Goal: Task Accomplishment & Management: Use online tool/utility

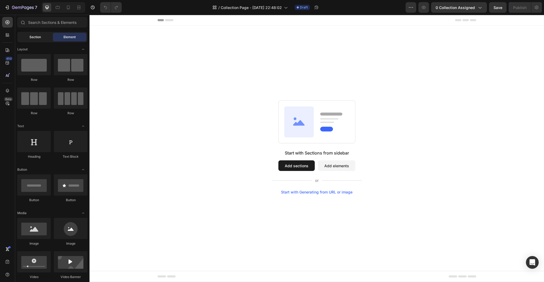
click at [31, 38] on span "Section" at bounding box center [34, 37] width 11 height 5
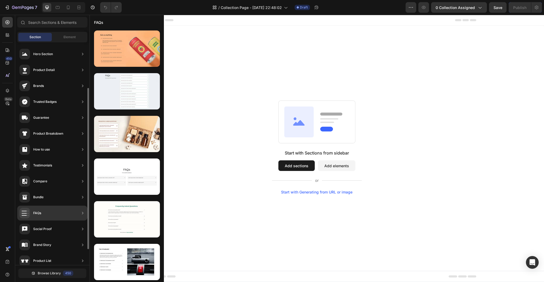
scroll to position [85, 0]
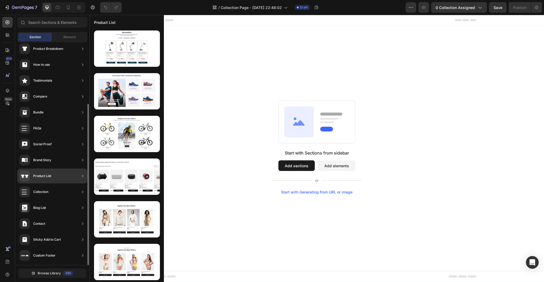
click at [67, 176] on div "Product List" at bounding box center [52, 176] width 70 height 15
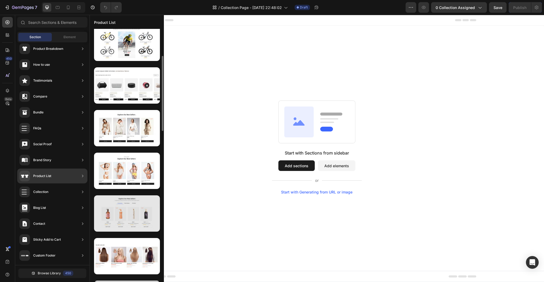
scroll to position [0, 0]
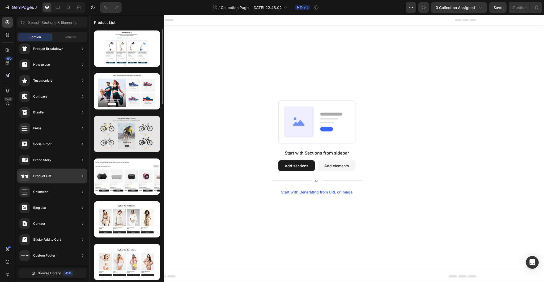
click at [132, 137] on div at bounding box center [127, 134] width 66 height 36
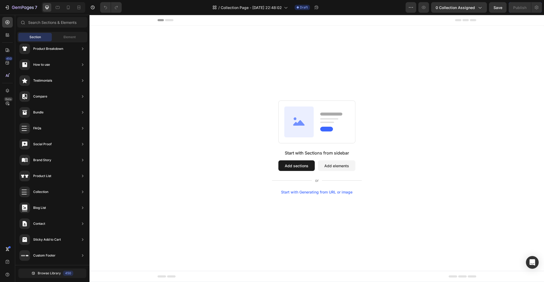
click at [302, 166] on button "Add sections" at bounding box center [296, 166] width 36 height 11
click at [169, 19] on icon at bounding box center [169, 20] width 8 height 2
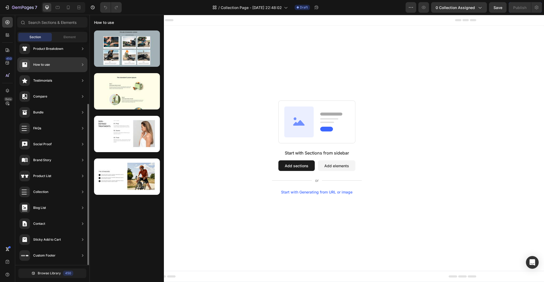
click at [55, 169] on div "Brand Story" at bounding box center [52, 176] width 70 height 15
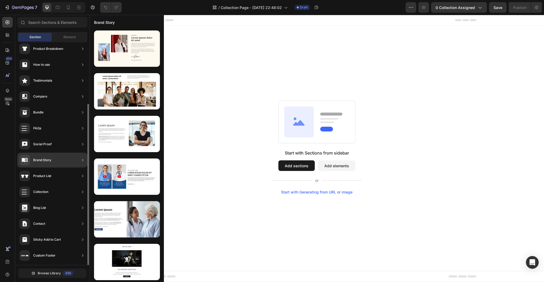
click at [46, 164] on div "Brand Story" at bounding box center [35, 160] width 32 height 11
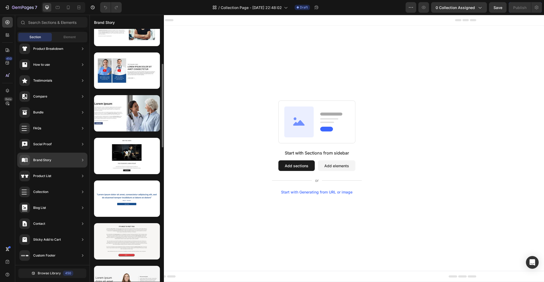
click at [140, 155] on div at bounding box center [127, 156] width 66 height 36
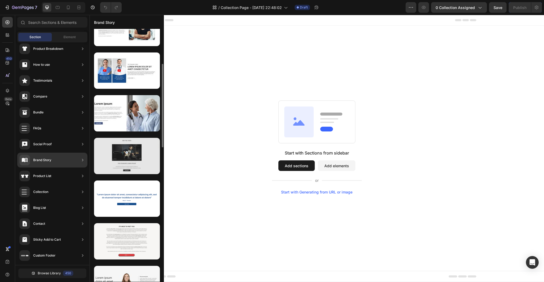
click at [141, 160] on div at bounding box center [127, 156] width 66 height 36
click at [122, 158] on div at bounding box center [127, 156] width 66 height 36
click at [127, 157] on div at bounding box center [127, 156] width 66 height 36
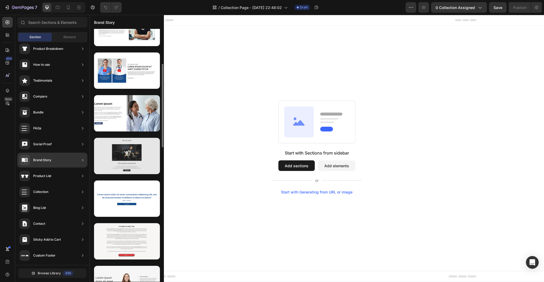
click at [137, 155] on div at bounding box center [127, 156] width 66 height 36
click at [126, 151] on div at bounding box center [127, 156] width 66 height 36
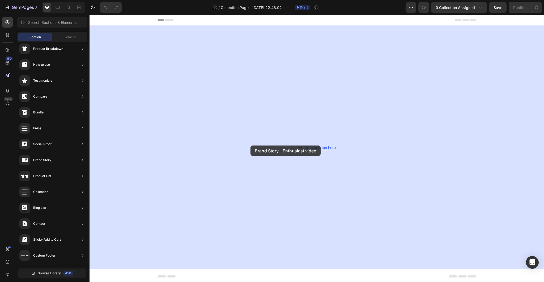
drag, startPoint x: 216, startPoint y: 166, endPoint x: 211, endPoint y: 150, distance: 16.9
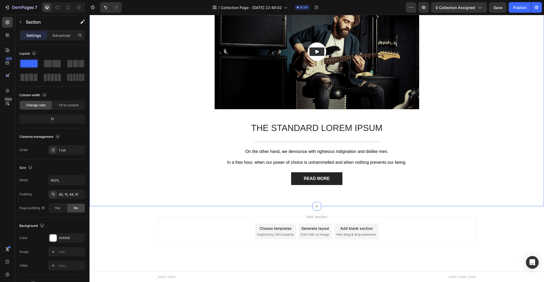
scroll to position [0, 0]
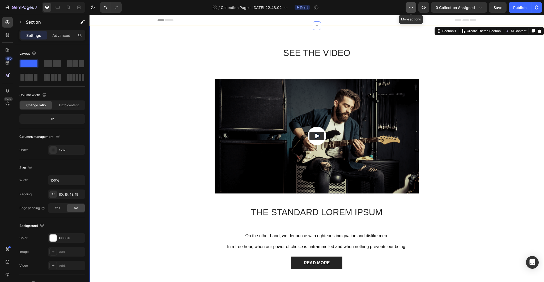
click at [411, 5] on button "button" at bounding box center [410, 7] width 11 height 11
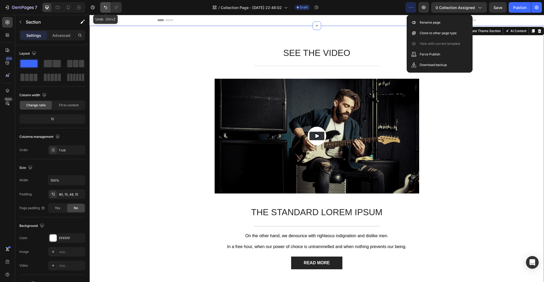
click at [107, 9] on icon "Undo/Redo" at bounding box center [105, 7] width 5 height 5
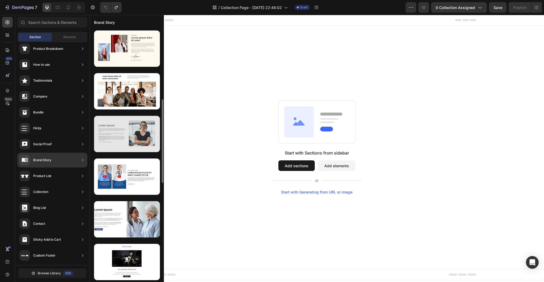
scroll to position [159, 0]
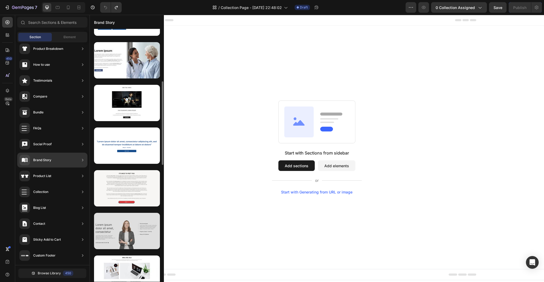
click at [145, 225] on div at bounding box center [127, 231] width 66 height 36
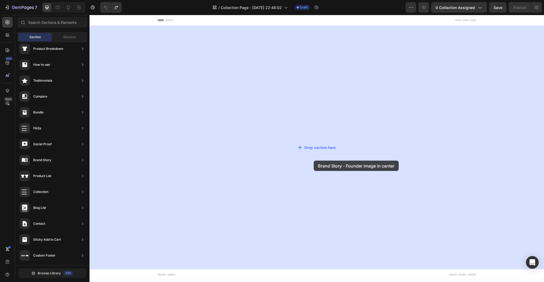
drag, startPoint x: 226, startPoint y: 244, endPoint x: 315, endPoint y: 157, distance: 124.1
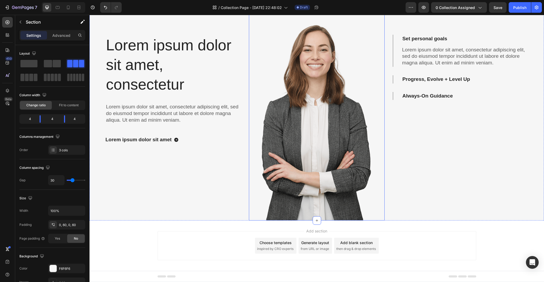
scroll to position [32, 0]
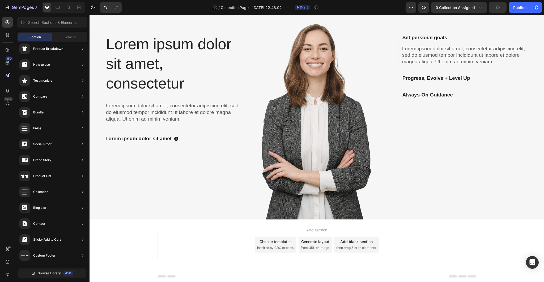
click at [279, 240] on div "Choose templates" at bounding box center [275, 242] width 32 height 6
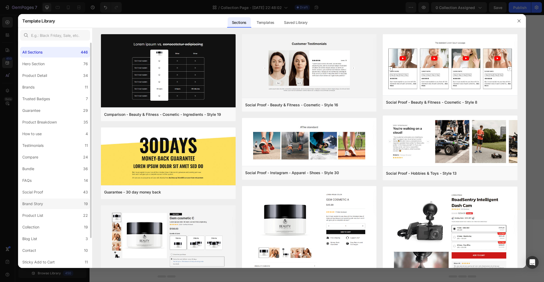
click at [47, 202] on label "Brand Story 19" at bounding box center [55, 204] width 70 height 11
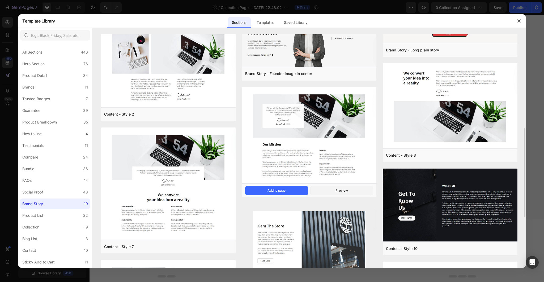
scroll to position [167, 0]
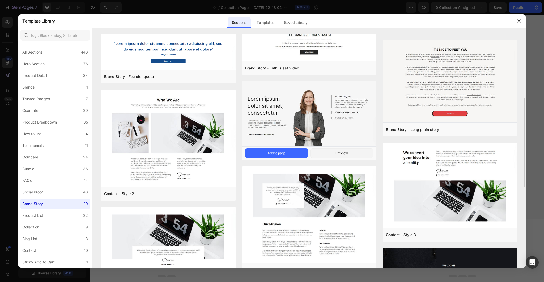
click at [326, 120] on img at bounding box center [309, 114] width 134 height 66
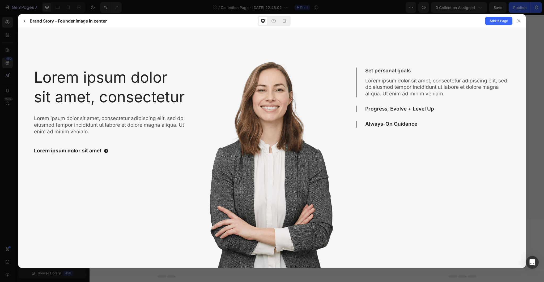
scroll to position [0, 0]
drag, startPoint x: 494, startPoint y: 20, endPoint x: 482, endPoint y: 43, distance: 26.2
click at [495, 20] on span "Add to Page" at bounding box center [498, 21] width 18 height 6
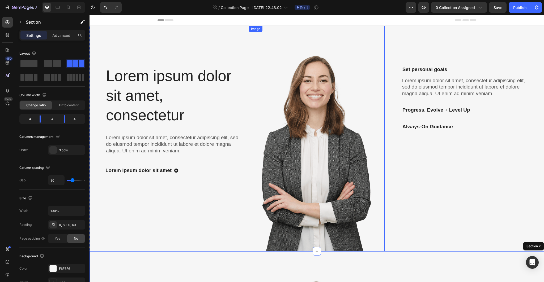
click at [350, 68] on img at bounding box center [316, 139] width 135 height 226
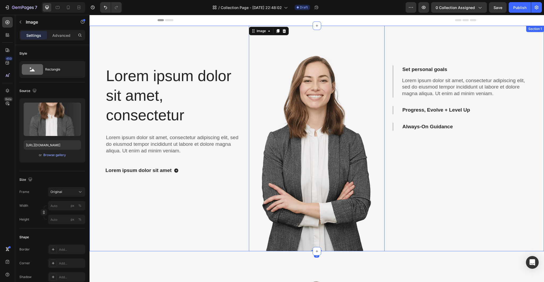
click at [233, 43] on div "Lorem ipsum dolor sit amet, consectetur Heading Lorem ipsum dolor sit amet, con…" at bounding box center [172, 102] width 135 height 153
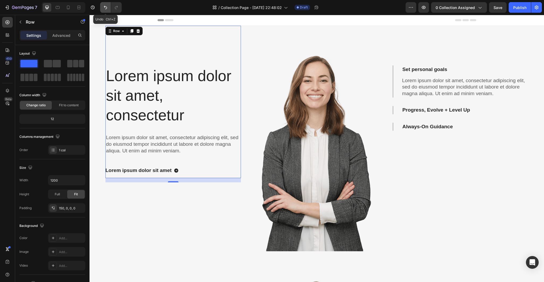
click at [105, 11] on button "Undo/Redo" at bounding box center [105, 7] width 11 height 11
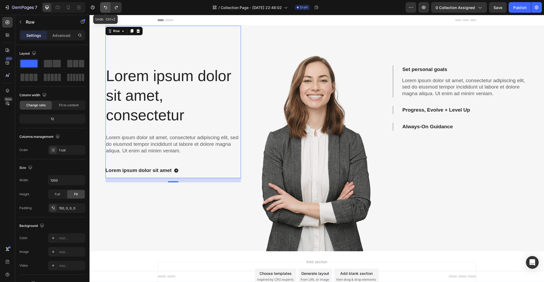
click at [105, 11] on button "Undo/Redo" at bounding box center [105, 7] width 11 height 11
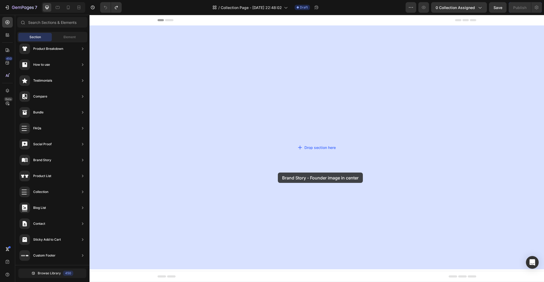
drag, startPoint x: 206, startPoint y: 235, endPoint x: 290, endPoint y: 161, distance: 111.9
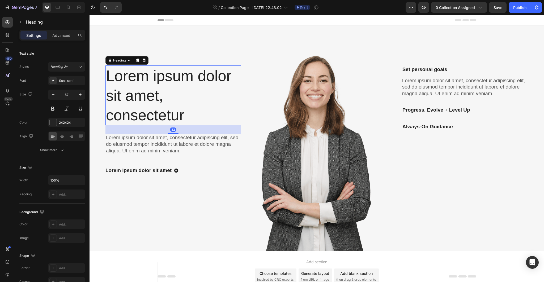
click at [165, 73] on h2 "Lorem ipsum dolor sit amet, consectetur" at bounding box center [172, 96] width 135 height 60
click at [64, 36] on p "Advanced" at bounding box center [61, 36] width 18 height 6
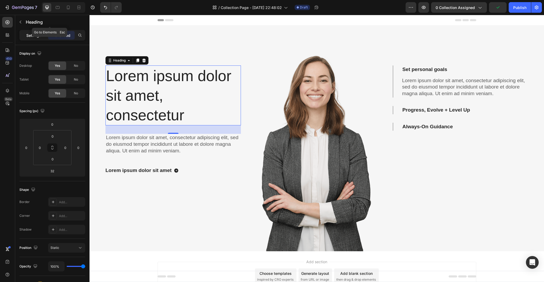
click at [33, 35] on p "Settings" at bounding box center [33, 36] width 15 height 6
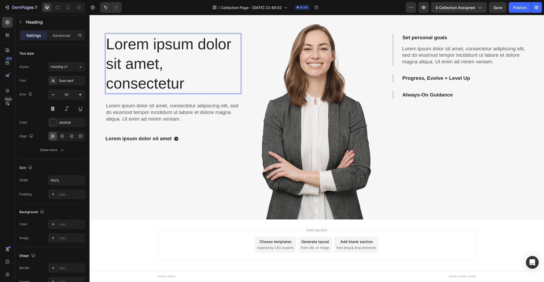
click at [153, 43] on h2 "Lorem ipsum dolor sit amet, consectetur" at bounding box center [172, 64] width 135 height 60
click at [186, 84] on p "Lorem ipsum dolor sit amet, consectetur" at bounding box center [173, 63] width 134 height 59
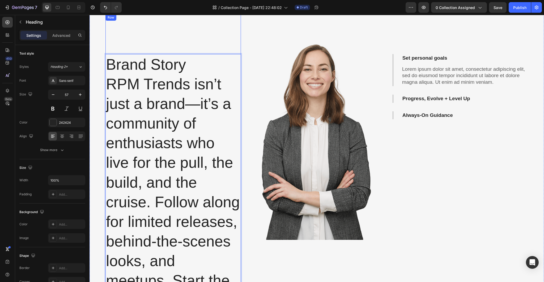
scroll to position [10, 0]
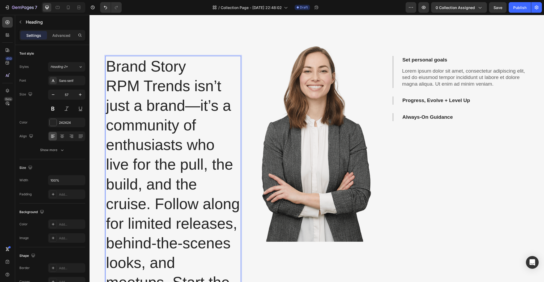
click at [109, 80] on p "Brand Story RPM Trends isn’t just a brand—it’s a community of enthusiasts who l…" at bounding box center [173, 194] width 134 height 275
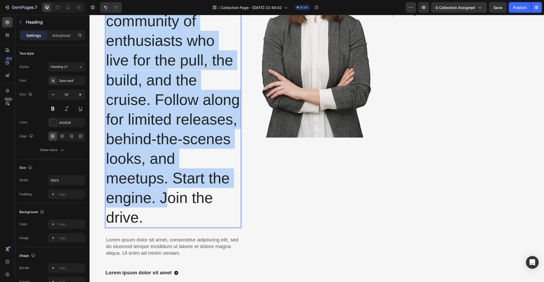
scroll to position [116, 0]
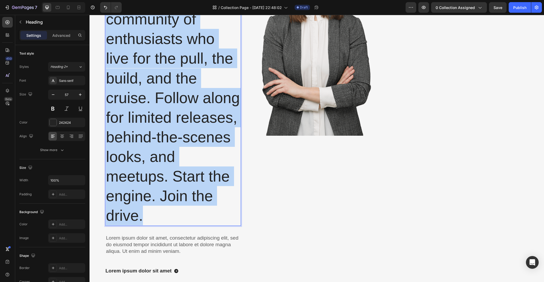
drag, startPoint x: 110, startPoint y: 81, endPoint x: 194, endPoint y: 216, distance: 159.2
click at [194, 216] on p "Brand Story RPM Trends isn’t just a brand—it’s a community of enthusiasts who l…" at bounding box center [173, 87] width 134 height 275
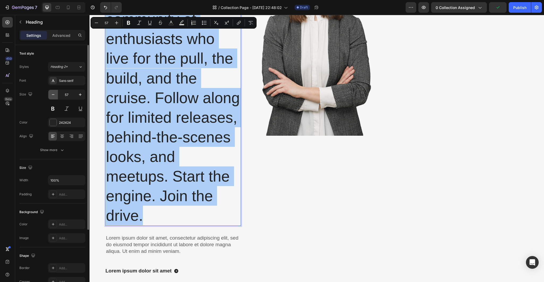
click at [54, 93] on icon "button" at bounding box center [52, 94] width 5 height 5
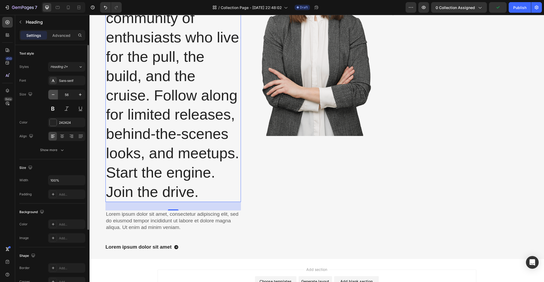
click at [54, 93] on icon "button" at bounding box center [52, 94] width 5 height 5
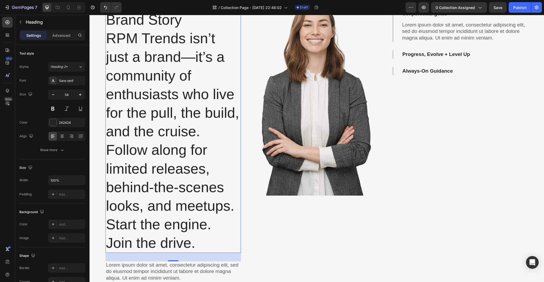
scroll to position [0, 0]
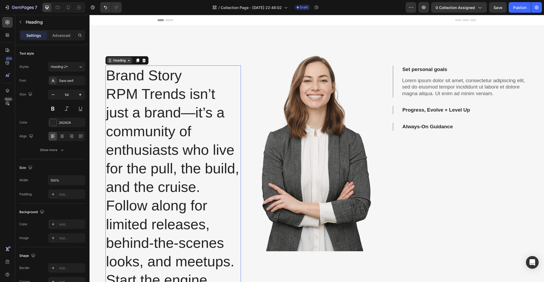
click at [128, 62] on icon at bounding box center [129, 60] width 4 height 4
click at [128, 63] on div "Heading" at bounding box center [119, 60] width 25 height 6
click at [184, 94] on p "Brand Story RPM Trends isn’t just a brand—it’s a community of enthusiasts who l…" at bounding box center [173, 187] width 134 height 242
click at [107, 9] on icon "Undo/Redo" at bounding box center [105, 7] width 5 height 5
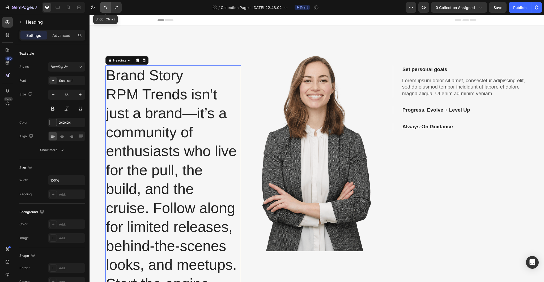
click at [107, 9] on icon "Undo/Redo" at bounding box center [105, 7] width 5 height 5
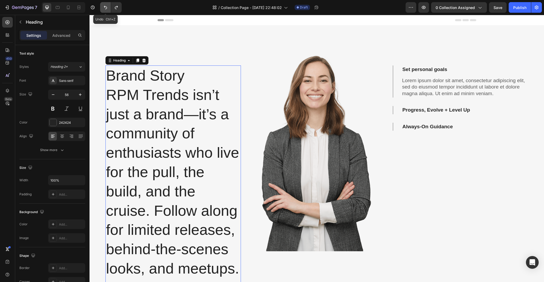
click at [107, 9] on icon "Undo/Redo" at bounding box center [105, 7] width 5 height 5
type input "57"
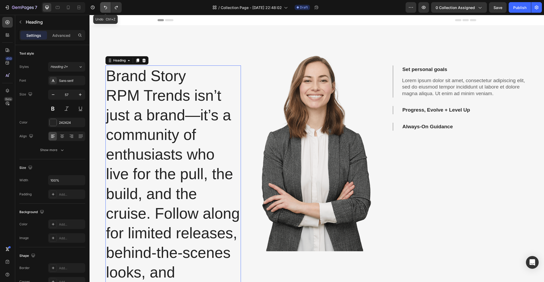
click at [107, 9] on icon "Undo/Redo" at bounding box center [105, 7] width 5 height 5
click at [105, 10] on icon "Undo/Redo" at bounding box center [105, 7] width 5 height 5
click at [104, 7] on icon "Undo/Redo" at bounding box center [105, 7] width 5 height 5
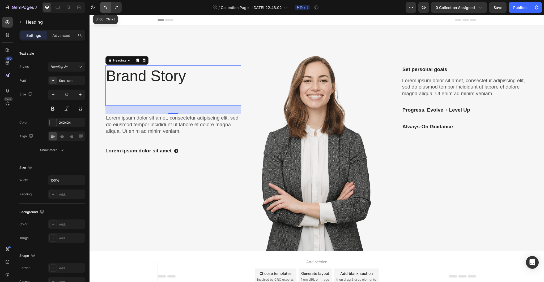
click at [104, 7] on icon "Undo/Redo" at bounding box center [105, 7] width 5 height 5
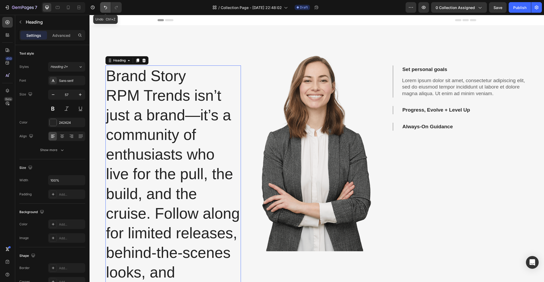
click at [104, 7] on icon "Undo/Redo" at bounding box center [105, 7] width 5 height 5
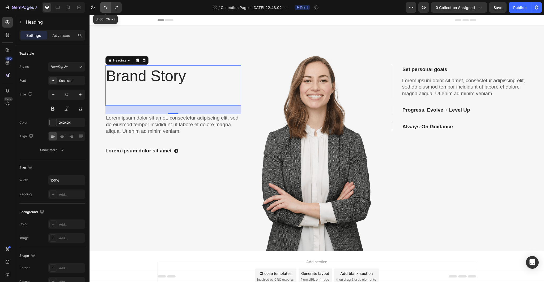
click at [104, 7] on icon "Undo/Redo" at bounding box center [105, 7] width 5 height 5
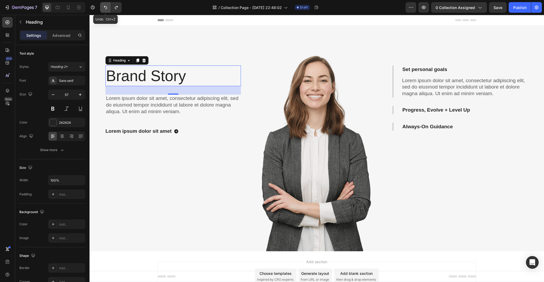
click at [104, 7] on icon "Undo/Redo" at bounding box center [105, 7] width 5 height 5
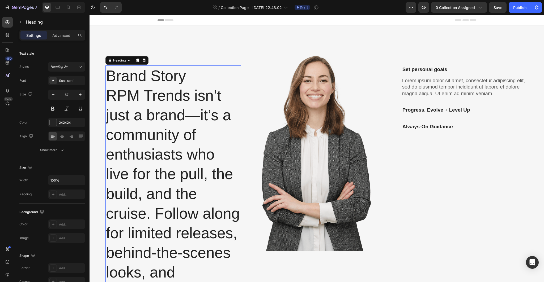
click at [187, 97] on h2 "Brand Story RPM Trends isn’t just a brand—it’s a community of enthusiasts who l…" at bounding box center [172, 204] width 135 height 276
click at [197, 81] on p "Brand Story RPM Trends isn’t just a brand—it’s a community of enthusiasts who l…" at bounding box center [173, 203] width 134 height 275
click at [107, 93] on p "Brand Story RPM Trends isn’t just a brand—it’s a community of enthusiasts who l…" at bounding box center [173, 203] width 134 height 275
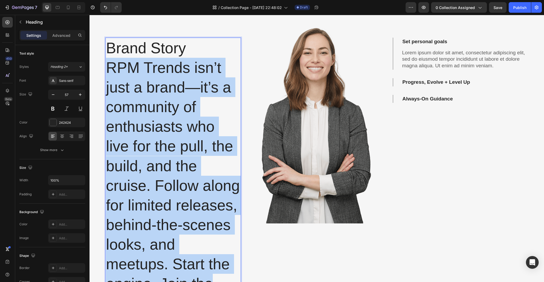
drag, startPoint x: 107, startPoint y: 93, endPoint x: 214, endPoint y: 282, distance: 217.3
click at [216, 282] on html "Header Brand Story RPM Trends isn’t just a brand—it’s a community of enthusiast…" at bounding box center [316, 217] width 454 height 460
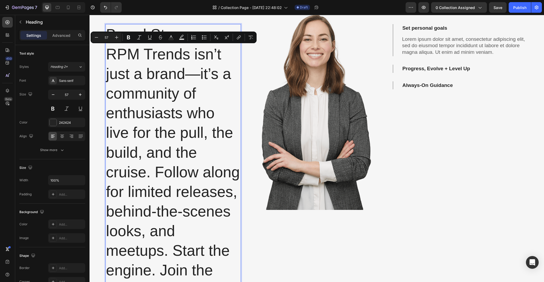
scroll to position [32, 0]
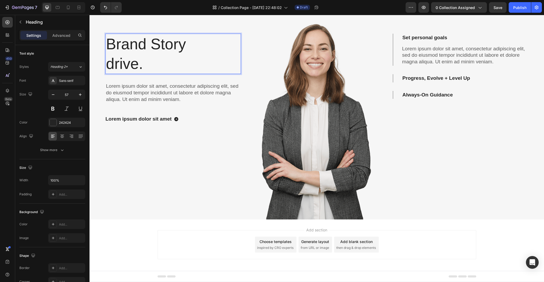
click at [160, 65] on p "Brand Story drive." at bounding box center [173, 53] width 134 height 39
click at [77, 65] on div "Heading 2*" at bounding box center [64, 66] width 28 height 5
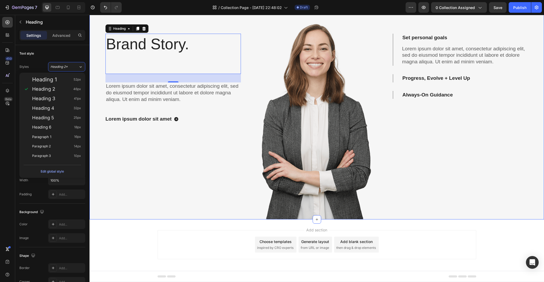
click at [195, 136] on div "Brand Story. Heading 32 Lorem ipsum dolor sit amet, consectetur adipiscing elit…" at bounding box center [172, 107] width 135 height 226
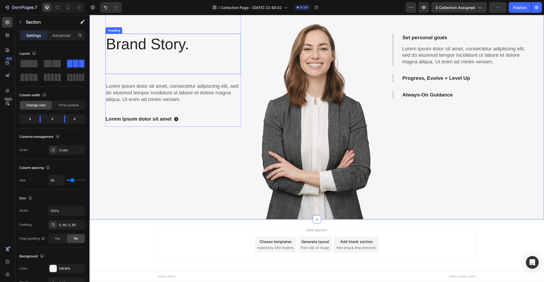
click at [154, 44] on p "Brand Story." at bounding box center [173, 53] width 134 height 39
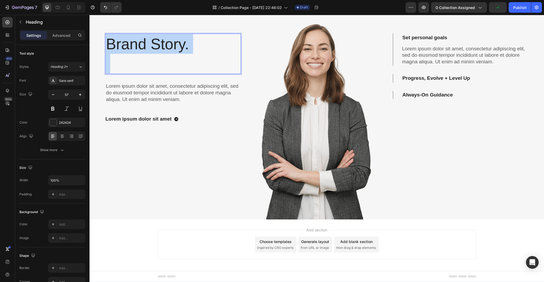
click at [189, 45] on p "Brand Story." at bounding box center [173, 53] width 134 height 39
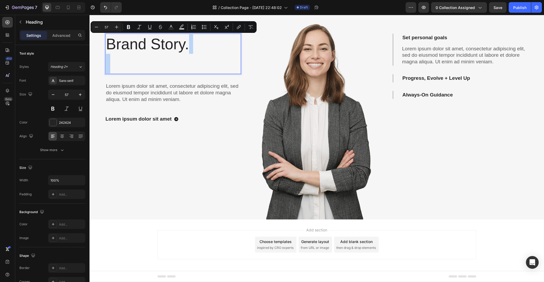
click at [189, 45] on p "Brand Story." at bounding box center [173, 53] width 134 height 39
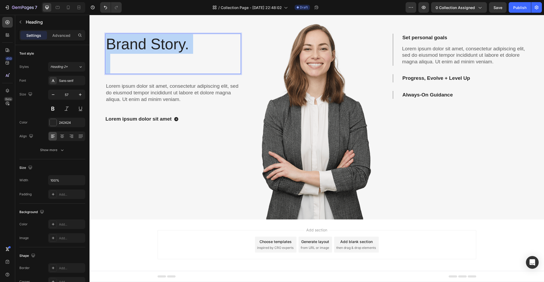
click at [189, 45] on p "Brand Story." at bounding box center [173, 53] width 134 height 39
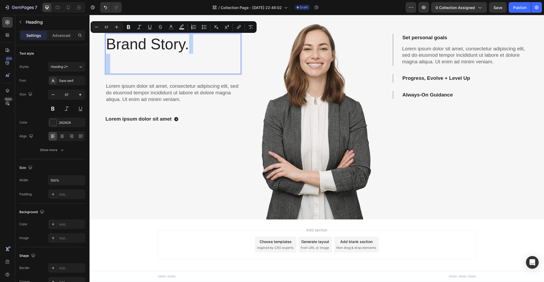
click at [189, 47] on p "Brand Story." at bounding box center [173, 53] width 134 height 39
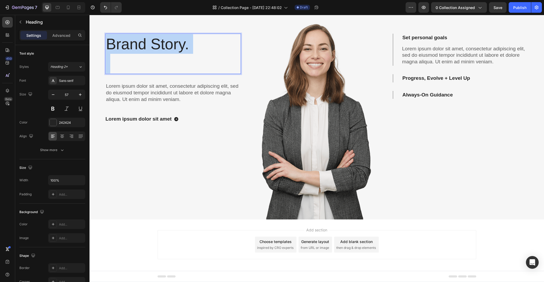
click at [189, 47] on p "Brand Story." at bounding box center [173, 53] width 134 height 39
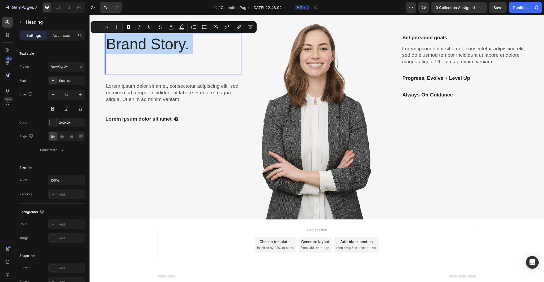
click at [189, 47] on p "Brand Story." at bounding box center [173, 53] width 134 height 39
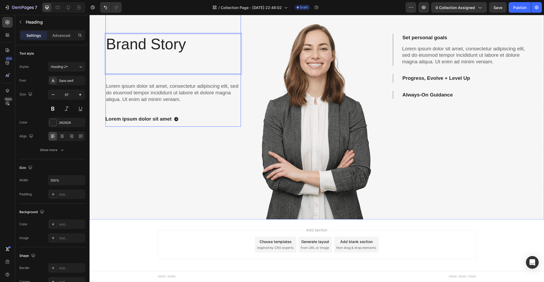
click at [193, 103] on div "Brand Story Heading 32 Lorem ipsum dolor sit amet, consectetur adipiscing elit,…" at bounding box center [172, 80] width 135 height 93
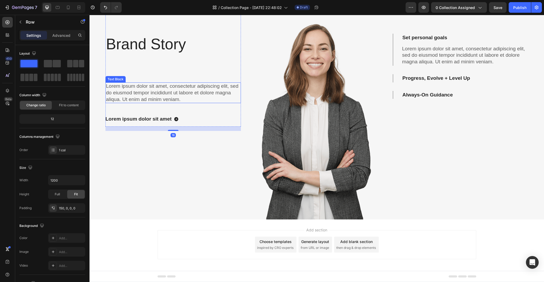
click at [167, 90] on p "Lorem ipsum dolor sit amet, consectetur adipiscing elit, sed do eiusmod tempor …" at bounding box center [173, 93] width 134 height 20
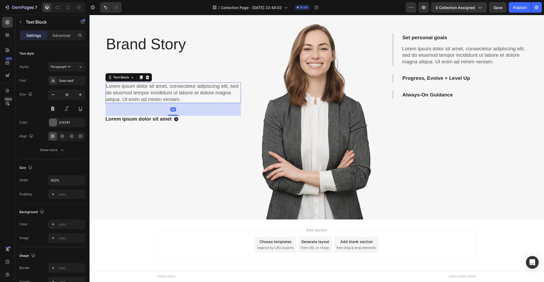
click at [163, 85] on p "Lorem ipsum dolor sit amet, consectetur adipiscing elit, sed do eiusmod tempor …" at bounding box center [173, 93] width 134 height 20
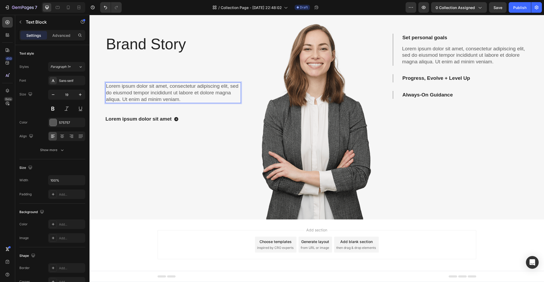
click at [179, 98] on p "Lorem ipsum dolor sit amet, consectetur adipiscing elit, sed do eiusmod tempor …" at bounding box center [173, 93] width 134 height 20
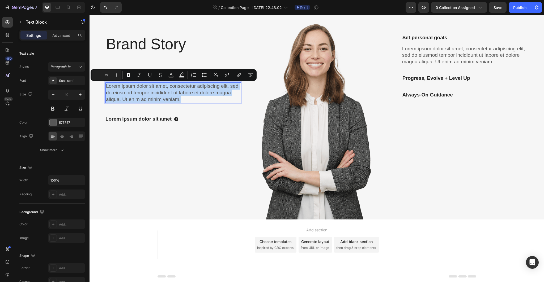
drag, startPoint x: 182, startPoint y: 98, endPoint x: 105, endPoint y: 82, distance: 77.8
click at [105, 83] on div "Lorem ipsum dolor sit amet, consectetur adipiscing elit, sed do eiusmod tempor …" at bounding box center [172, 93] width 135 height 21
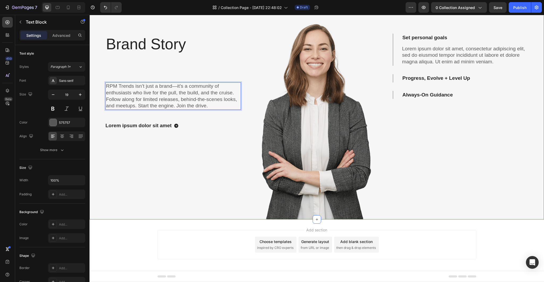
click at [167, 149] on div "Brand Story Heading RPM Trends isn’t just a brand—it’s a community of enthusias…" at bounding box center [172, 107] width 135 height 226
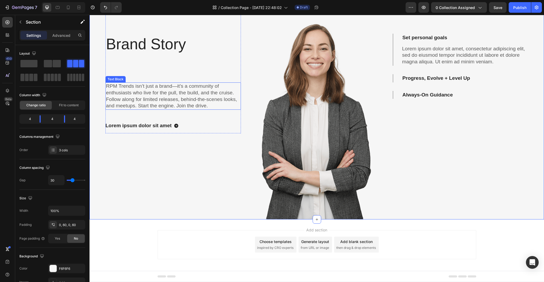
click at [177, 86] on p "RPM Trends isn’t just a brand—it’s a community of enthusiasts who live for the …" at bounding box center [173, 96] width 134 height 26
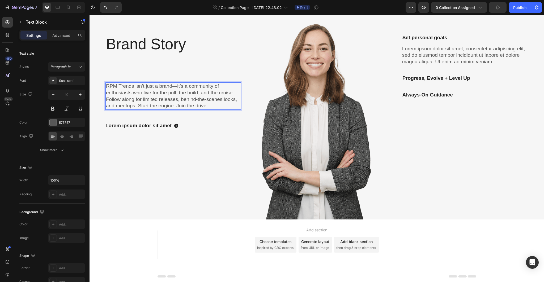
click at [176, 86] on p "RPM Trends isn’t just a brand—it’s a community of enthusiasts who live for the …" at bounding box center [173, 96] width 134 height 26
click at [173, 85] on p "RPM Trends isn’t just a brand—it’s a community of enthusiasts who live for the …" at bounding box center [173, 96] width 134 height 26
click at [174, 84] on p "RPM Trends isn’t just a brand—it’s a community of enthusiasts who live for the …" at bounding box center [173, 96] width 134 height 26
click at [175, 84] on p "RPM Trends isn’t just a brand—it’s a community of enthusiasts who live for the …" at bounding box center [173, 96] width 134 height 26
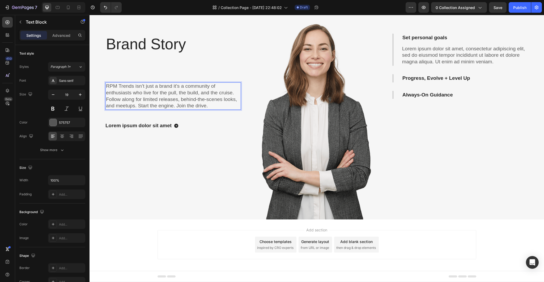
click at [175, 93] on p "RPM Trends isn’t just a brand it’s a community of enthusiasts who live for the …" at bounding box center [173, 96] width 134 height 26
click at [187, 126] on div "Lorem ipsum dolor sit amet Button" at bounding box center [172, 126] width 135 height 7
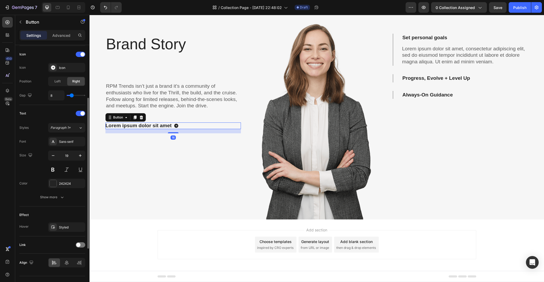
scroll to position [169, 0]
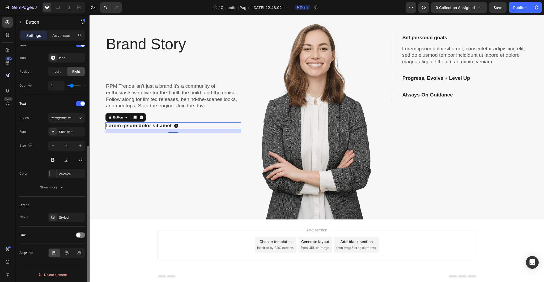
drag, startPoint x: 62, startPoint y: 275, endPoint x: 87, endPoint y: 263, distance: 28.4
click at [62, 275] on div "Delete element" at bounding box center [52, 275] width 29 height 6
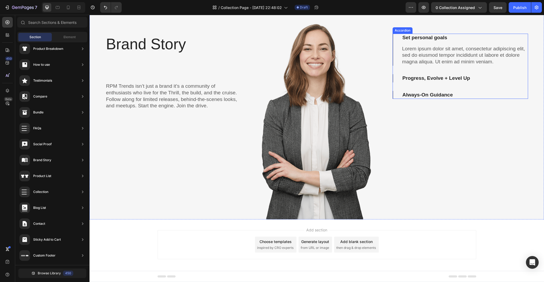
click at [437, 37] on p "Set personal goals" at bounding box center [424, 38] width 45 height 7
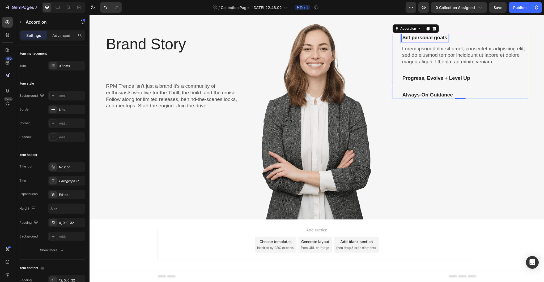
click at [421, 39] on p "Set personal goals" at bounding box center [424, 38] width 45 height 7
click at [438, 38] on p "Set personal goals" at bounding box center [424, 38] width 45 height 7
click at [442, 37] on p "Set personal goals" at bounding box center [424, 38] width 45 height 7
click at [443, 36] on p "Set personal goals" at bounding box center [424, 38] width 45 height 7
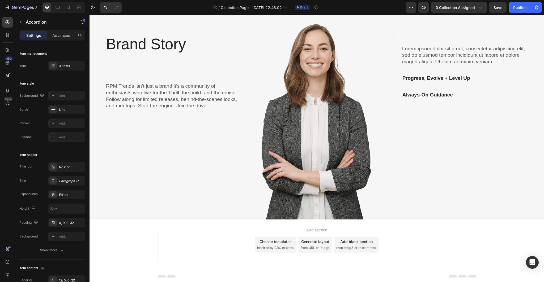
scroll to position [31, 0]
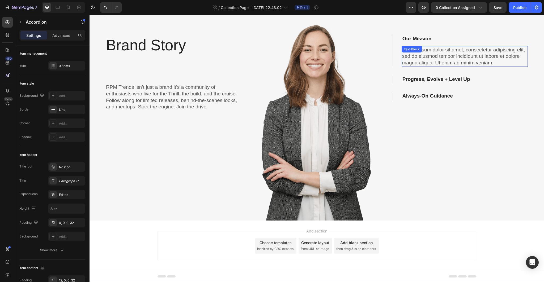
click at [447, 56] on p "Lorem ipsum dolor sit amet, consectetur adipiscing elit, sed do eiusmod tempor …" at bounding box center [464, 57] width 125 height 20
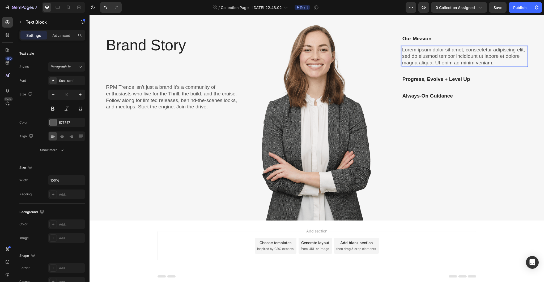
click at [492, 61] on p "Lorem ipsum dolor sit amet, consectetur adipiscing elit, sed do eiusmod tempor …" at bounding box center [464, 57] width 125 height 20
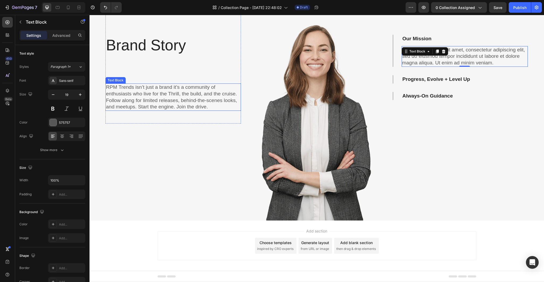
click at [178, 96] on p "RPM Trends isn’t just a brand it’s a community of enthusiasts who live for the …" at bounding box center [173, 97] width 134 height 26
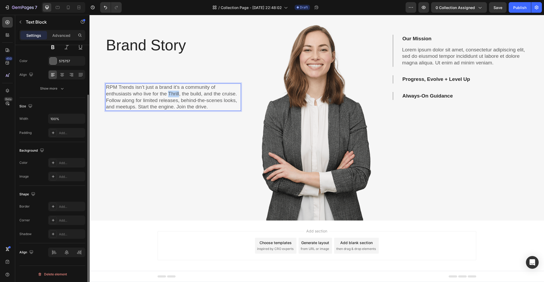
click at [171, 95] on p "RPM Trends isn’t just a brand it’s a community of enthusiasts who live for the …" at bounding box center [173, 97] width 134 height 26
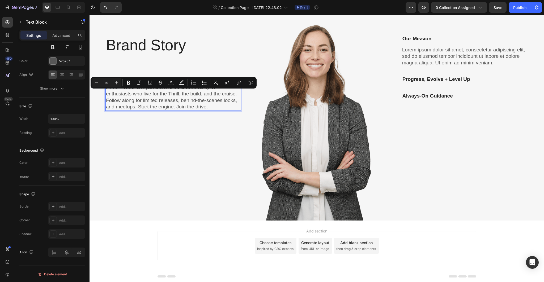
click at [158, 97] on p "RPM Trends isn’t just a brand it’s a community of enthusiasts who live for the …" at bounding box center [173, 97] width 134 height 26
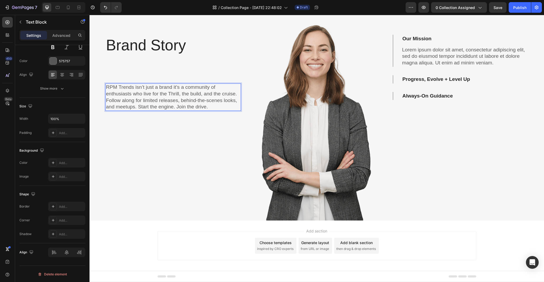
click at [135, 87] on p "RPM Trends isn’t just a brand it’s a community of enthusiasts who live for the …" at bounding box center [173, 97] width 134 height 26
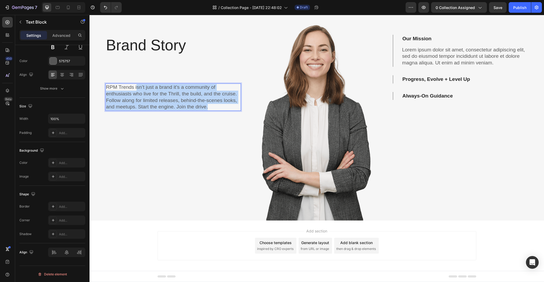
drag, startPoint x: 136, startPoint y: 86, endPoint x: 212, endPoint y: 109, distance: 79.8
click at [212, 109] on p "RPM Trends isn’t just a brand it’s a community of enthusiasts who live for the …" at bounding box center [173, 97] width 134 height 26
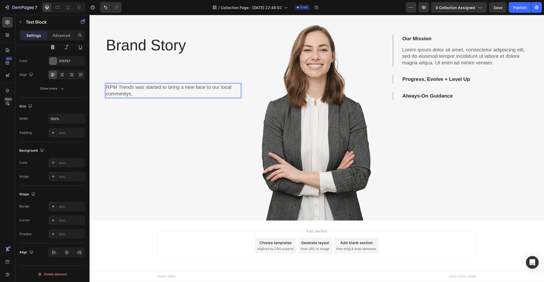
click at [119, 92] on p "RPM Trends was started to bring a new face to our local comminitys," at bounding box center [173, 90] width 134 height 13
click at [148, 94] on p "RPM Trends was started to bring a new face to our local community," at bounding box center [173, 90] width 134 height 13
click at [115, 94] on p "RPM Trends was started to bring a new face to our local communitys," at bounding box center [173, 90] width 134 height 13
click at [153, 94] on p "RPM Trends was started to bring a new face to our local community's," at bounding box center [173, 90] width 134 height 13
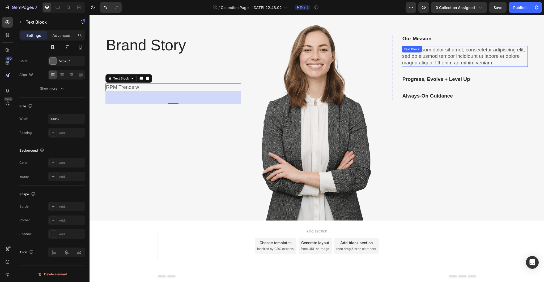
click at [402, 50] on div "Text Block" at bounding box center [411, 49] width 18 height 5
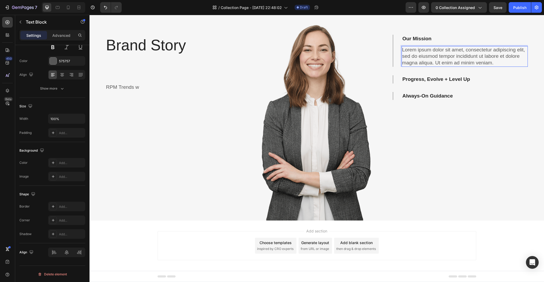
click at [490, 62] on p "Lorem ipsum dolor sit amet, consectetur adipiscing elit, sed do eiusmod tempor …" at bounding box center [464, 57] width 125 height 20
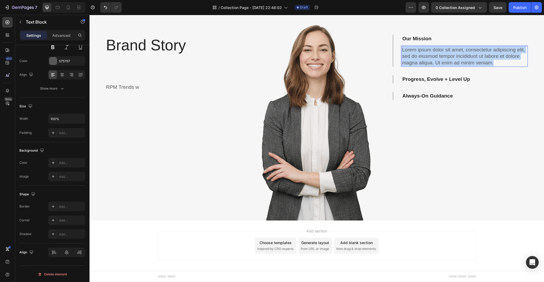
drag, startPoint x: 496, startPoint y: 63, endPoint x: 398, endPoint y: 50, distance: 98.5
click at [401, 50] on div "Lorem ipsum dolor sit amet, consectetur adipiscing elit, sed do eiusmod tempor …" at bounding box center [464, 56] width 126 height 21
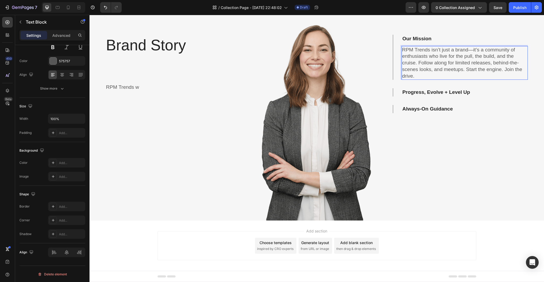
click at [470, 55] on p "RPM Trends isn’t just a brand—it’s a community of enthusiasts who live for the …" at bounding box center [464, 63] width 125 height 33
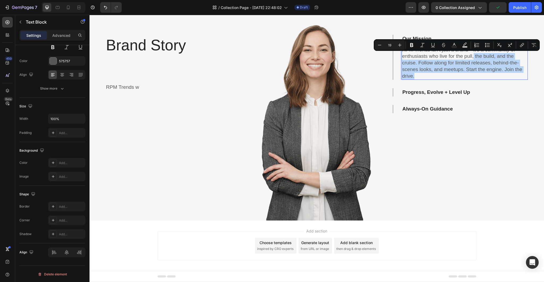
drag, startPoint x: 471, startPoint y: 55, endPoint x: 488, endPoint y: 74, distance: 25.3
click at [488, 74] on p "RPM Trends isn’t just a brand—it’s a community of enthusiasts who live for the …" at bounding box center [464, 63] width 125 height 33
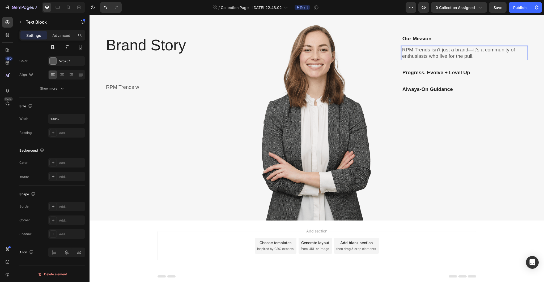
click at [467, 51] on p "RPM Trends isn’t just a brand—it’s a community of enthusiasts who live for the …" at bounding box center [464, 53] width 125 height 13
click at [468, 49] on p "RPM Trends isn’t just a brand—it’s a community of enthusiasts who live for the …" at bounding box center [464, 53] width 125 height 13
click at [476, 54] on p "RPM Trends isn’t just a brand it’s a community of enthusiasts who live for the …" at bounding box center [464, 53] width 125 height 13
click at [142, 87] on p "RPM Trends w" at bounding box center [173, 87] width 134 height 7
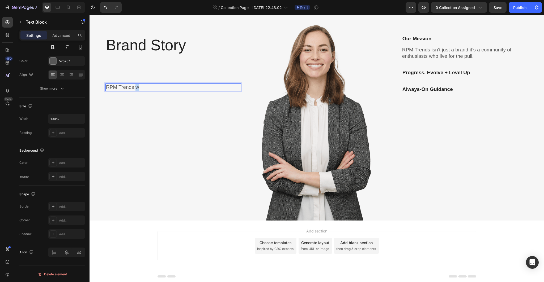
click at [137, 85] on p "RPM Trends w" at bounding box center [173, 87] width 134 height 7
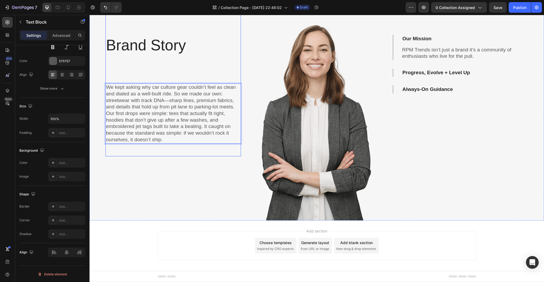
click at [173, 151] on div "Brand Story Heading We kept asking why car culture gear couldn’t feel as clean …" at bounding box center [172, 96] width 135 height 122
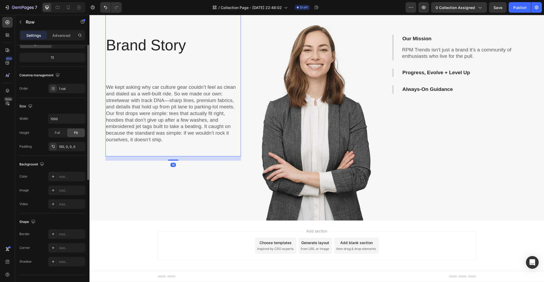
scroll to position [0, 0]
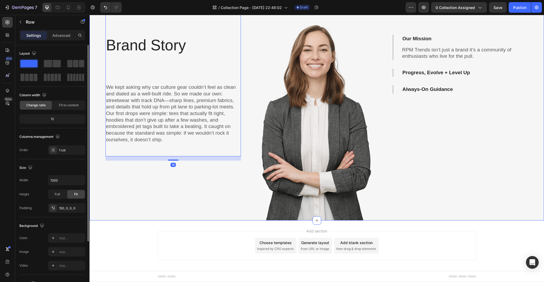
click at [174, 197] on div "Brand Story Heading We kept asking why car culture gear couldn’t feel as clean …" at bounding box center [172, 108] width 135 height 226
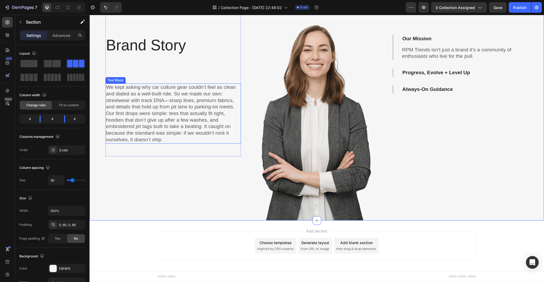
click at [169, 100] on p "We kept asking why car culture gear couldn’t feel as clean and dialed as a well…" at bounding box center [173, 113] width 134 height 59
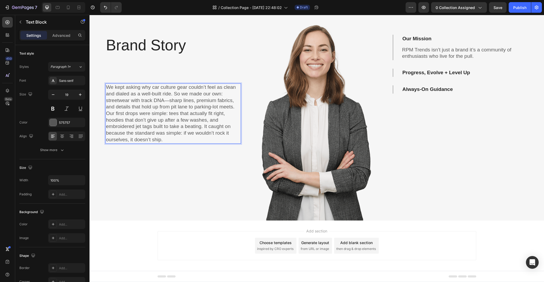
click at [168, 100] on p "We kept asking why car culture gear couldn’t feel as clean and dialed as a well…" at bounding box center [173, 113] width 134 height 59
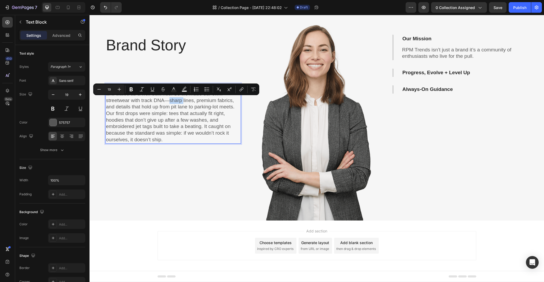
click at [167, 100] on p "We kept asking why car culture gear couldn’t feel as clean and dialed as a well…" at bounding box center [173, 113] width 134 height 59
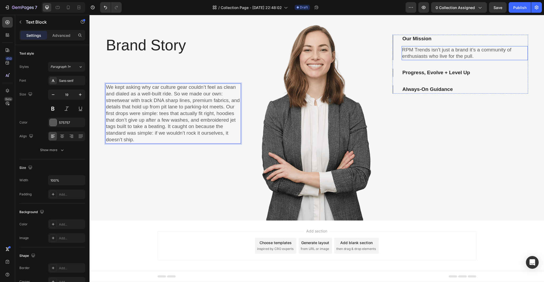
click at [476, 58] on p "RPM Trends isn’t just a brand it’s a community of enthusiasts who live for the …" at bounding box center [464, 53] width 125 height 13
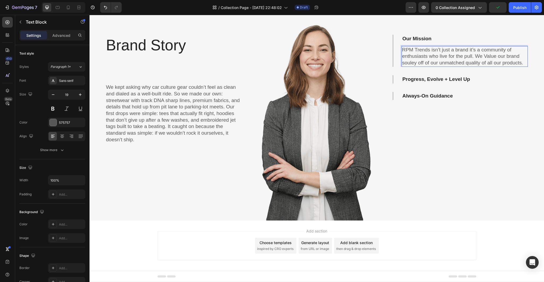
click at [404, 64] on p "RPM Trends isn’t just a brand it’s a community of enthusiasts who live for the …" at bounding box center [464, 57] width 125 height 20
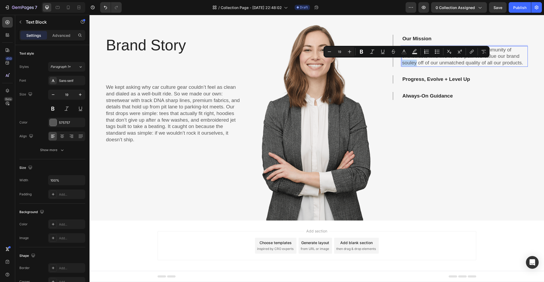
drag, startPoint x: 403, startPoint y: 64, endPoint x: 470, endPoint y: 69, distance: 67.6
click at [486, 70] on div "Our Mission RPM Trends isn’t just a brand it’s a community of enthusiasts who l…" at bounding box center [459, 67] width 135 height 65
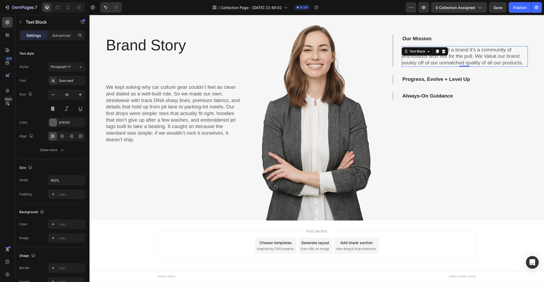
click at [412, 63] on p "RPM Trends isn’t just a brand it’s a community of enthusiasts who live for the …" at bounding box center [464, 57] width 125 height 20
click at [407, 48] on p "RPM Trends isn’t just a brand it’s a community of enthusiasts who live for the …" at bounding box center [464, 57] width 125 height 20
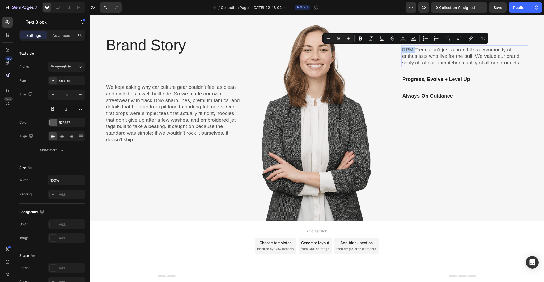
click at [407, 48] on p "RPM Trends isn’t just a brand it’s a community of enthusiasts who live for the …" at bounding box center [464, 57] width 125 height 20
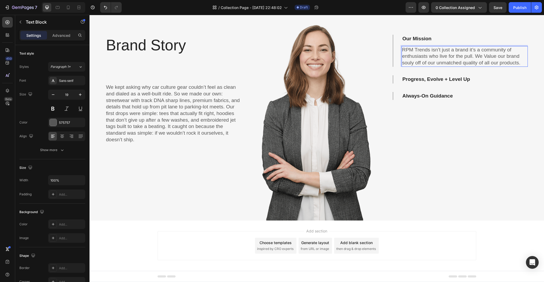
click at [402, 49] on p "RPM Trends isn’t just a brand it’s a community of enthusiasts who live for the …" at bounding box center [464, 57] width 125 height 20
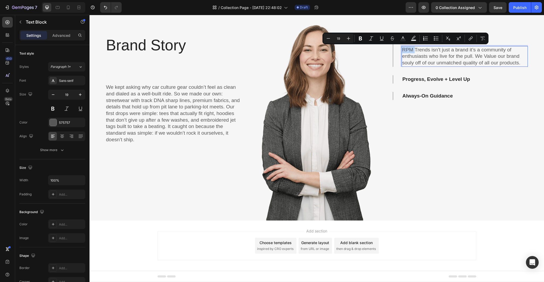
click at [402, 49] on p "RPM Trends isn’t just a brand it’s a community of enthusiasts who live for the …" at bounding box center [464, 57] width 125 height 20
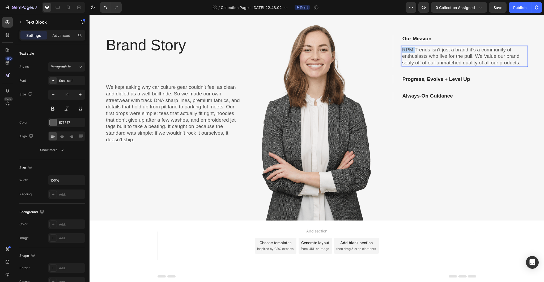
click at [402, 49] on p "RPM Trends isn’t just a brand it’s a community of enthusiasts who live for the …" at bounding box center [464, 57] width 125 height 20
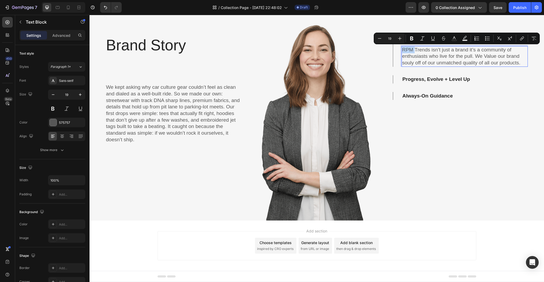
copy p "RPM Trends isn’t just a brand it’s a community of enthusiasts who live for the …"
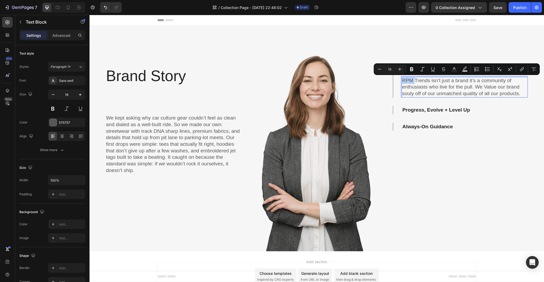
click at [469, 85] on p "RPM Trends isn’t just a brand it’s a community of enthusiasts who live for the …" at bounding box center [464, 88] width 125 height 20
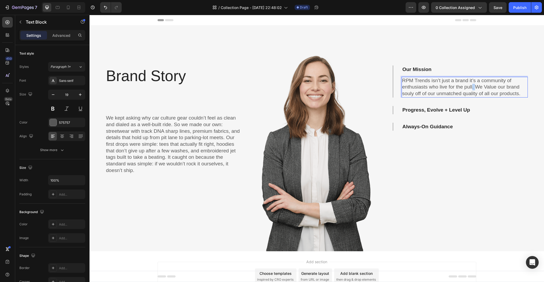
click at [469, 85] on p "RPM Trends isn’t just a brand it’s a community of enthusiasts who live for the …" at bounding box center [464, 88] width 125 height 20
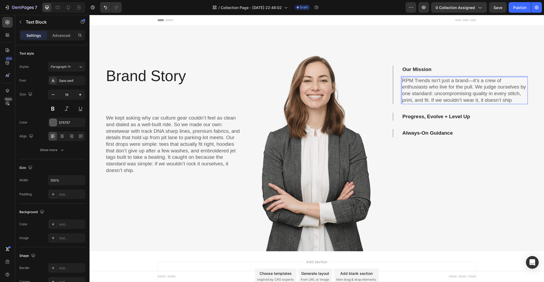
click at [467, 81] on p "RPM Trends isn’t just a brand—it’s a crew of enthusiasts who live for the pull.…" at bounding box center [464, 91] width 125 height 26
click at [468, 80] on p "RPM Trends isn’t just a brand—it’s a crew of enthusiasts who live for the pull.…" at bounding box center [464, 91] width 125 height 26
click at [149, 144] on p "We kept asking why car culture gear couldn’t feel as clean and dialed as a well…" at bounding box center [173, 144] width 134 height 59
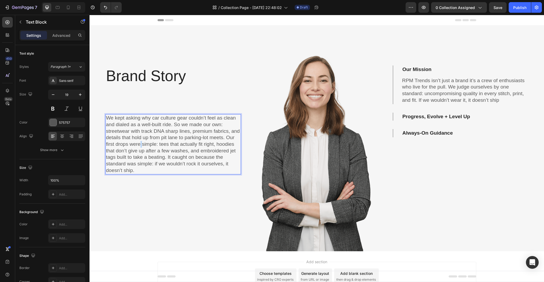
click at [149, 144] on p "We kept asking why car culture gear couldn’t feel as clean and dialed as a well…" at bounding box center [173, 144] width 134 height 59
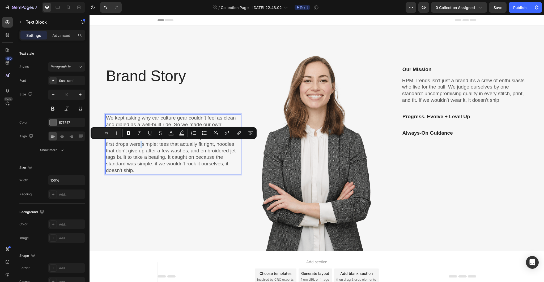
click at [150, 144] on p "We kept asking why car culture gear couldn’t feel as clean and dialed as a well…" at bounding box center [173, 144] width 134 height 59
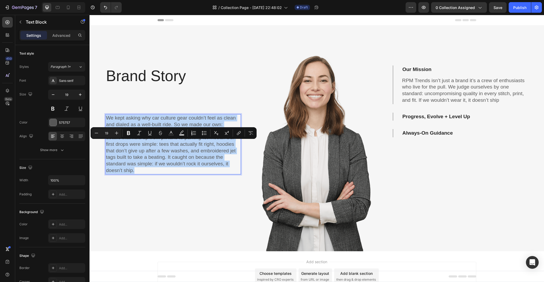
click at [150, 144] on p "We kept asking why car culture gear couldn’t feel as clean and dialed as a well…" at bounding box center [173, 144] width 134 height 59
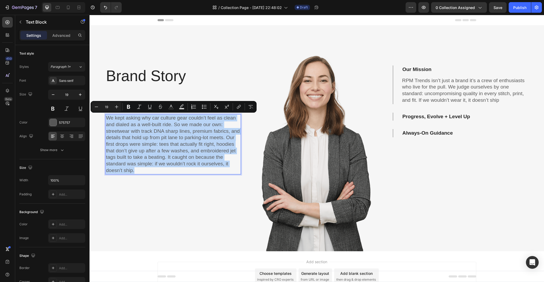
click at [150, 144] on p "We kept asking why car culture gear couldn’t feel as clean and dialed as a well…" at bounding box center [173, 144] width 134 height 59
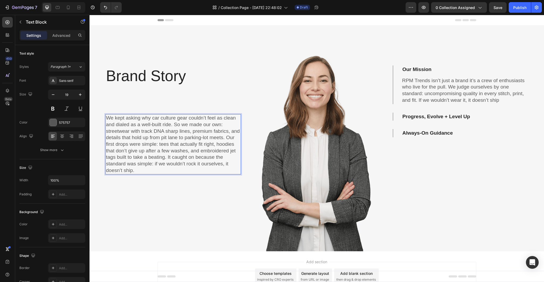
click at [146, 146] on p "We kept asking why car culture gear couldn’t feel as clean and dialed as a well…" at bounding box center [173, 144] width 134 height 59
click at [149, 144] on p "We kept asking why car culture gear couldn’t feel as clean and dialed as a well…" at bounding box center [173, 144] width 134 height 59
click at [163, 142] on p "We kept asking why car culture gear couldn’t feel as clean and dialed as a well…" at bounding box center [173, 141] width 134 height 53
click at [182, 164] on p "We kept asking why car culture gear couldn’t feel as clean and dialed as a well…" at bounding box center [173, 141] width 134 height 53
click at [167, 167] on p "We kept asking why car culture gear couldn’t feel as clean and dialed as a well…" at bounding box center [173, 141] width 134 height 53
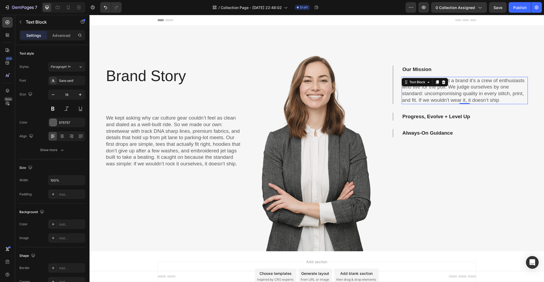
click at [431, 88] on p "RPM Trends isn’t just a brand it’s a crew of enthusiasts who live for the pull.…" at bounding box center [464, 91] width 125 height 26
click at [445, 89] on p "RPM Trends isn’t just a brand it’s a crew of enthusiasts who live for the pull.…" at bounding box center [464, 91] width 125 height 26
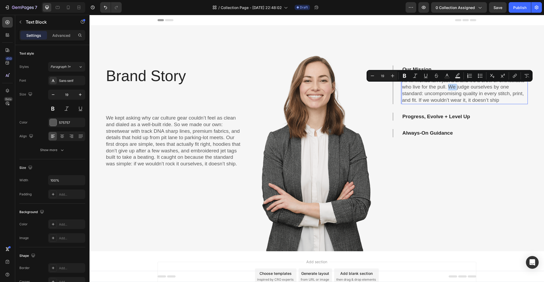
click at [445, 87] on p "RPM Trends isn’t just a brand it’s a crew of enthusiasts who live for the pull.…" at bounding box center [464, 91] width 125 height 26
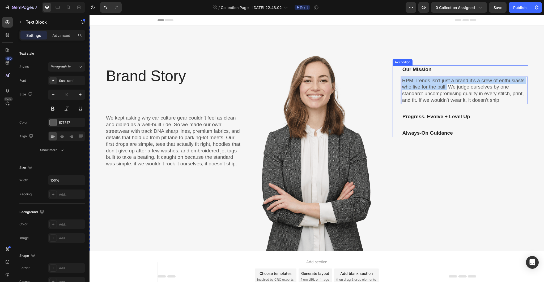
drag, startPoint x: 444, startPoint y: 87, endPoint x: 398, endPoint y: 81, distance: 46.1
click at [398, 81] on div "RPM Trends isn’t just a brand it’s a crew of enthusiasts who live for the pull.…" at bounding box center [460, 89] width 135 height 31
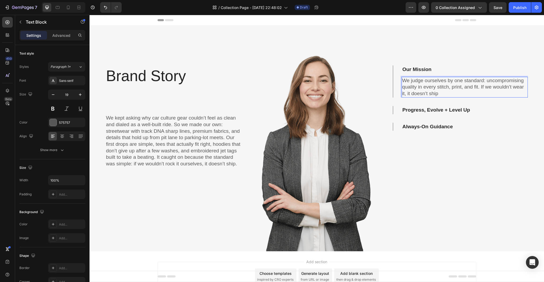
click at [402, 80] on p "We judge ourselves by one standard: uncompromising quality in every stitch, pri…" at bounding box center [464, 88] width 125 height 20
click at [452, 93] on p "We judge ourselves by one standard: uncompromising quality in every stitch, pri…" at bounding box center [464, 88] width 125 height 20
click at [477, 88] on p "We judge ourselves by one standard: uncompromising quality in every stitch, pri…" at bounding box center [464, 88] width 125 height 20
click at [478, 87] on p "We judge ourselves by one standard: uncompromising quality in every stitch, pri…" at bounding box center [464, 88] width 125 height 20
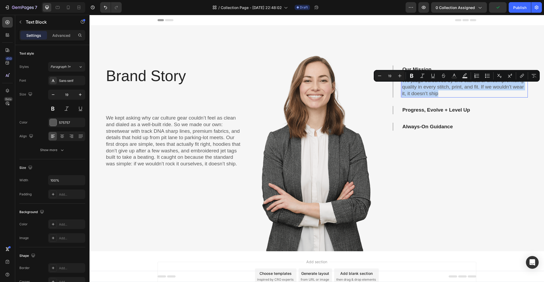
click at [479, 87] on p "We judge ourselves by one standard: uncompromising quality in every stitch, pri…" at bounding box center [464, 88] width 125 height 20
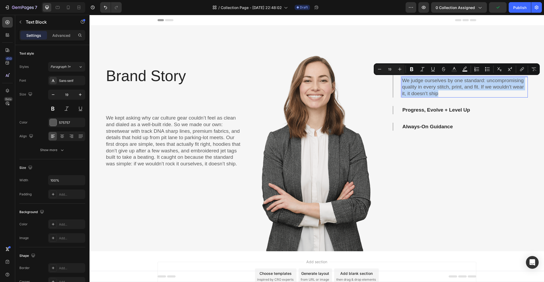
click at [479, 87] on p "We judge ourselves by one standard: uncompromising quality in every stitch, pri…" at bounding box center [464, 88] width 125 height 20
click at [476, 89] on p "We judge ourselves by one standard: uncompromising quality in every stitch, pri…" at bounding box center [464, 88] width 125 height 20
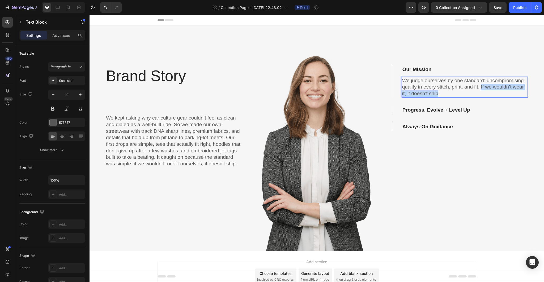
drag, startPoint x: 478, startPoint y: 87, endPoint x: 480, endPoint y: 92, distance: 5.4
click at [480, 92] on p "We judge ourselves by one standard: uncompromising quality in every stitch, pri…" at bounding box center [464, 88] width 125 height 20
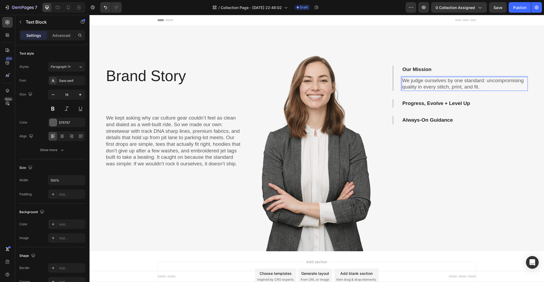
click at [487, 81] on p "We judge ourselves by one standard: uncompromising quality in every stitch, pri…" at bounding box center [464, 84] width 125 height 13
click at [521, 80] on p "We judge ourselves by one standard: Uncompromising quality in every stitch, pri…" at bounding box center [464, 84] width 125 height 13
click at [489, 86] on p "We judge ourselves by one standard: Unmatched quality in every stitch, print, a…" at bounding box center [464, 84] width 125 height 13
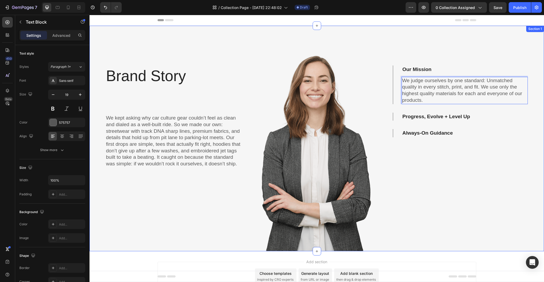
click at [476, 157] on div "Our Mission We judge ourselves by one standard: Unmatched quality in every stit…" at bounding box center [459, 139] width 135 height 226
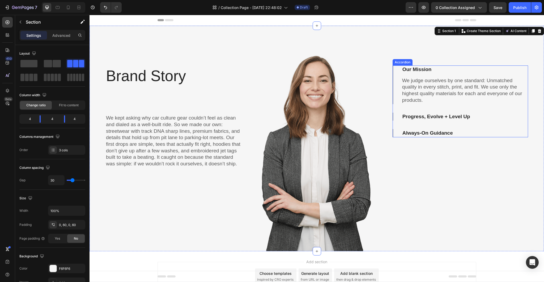
click at [446, 118] on p "Progress, Evolve + Level Up" at bounding box center [436, 117] width 68 height 7
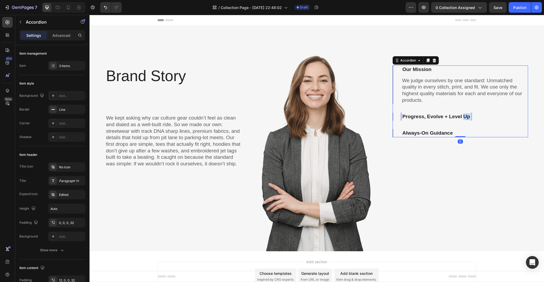
click at [460, 118] on p "Progress, Evolve + Level Up" at bounding box center [436, 117] width 68 height 7
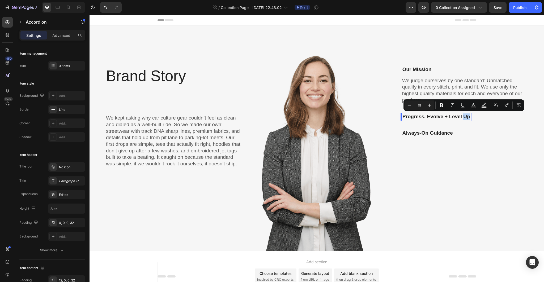
click at [463, 117] on p "Progress, Evolve + Level Up" at bounding box center [436, 117] width 68 height 7
click at [465, 115] on p "Progress, Evolve + Level Up" at bounding box center [436, 117] width 68 height 7
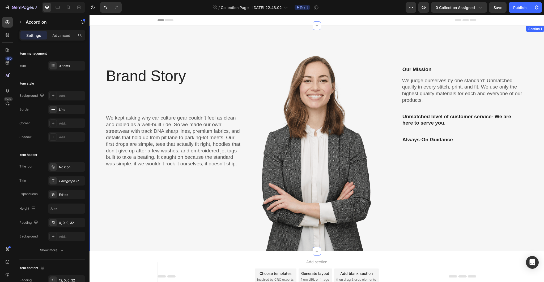
click at [472, 161] on div "Our Mission We judge ourselves by one standard: Unmatched quality in every stit…" at bounding box center [459, 139] width 135 height 226
click at [447, 139] on p "Always-On Guidance" at bounding box center [427, 140] width 50 height 7
click at [441, 138] on p "Always-On Guidance" at bounding box center [427, 140] width 50 height 7
click at [448, 138] on p "Always-On Guidance" at bounding box center [427, 140] width 50 height 7
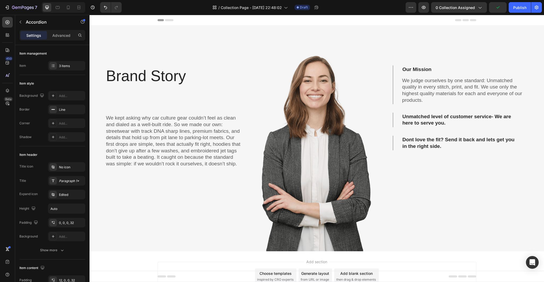
click at [407, 139] on p "Dont love the fit? Send it back and lets get you in the right side." at bounding box center [460, 143] width 116 height 13
click at [441, 146] on p "Don't love the fit? Send it back and lets get you in the right side." at bounding box center [460, 143] width 116 height 13
click at [415, 145] on p "Don't love the fit. We offer 100% money back garentee" at bounding box center [460, 143] width 116 height 13
click at [321, 135] on img at bounding box center [316, 139] width 135 height 226
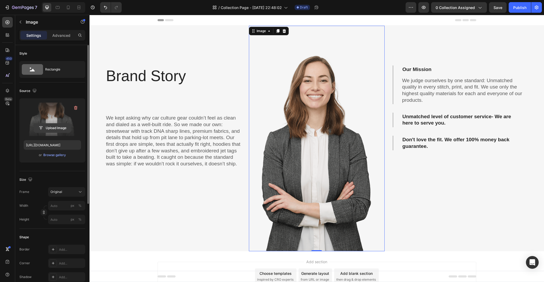
click at [54, 126] on input "file" at bounding box center [52, 128] width 37 height 9
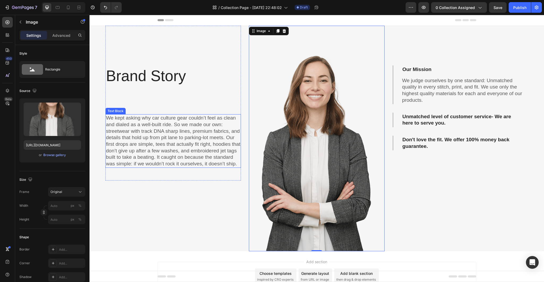
click at [156, 139] on p "We kept asking why car culture gear couldn’t feel as clean and dialed as a well…" at bounding box center [173, 141] width 134 height 53
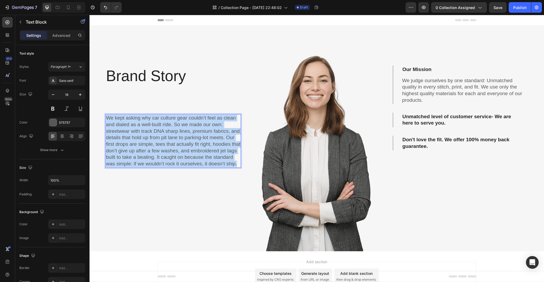
click at [156, 139] on p "We kept asking why car culture gear couldn’t feel as clean and dialed as a well…" at bounding box center [173, 141] width 134 height 53
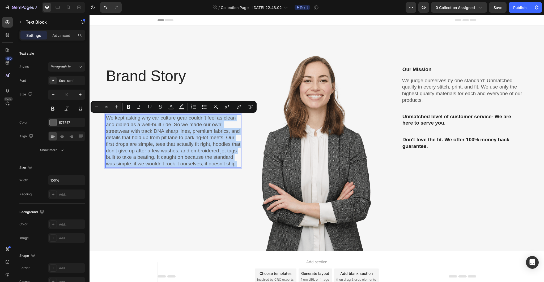
click at [156, 139] on p "We kept asking why car culture gear couldn’t feel as clean and dialed as a well…" at bounding box center [173, 141] width 134 height 53
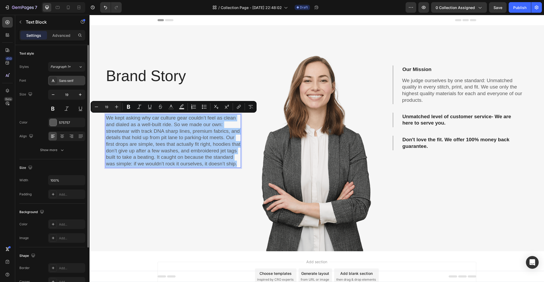
click at [67, 82] on div "Sans-serif" at bounding box center [71, 81] width 25 height 5
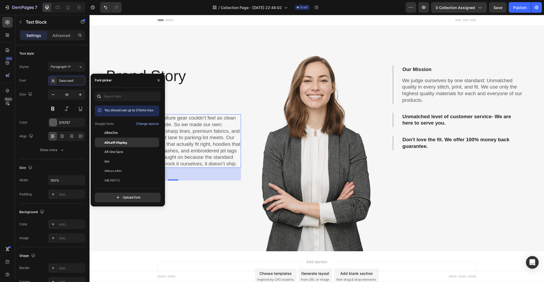
click at [125, 195] on div "ADLaM Display" at bounding box center [127, 200] width 64 height 10
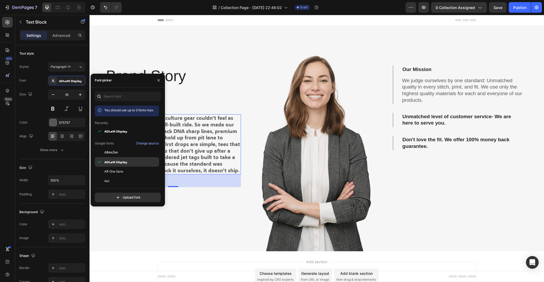
scroll to position [80, 0]
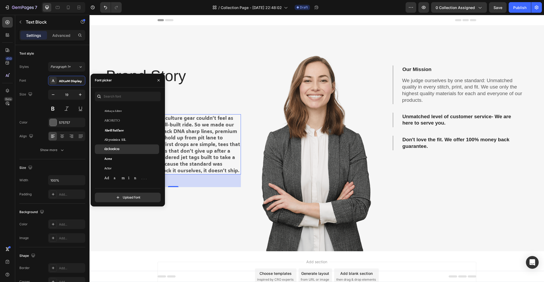
click at [129, 149] on div "Aclonica" at bounding box center [131, 149] width 54 height 5
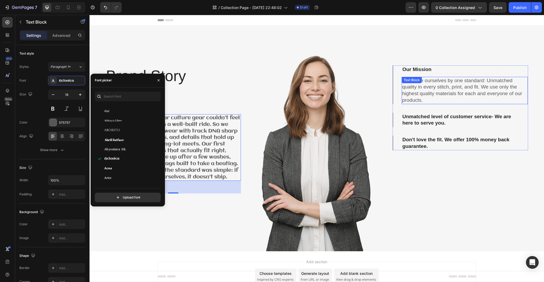
click at [409, 81] on div "Text Block" at bounding box center [411, 80] width 18 height 5
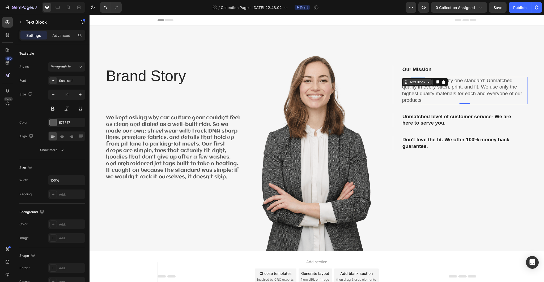
click at [409, 81] on p "We judge ourselves by one standard: Unmatched quality in every stitch, print, a…" at bounding box center [464, 91] width 125 height 26
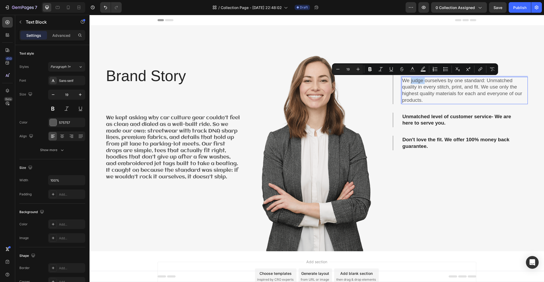
click at [410, 81] on p "We judge ourselves by one standard: Unmatched quality in every stitch, print, a…" at bounding box center [464, 91] width 125 height 26
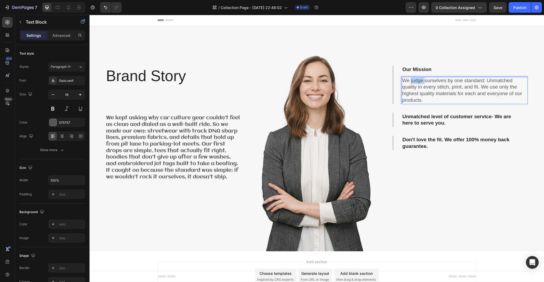
click at [410, 81] on p "We judge ourselves by one standard: Unmatched quality in every stitch, print, a…" at bounding box center [464, 91] width 125 height 26
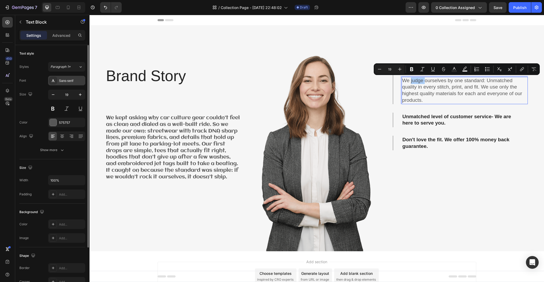
click at [70, 85] on div "Sans-serif" at bounding box center [66, 81] width 37 height 10
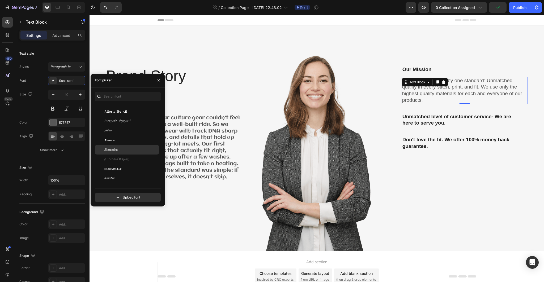
scroll to position [584, 0]
click at [135, 130] on div "Amaranth" at bounding box center [131, 129] width 54 height 5
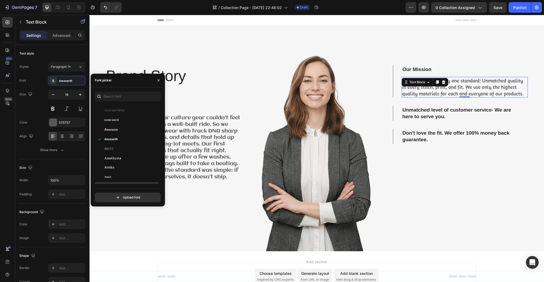
scroll to position [664, 0]
click at [140, 154] on div "Andada Pro" at bounding box center [131, 155] width 54 height 5
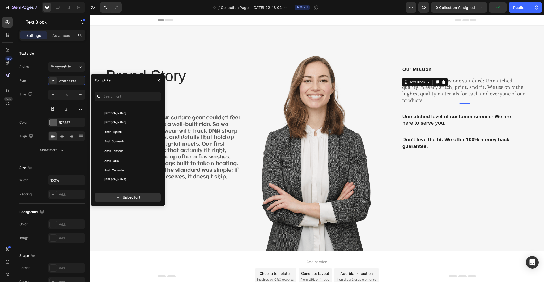
scroll to position [770, 0]
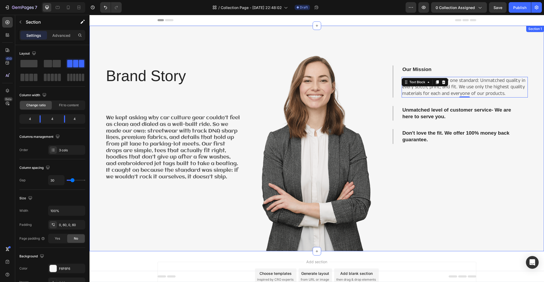
click at [428, 170] on div "Our Mission We judge ourselves by one standard: Unmatched quality in every stit…" at bounding box center [459, 139] width 135 height 226
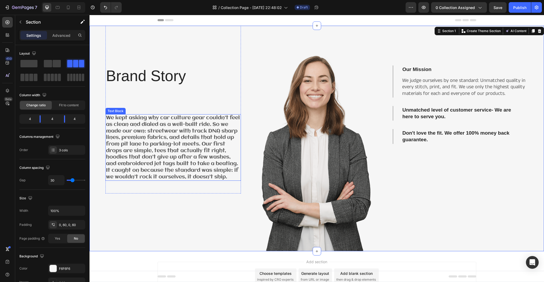
click at [167, 135] on p "We kept asking why car culture gear couldn’t feel as clean and dialed as a well…" at bounding box center [173, 148] width 134 height 66
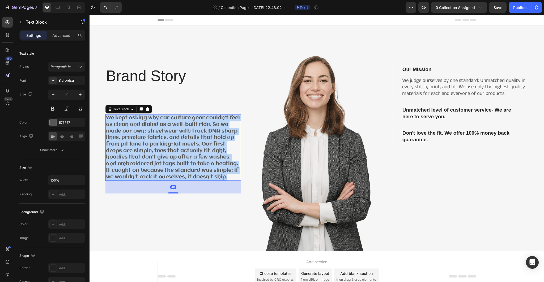
click at [167, 135] on p "We kept asking why car culture gear couldn’t feel as clean and dialed as a well…" at bounding box center [173, 148] width 134 height 66
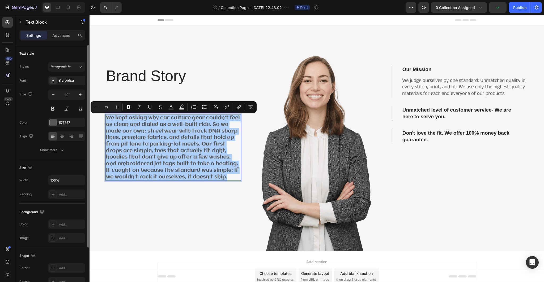
click at [74, 85] on div "Font Aclonica Size 19 Color 575757 Align Show more" at bounding box center [52, 115] width 66 height 79
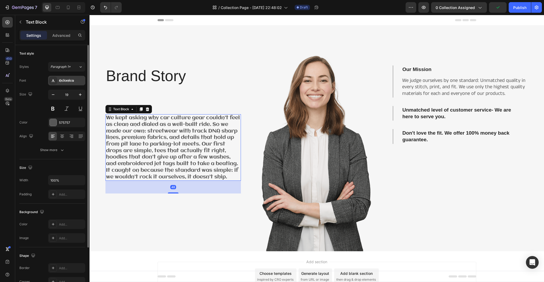
click at [74, 83] on div "Aclonica" at bounding box center [71, 81] width 25 height 5
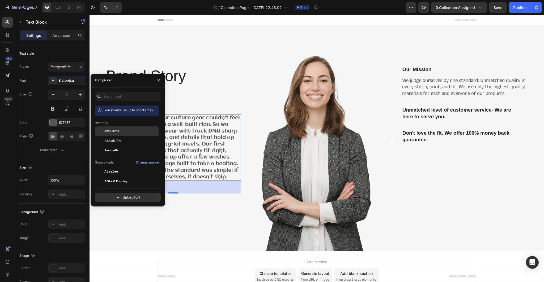
click at [129, 131] on div "Anek Tamil" at bounding box center [131, 131] width 54 height 5
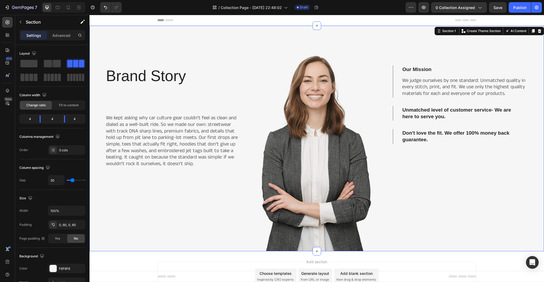
click at [237, 221] on div "Brand Story Heading We kept asking why car culture gear couldn’t feel as clean …" at bounding box center [172, 139] width 135 height 226
click at [435, 111] on p "Unmatched level of customer service- We are here to serve you." at bounding box center [460, 113] width 116 height 13
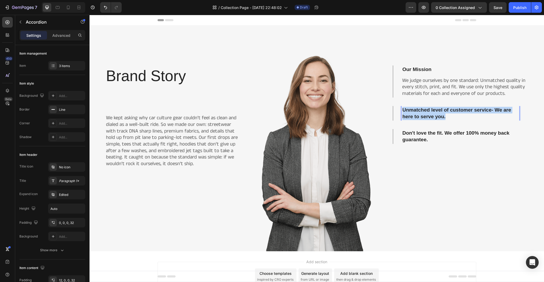
click at [435, 111] on p "Unmatched level of customer service- We are here to serve you." at bounding box center [460, 113] width 116 height 13
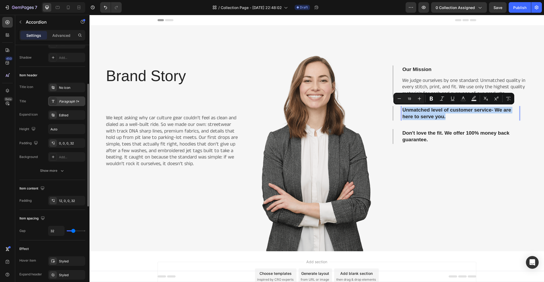
scroll to position [0, 0]
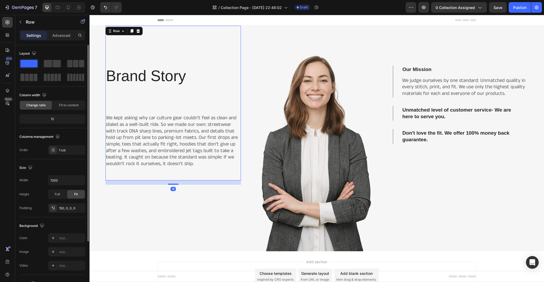
click at [180, 50] on div "Brand Story Heading We kept asking why car culture gear couldn’t feel as clean …" at bounding box center [172, 103] width 135 height 155
click at [162, 71] on p "Brand Story" at bounding box center [173, 85] width 134 height 39
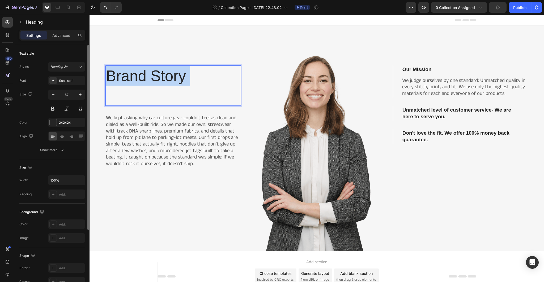
click at [162, 71] on p "Brand Story" at bounding box center [173, 85] width 134 height 39
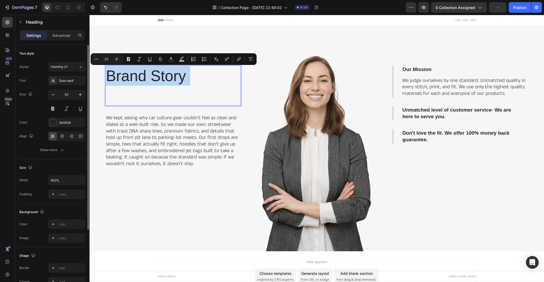
click at [162, 71] on p "Brand Story" at bounding box center [173, 85] width 134 height 39
click at [75, 82] on div "Sans-serif" at bounding box center [71, 81] width 25 height 5
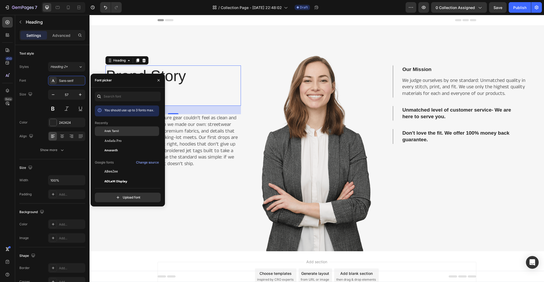
click at [130, 133] on div "Anek Tamil" at bounding box center [131, 131] width 54 height 5
click at [207, 181] on div "Brand Story Heading 32 We kept asking why car culture gear couldn’t feel as cle…" at bounding box center [172, 123] width 135 height 115
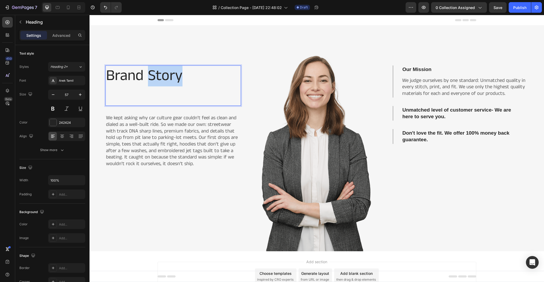
click at [146, 78] on p "Brand Story" at bounding box center [173, 85] width 134 height 39
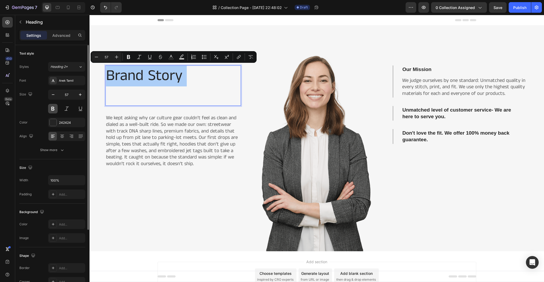
click at [57, 110] on button at bounding box center [53, 109] width 10 height 10
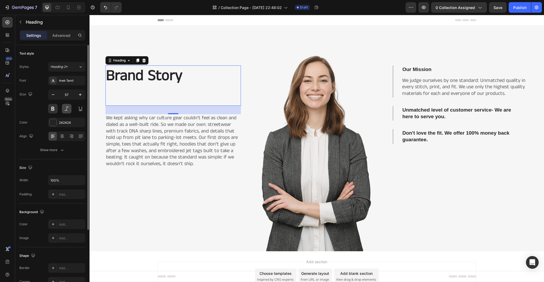
click at [63, 109] on button at bounding box center [67, 109] width 10 height 10
click at [67, 109] on button at bounding box center [67, 109] width 10 height 10
click at [77, 107] on button at bounding box center [81, 109] width 10 height 10
click at [180, 205] on div "Brand Story Heading 32 We kept asking why car culture gear couldn’t feel as cle…" at bounding box center [172, 139] width 135 height 226
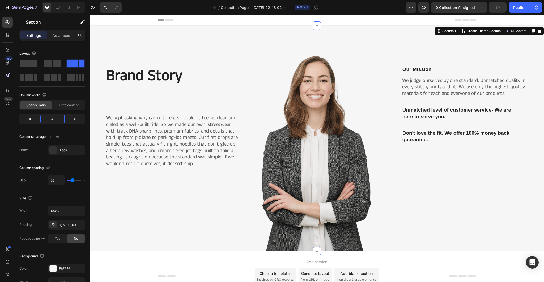
click at [410, 69] on p "Our Mission" at bounding box center [416, 69] width 29 height 7
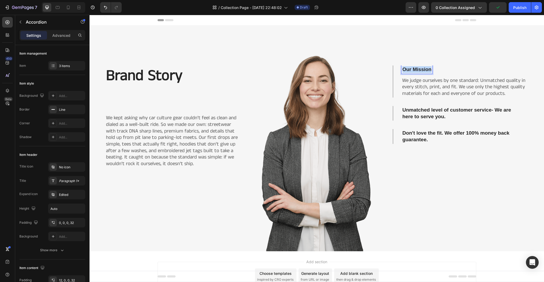
click at [410, 69] on p "Our Mission" at bounding box center [416, 69] width 29 height 7
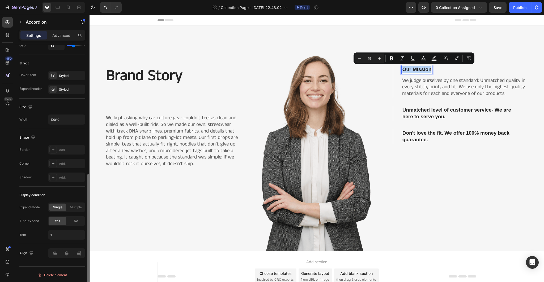
scroll to position [266, 0]
click at [393, 58] on icon "Editor contextual toolbar" at bounding box center [391, 58] width 5 height 5
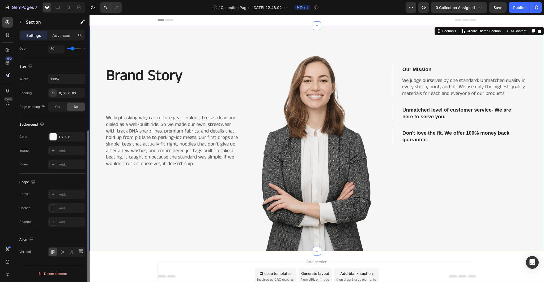
click at [462, 149] on div "Our Mission We judge ourselves by one standard: Unmatched quality in every stit…" at bounding box center [459, 139] width 135 height 226
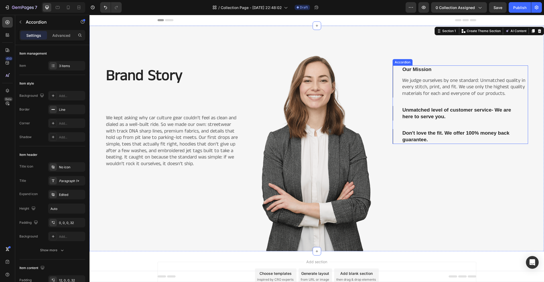
click at [420, 70] on strong "Our Mission" at bounding box center [416, 70] width 29 height 6
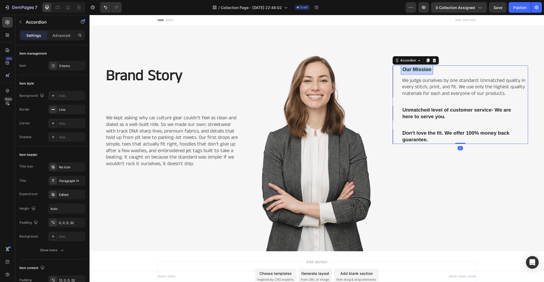
click at [420, 70] on strong "Our Mission" at bounding box center [416, 70] width 29 height 6
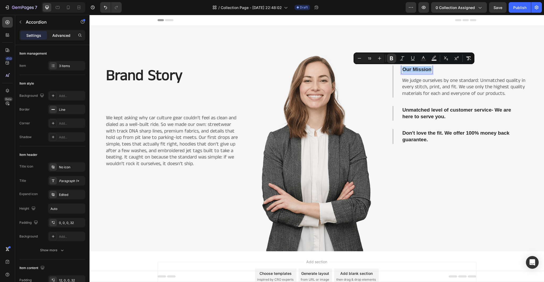
click at [61, 37] on p "Advanced" at bounding box center [61, 36] width 18 height 6
type input "100%"
type input "100"
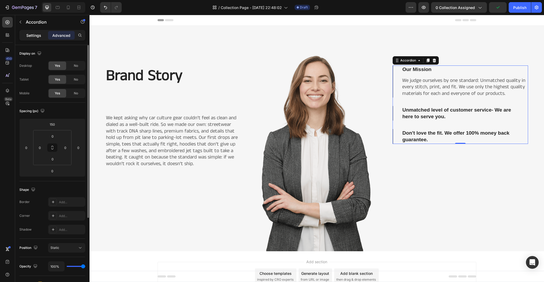
click at [34, 33] on p "Settings" at bounding box center [33, 36] width 15 height 6
type input "32"
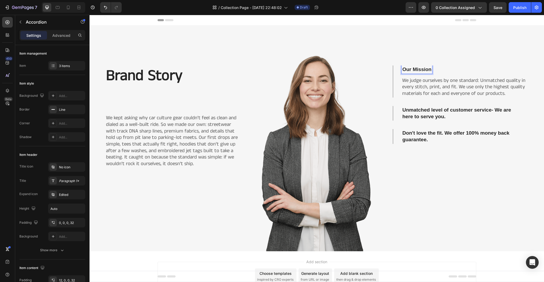
click at [414, 70] on strong "Our Mission" at bounding box center [416, 70] width 29 height 6
click at [420, 70] on strong "Our Mission" at bounding box center [416, 70] width 29 height 6
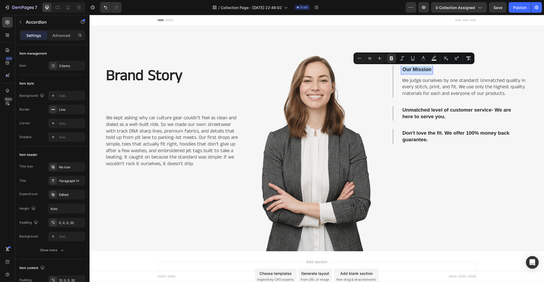
click at [441, 79] on div "We judge ourselves by one standard: Unmatched quality in every stitch, print, a…" at bounding box center [464, 87] width 126 height 21
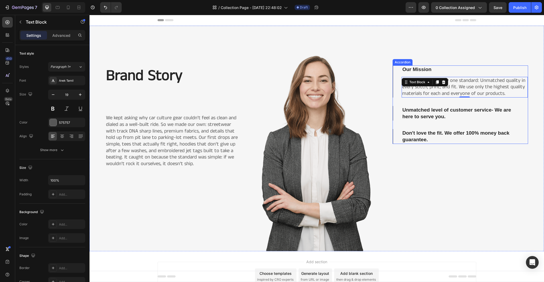
click at [421, 71] on strong "Our Mission" at bounding box center [416, 70] width 29 height 6
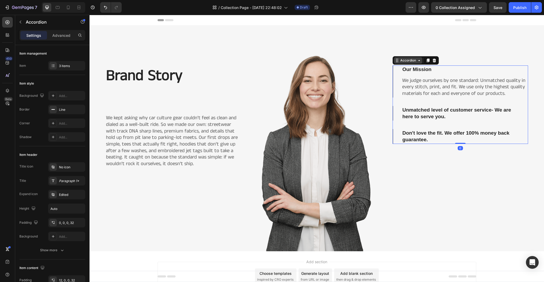
click at [418, 60] on icon at bounding box center [419, 60] width 4 height 4
click at [471, 93] on p "We judge ourselves by one standard: Unmatched quality in every stitch, print, a…" at bounding box center [464, 88] width 125 height 20
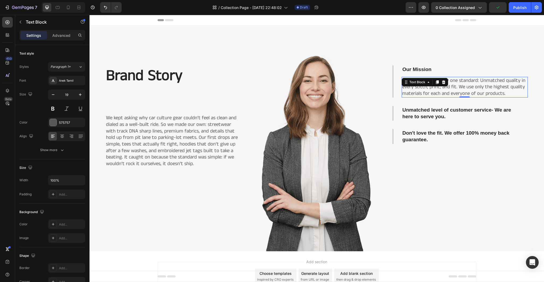
click at [489, 126] on div "Our Mission We judge ourselves by one standard: Unmatched quality in every stit…" at bounding box center [459, 105] width 135 height 79
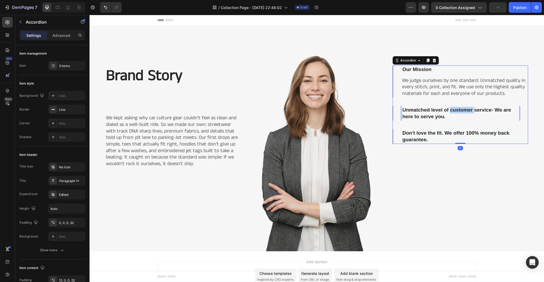
click at [448, 108] on p "Unmatched level of customer service- We are here to serve you." at bounding box center [460, 113] width 116 height 13
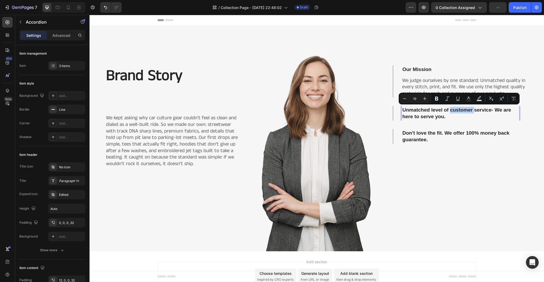
click at [448, 108] on p "Unmatched level of customer service- We are here to serve you." at bounding box center [460, 113] width 116 height 13
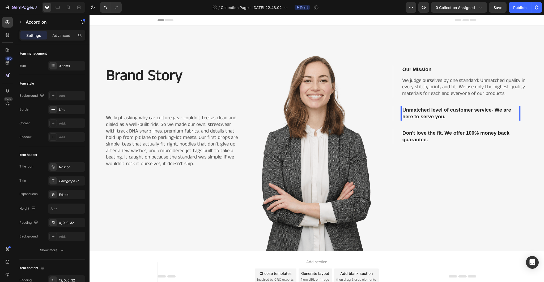
click at [449, 108] on p "Unmatched level of customer service- We are here to serve you." at bounding box center [460, 113] width 116 height 13
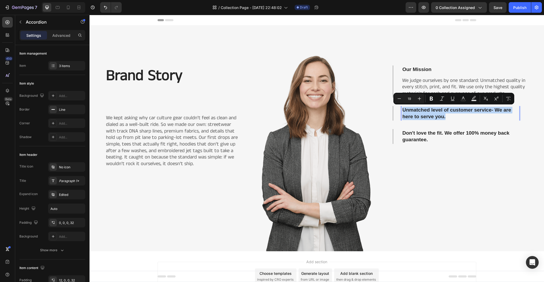
click at [427, 111] on p "Unmatched level of customer service- We are here to serve you." at bounding box center [460, 113] width 116 height 13
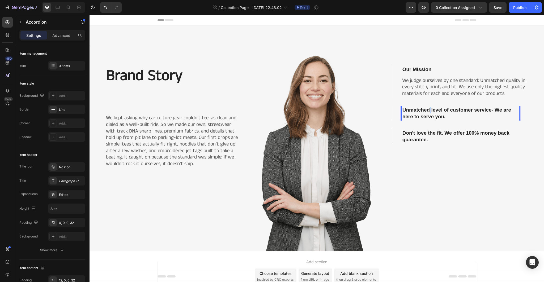
click at [427, 111] on p "Unmatched level of customer service- We are here to serve you." at bounding box center [460, 113] width 116 height 13
click at [441, 143] on p "Don't love the fit. We offer 100% money back guarantee." at bounding box center [460, 136] width 116 height 13
click at [427, 94] on p "We judge ourselves by one standard: Unmatched quality in every stitch, print, a…" at bounding box center [464, 88] width 125 height 20
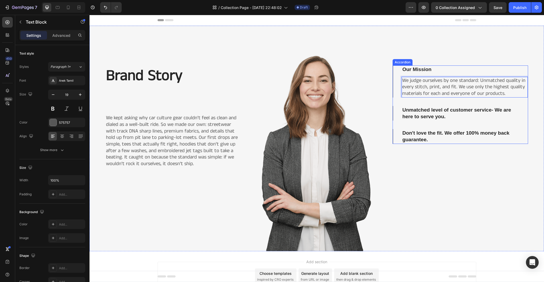
click at [429, 113] on p "Unmatched level of customer service- We are here to serve you." at bounding box center [460, 113] width 116 height 13
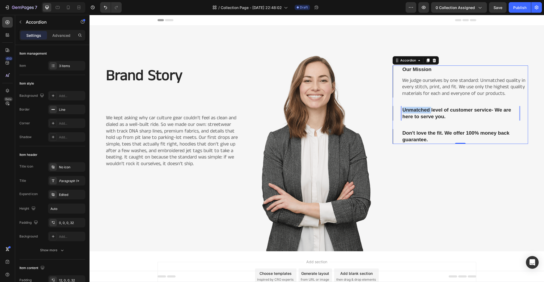
click at [424, 109] on p "Unmatched level of customer service- We are here to serve you." at bounding box center [460, 113] width 116 height 13
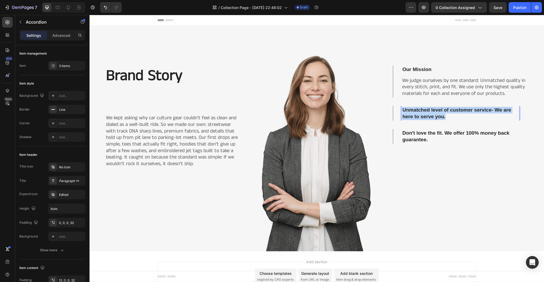
click at [424, 109] on p "Unmatched level of customer service- We are here to serve you." at bounding box center [460, 113] width 116 height 13
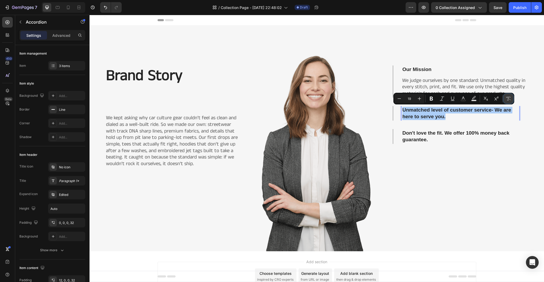
click at [506, 100] on icon "Editor contextual toolbar" at bounding box center [507, 98] width 5 height 5
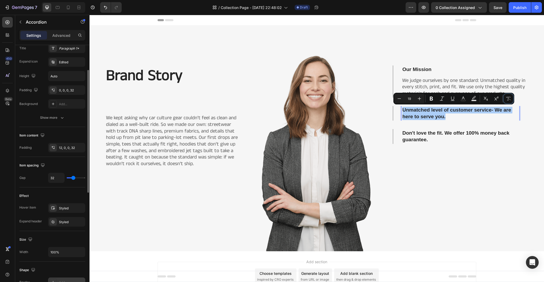
scroll to position [106, 0]
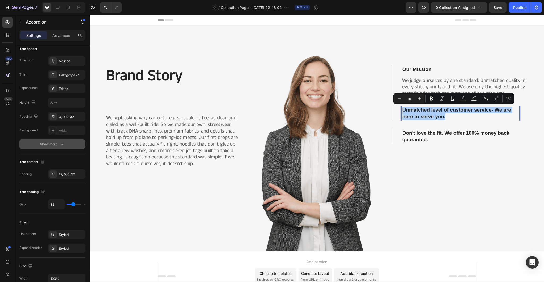
click at [65, 144] on button "Show more" at bounding box center [52, 145] width 66 height 10
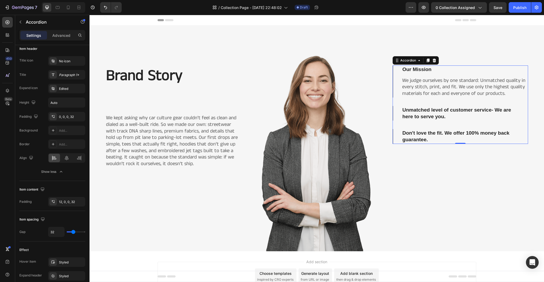
scroll to position [80, 0]
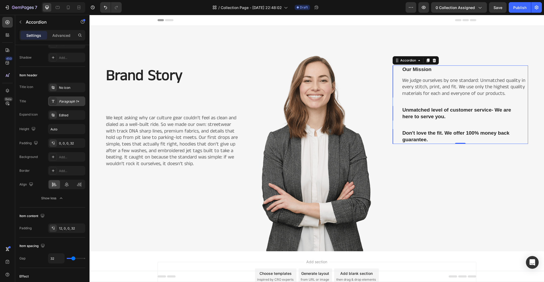
click at [70, 100] on div "Paragraph 1*" at bounding box center [71, 101] width 25 height 5
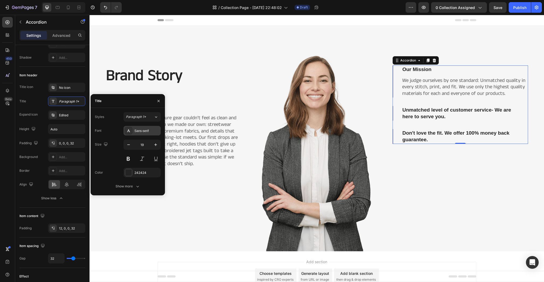
click at [147, 130] on div "Sans-serif" at bounding box center [146, 131] width 25 height 5
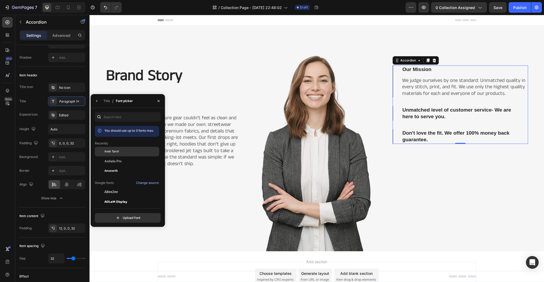
click at [128, 152] on div "Anek Tamil" at bounding box center [131, 151] width 54 height 5
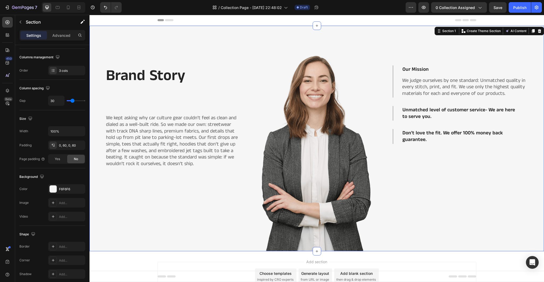
click at [448, 158] on div "Our Mission We judge ourselves by one standard: Unmatched quality in every stit…" at bounding box center [459, 139] width 135 height 226
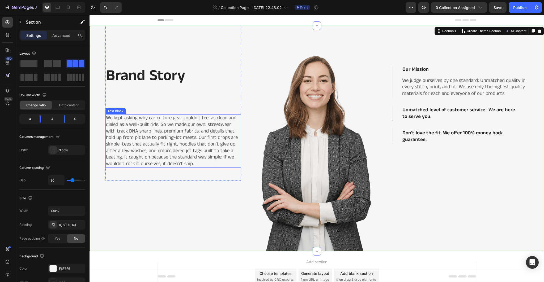
click at [189, 137] on p "We kept asking why car culture gear couldn’t feel as clean and dialed as a well…" at bounding box center [173, 141] width 134 height 53
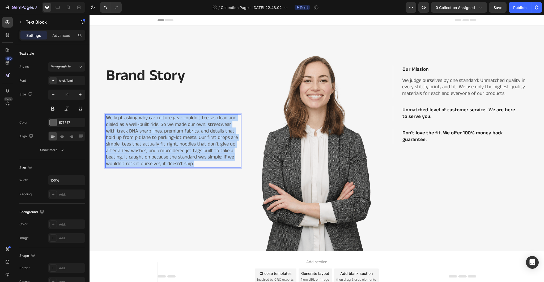
click at [189, 137] on p "We kept asking why car culture gear couldn’t feel as clean and dialed as a well…" at bounding box center [173, 141] width 134 height 53
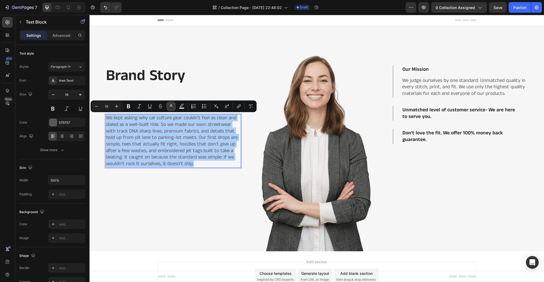
click at [173, 107] on icon "Editor contextual toolbar" at bounding box center [170, 106] width 5 height 5
type input "575757"
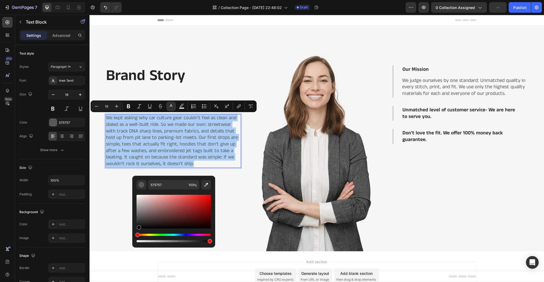
drag, startPoint x: 137, startPoint y: 218, endPoint x: 139, endPoint y: 242, distance: 23.7
click at [139, 242] on div "Editor contextual toolbar" at bounding box center [173, 219] width 74 height 50
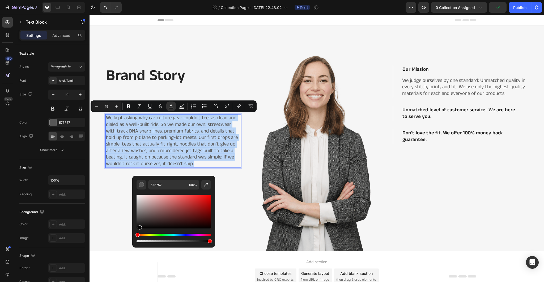
type input "000000"
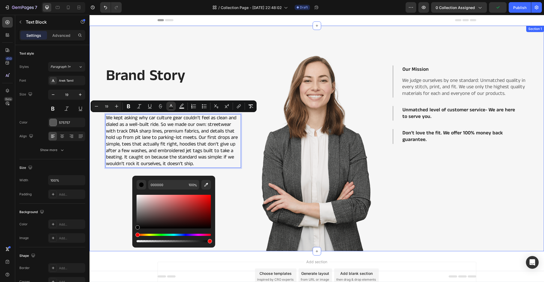
click at [237, 210] on div "Brand Story Heading We kept asking why car culture gear couldn’t feel as clean …" at bounding box center [172, 139] width 135 height 226
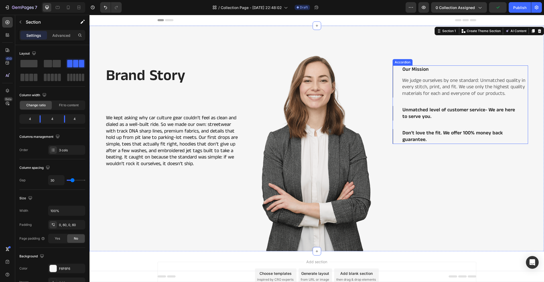
click at [446, 81] on p "We judge ourselves by one standard: Unmatched quality in every stitch, print, a…" at bounding box center [464, 88] width 125 height 20
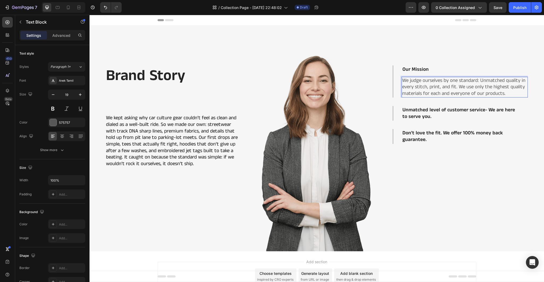
click at [446, 81] on p "We judge ourselves by one standard: Unmatched quality in every stitch, print, a…" at bounding box center [464, 88] width 125 height 20
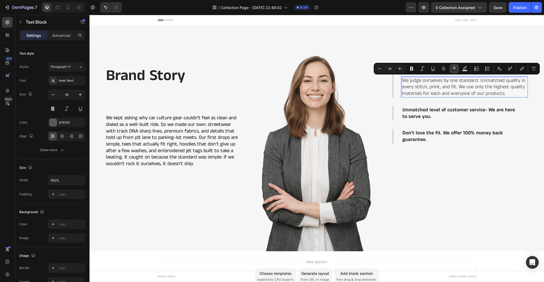
click at [455, 67] on icon "Editor contextual toolbar" at bounding box center [453, 68] width 5 height 5
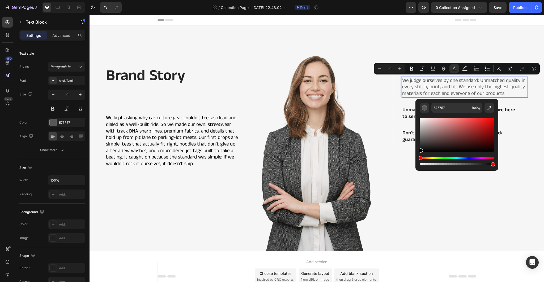
drag, startPoint x: 421, startPoint y: 140, endPoint x: 418, endPoint y: 165, distance: 24.6
click at [418, 165] on div "575757 100 %" at bounding box center [456, 133] width 83 height 68
type input "000000"
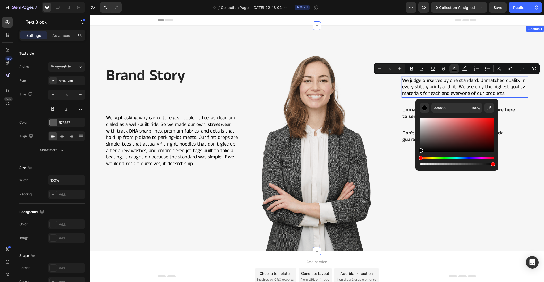
click at [434, 183] on div "Our Mission We judge ourselves by one standard: Unmatched quality in every stit…" at bounding box center [459, 139] width 135 height 226
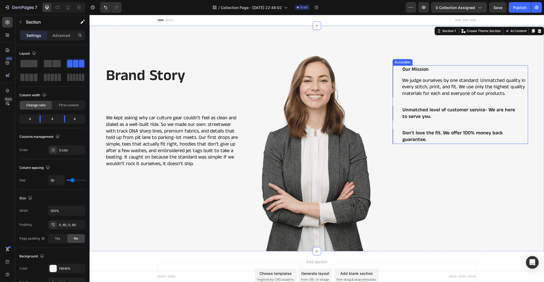
click at [423, 111] on p "Unmatched level of customer service- We are here to serve you." at bounding box center [460, 113] width 116 height 13
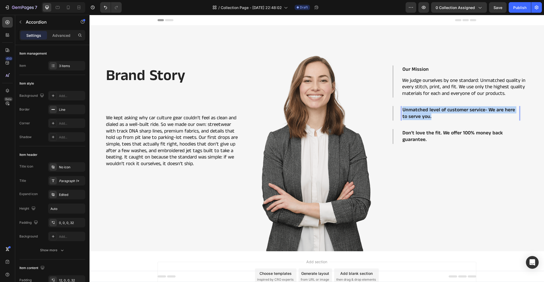
click at [423, 111] on p "Unmatched level of customer service- We are here to serve you." at bounding box center [460, 113] width 116 height 13
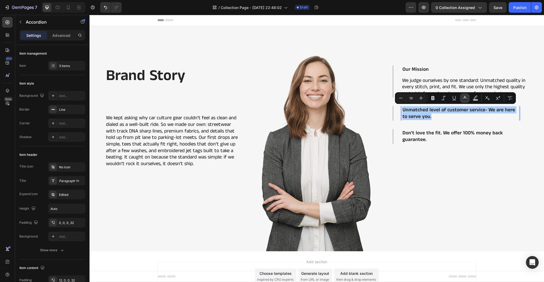
click at [465, 98] on icon "Editor contextual toolbar" at bounding box center [464, 98] width 5 height 5
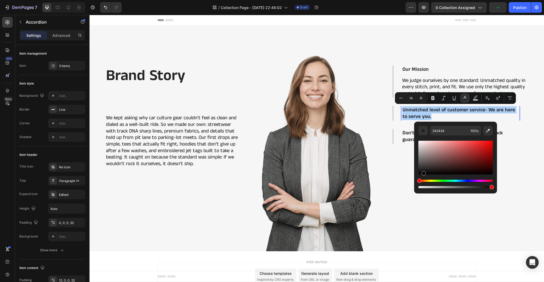
drag, startPoint x: 419, startPoint y: 171, endPoint x: 423, endPoint y: 180, distance: 9.4
click at [423, 180] on div "Editor contextual toolbar" at bounding box center [455, 165] width 74 height 50
type input "000000"
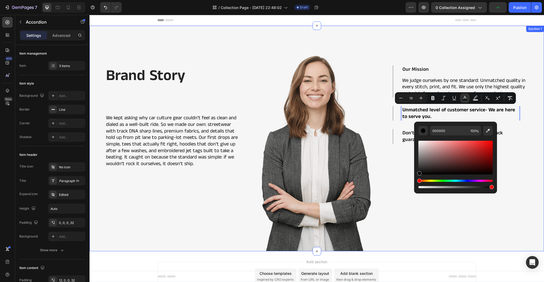
click at [427, 211] on div "Our Mission We judge ourselves by one standard: Unmatched quality in every stit…" at bounding box center [459, 139] width 135 height 226
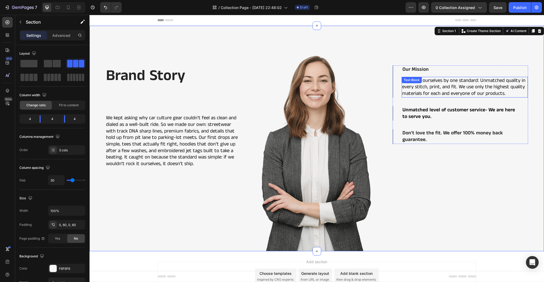
click at [455, 88] on span "We judge ourselves by one standard: Unmatched quality in every stitch, print, a…" at bounding box center [463, 87] width 123 height 20
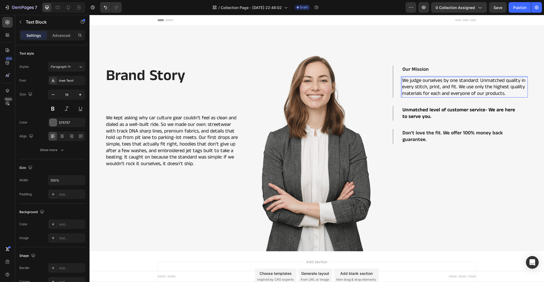
click at [455, 88] on span "We judge ourselves by one standard: Unmatched quality in every stitch, print, a…" at bounding box center [463, 87] width 123 height 20
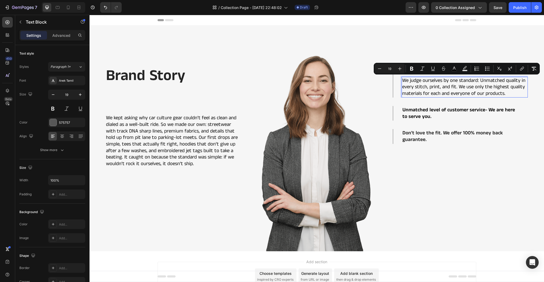
click at [455, 88] on span "We judge ourselves by one standard: Unmatched quality in every stitch, print, a…" at bounding box center [463, 87] width 123 height 20
click at [452, 69] on icon "Editor contextual toolbar" at bounding box center [453, 68] width 5 height 5
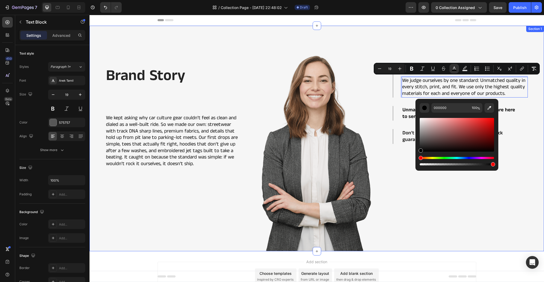
click at [525, 192] on div "Brand Story Heading We kept asking why car culture gear couldn’t feel as clean …" at bounding box center [316, 139] width 454 height 226
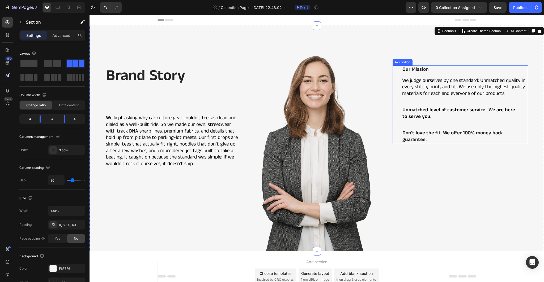
click at [413, 68] on strong "Our Mission" at bounding box center [415, 69] width 26 height 7
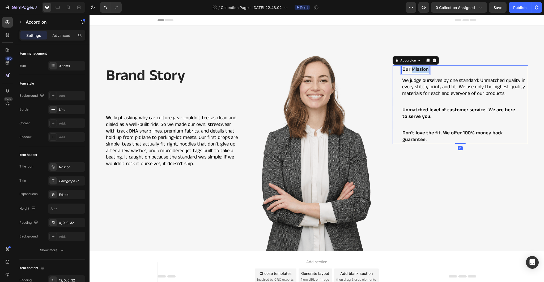
click at [414, 68] on strong "Our Mission" at bounding box center [415, 69] width 26 height 7
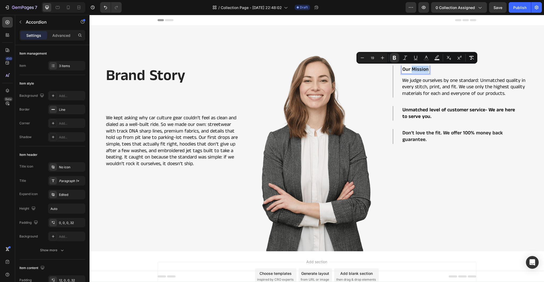
click at [415, 68] on strong "Our Mission" at bounding box center [415, 69] width 26 height 7
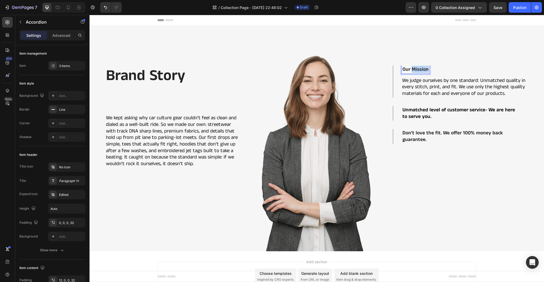
click at [415, 68] on strong "Our Mission" at bounding box center [415, 69] width 26 height 7
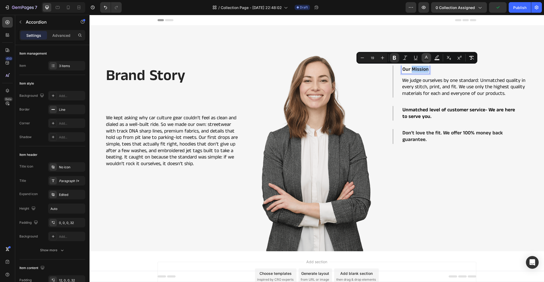
click at [426, 55] on icon "Editor contextual toolbar" at bounding box center [425, 57] width 5 height 5
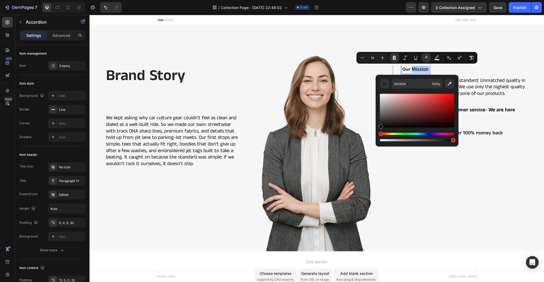
drag, startPoint x: 381, startPoint y: 124, endPoint x: 379, endPoint y: 136, distance: 11.3
click at [380, 136] on div "Editor contextual toolbar" at bounding box center [417, 118] width 74 height 50
type input "000000"
click at [417, 180] on div "Our Mission We judge ourselves by one standard: Unmatched quality in every stit…" at bounding box center [459, 139] width 135 height 226
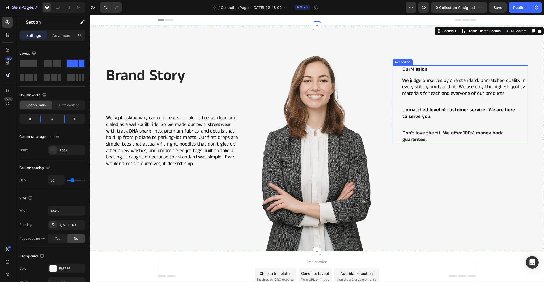
click at [404, 68] on strong "Our" at bounding box center [406, 69] width 8 height 7
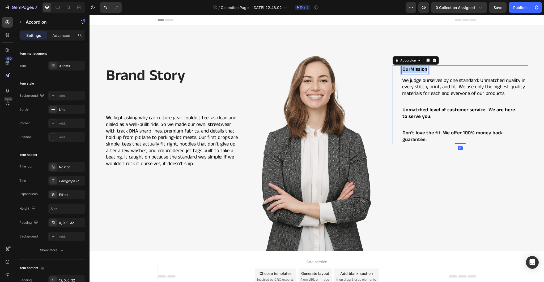
click at [404, 68] on strong "Our" at bounding box center [406, 69] width 8 height 7
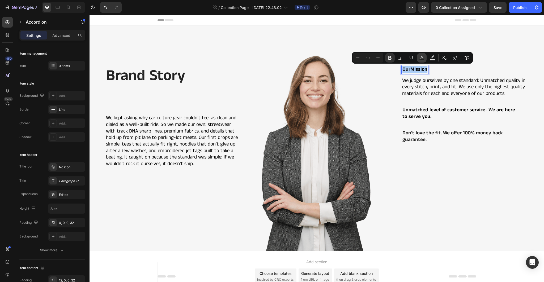
click at [424, 57] on icon "Editor contextual toolbar" at bounding box center [421, 57] width 5 height 5
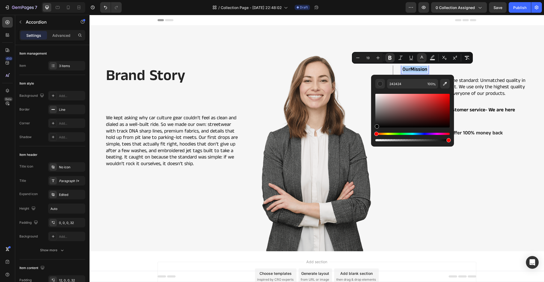
drag, startPoint x: 378, startPoint y: 125, endPoint x: 376, endPoint y: 135, distance: 10.6
click at [376, 135] on div "Editor contextual toolbar" at bounding box center [412, 118] width 74 height 50
type input "000000"
click at [412, 170] on div "Our Mission We judge ourselves by one standard: Unmatched quality in every stit…" at bounding box center [459, 139] width 135 height 226
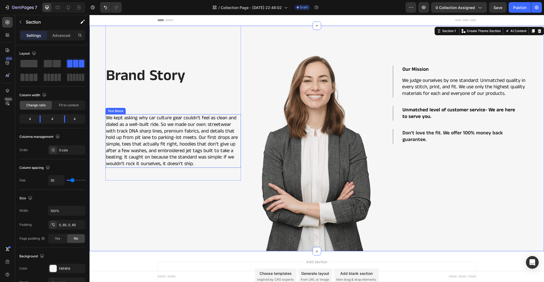
click at [173, 149] on span "We kept asking why car culture gear couldn’t feel as clean and dialed as a well…" at bounding box center [172, 140] width 132 height 53
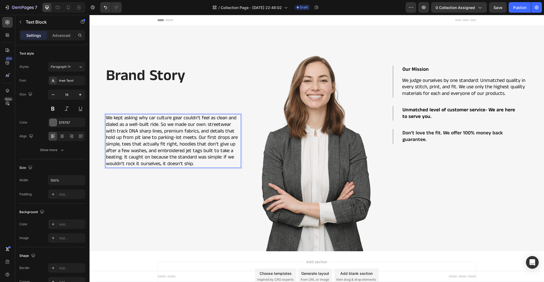
click at [178, 140] on span "We kept asking why car culture gear couldn’t feel as clean and dialed as a well…" at bounding box center [172, 140] width 132 height 53
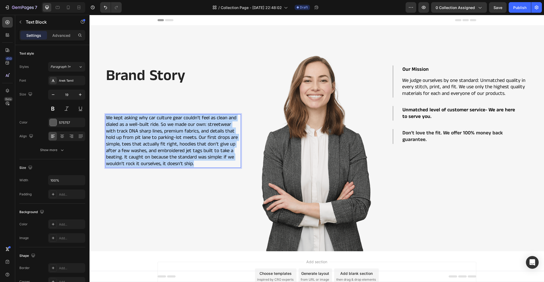
click at [178, 140] on span "We kept asking why car culture gear couldn’t feel as clean and dialed as a well…" at bounding box center [172, 140] width 132 height 53
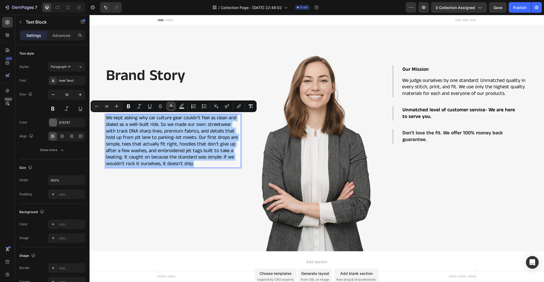
click at [172, 107] on icon "Editor contextual toolbar" at bounding box center [170, 106] width 5 height 5
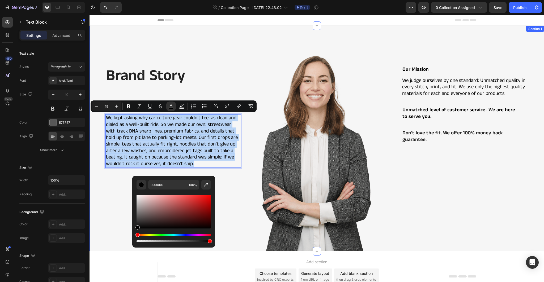
click at [237, 206] on div "Brand Story Heading We kept asking why car culture gear couldn’t feel as clean …" at bounding box center [172, 139] width 135 height 226
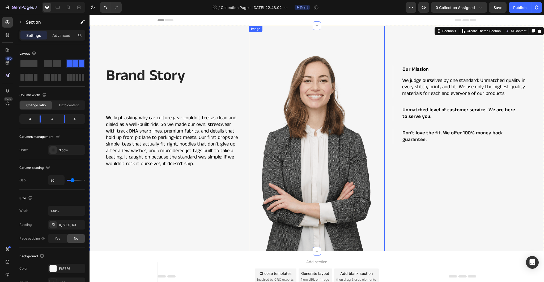
click at [369, 47] on img at bounding box center [316, 139] width 135 height 226
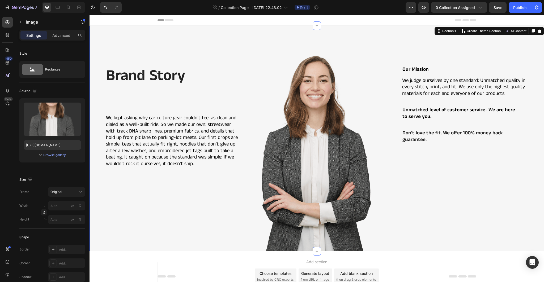
click at [467, 196] on div "Our Mission We judge ourselves by one standard: Unmatched quality in every stit…" at bounding box center [459, 139] width 135 height 226
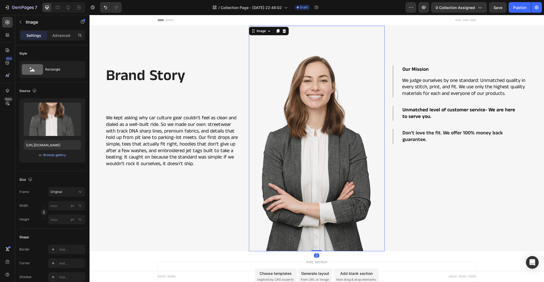
click at [285, 43] on img at bounding box center [316, 139] width 135 height 226
click at [267, 31] on icon at bounding box center [269, 31] width 4 height 4
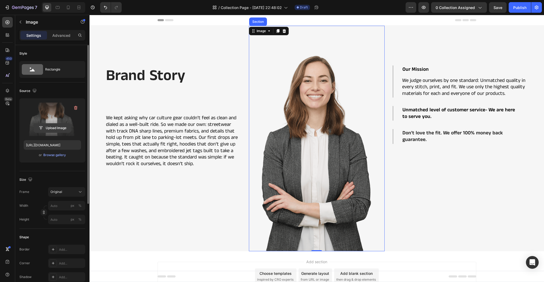
click at [54, 126] on input "file" at bounding box center [52, 128] width 37 height 9
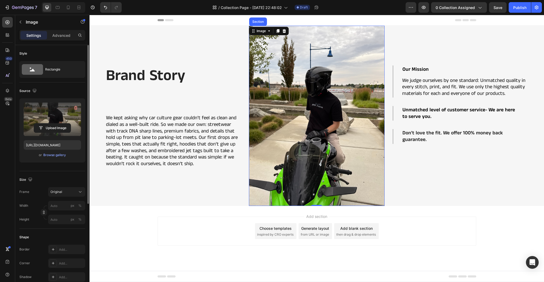
click at [60, 116] on label at bounding box center [52, 119] width 57 height 33
click at [60, 124] on input "file" at bounding box center [52, 128] width 37 height 9
click at [57, 126] on input "file" at bounding box center [52, 128] width 37 height 9
type input "https://cdn.shopify.com/s/files/1/0653/7396/2317/files/gempages_573845101869007…"
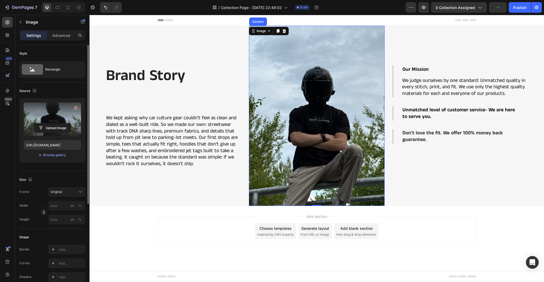
click at [195, 236] on div "Add section Choose templates inspired by CRO experts Generate layout from URL o…" at bounding box center [316, 231] width 318 height 29
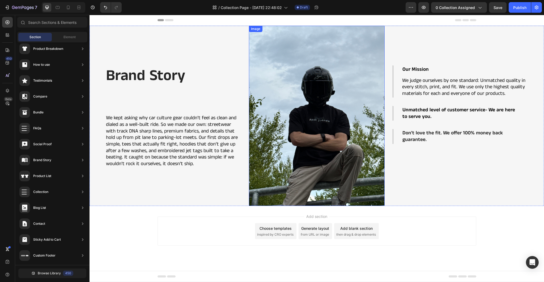
click at [267, 174] on img at bounding box center [316, 116] width 135 height 180
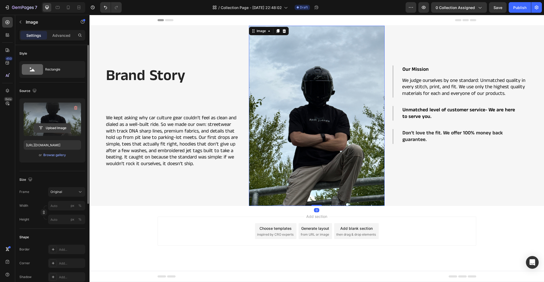
click at [52, 128] on input "file" at bounding box center [52, 128] width 37 height 9
type input "https://cdn.shopify.com/s/files/1/0653/7396/2317/files/gempages_573845101869007…"
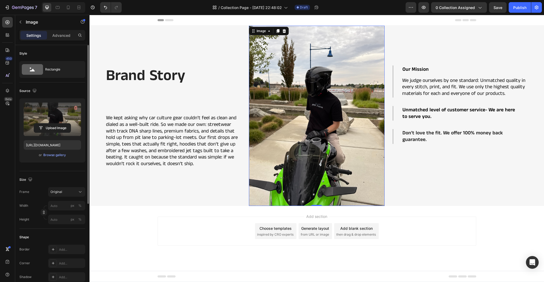
click at [202, 229] on div "Add section Choose templates inspired by CRO experts Generate layout from URL o…" at bounding box center [316, 231] width 318 height 29
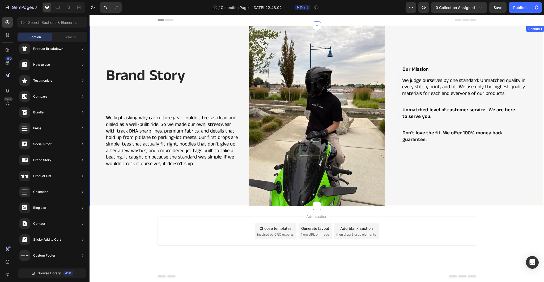
click at [200, 194] on div "Brand Story Heading We kept asking why car culture gear couldn’t feel as clean …" at bounding box center [172, 116] width 135 height 180
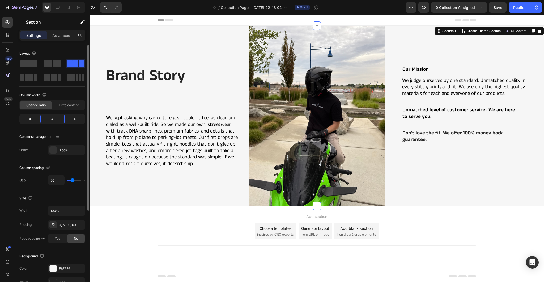
scroll to position [80, 0]
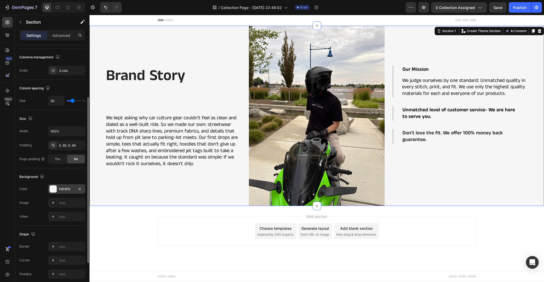
click at [68, 188] on div "F6F6F6" at bounding box center [66, 189] width 15 height 5
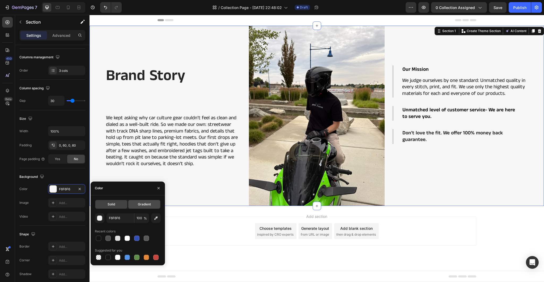
click at [148, 207] on div "Gradient" at bounding box center [144, 204] width 32 height 8
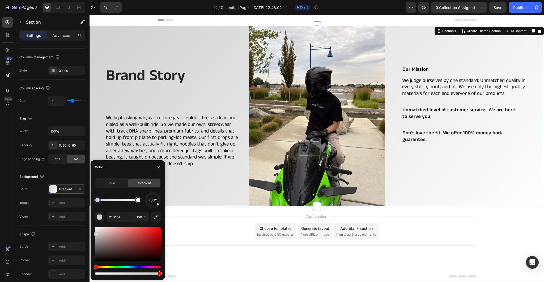
drag, startPoint x: 112, startPoint y: 236, endPoint x: 100, endPoint y: 249, distance: 17.9
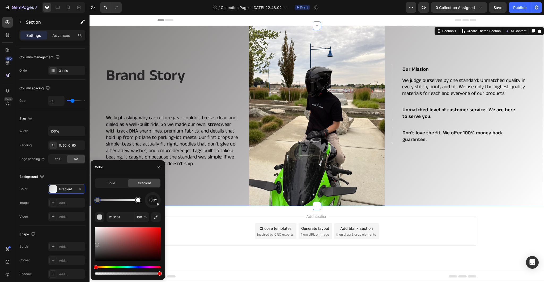
type input "7F7C7C"
drag, startPoint x: 96, startPoint y: 234, endPoint x: 108, endPoint y: 248, distance: 18.0
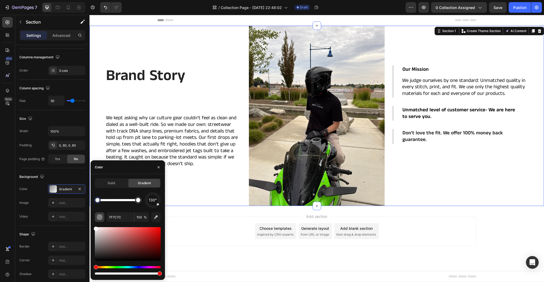
drag, startPoint x: 105, startPoint y: 246, endPoint x: 97, endPoint y: 216, distance: 31.4
click at [95, 217] on div "130° 7F7C7C 100 %" at bounding box center [128, 234] width 66 height 84
click at [119, 182] on div "Solid" at bounding box center [111, 183] width 32 height 8
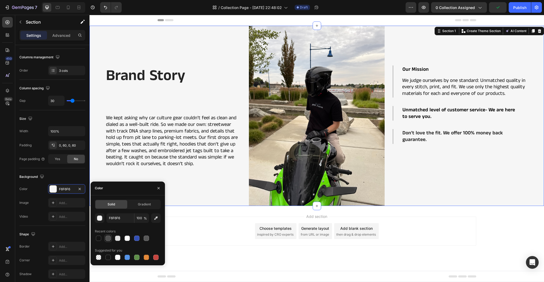
click at [110, 239] on div at bounding box center [107, 238] width 5 height 5
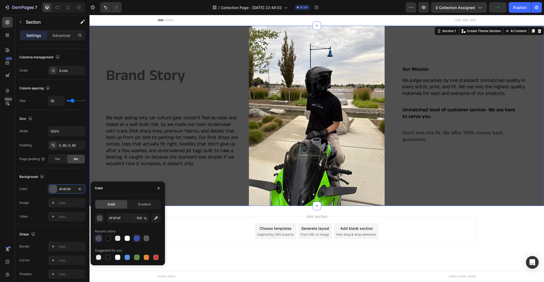
click at [139, 237] on div at bounding box center [136, 238] width 5 height 5
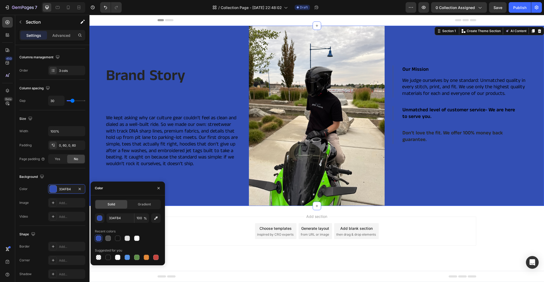
click at [143, 238] on div at bounding box center [128, 238] width 66 height 7
click at [117, 258] on div at bounding box center [117, 257] width 5 height 5
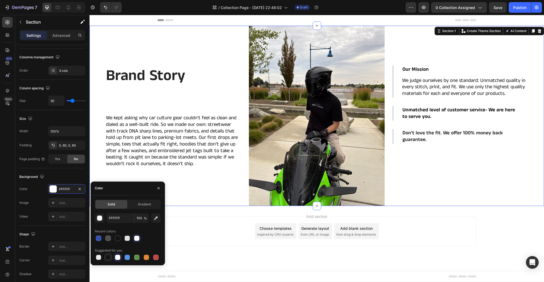
click at [108, 258] on div at bounding box center [107, 257] width 5 height 5
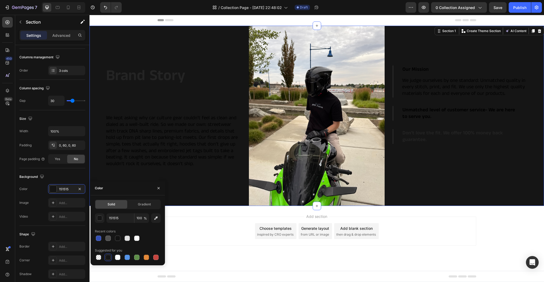
click at [103, 258] on div at bounding box center [128, 257] width 66 height 7
drag, startPoint x: 113, startPoint y: 258, endPoint x: 116, endPoint y: 257, distance: 3.0
click at [113, 258] on div at bounding box center [128, 257] width 66 height 7
click at [116, 257] on div at bounding box center [117, 257] width 5 height 5
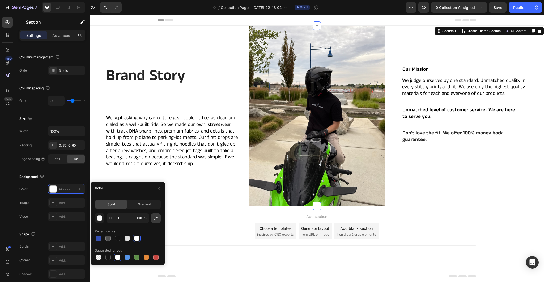
click at [154, 220] on icon "button" at bounding box center [155, 218] width 5 height 5
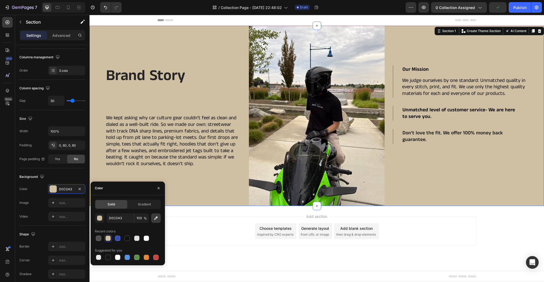
click at [158, 218] on icon "button" at bounding box center [155, 218] width 5 height 5
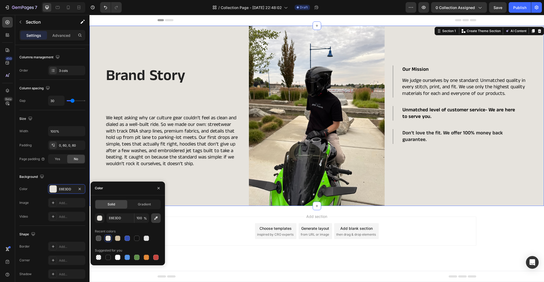
click at [158, 219] on icon "button" at bounding box center [155, 218] width 5 height 5
type input "D0D2D6"
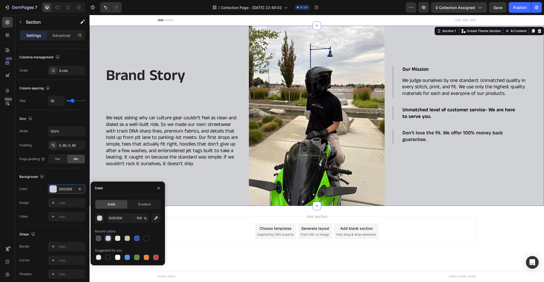
click at [443, 222] on div "Add section Choose templates inspired by CRO experts Generate layout from URL o…" at bounding box center [316, 231] width 318 height 29
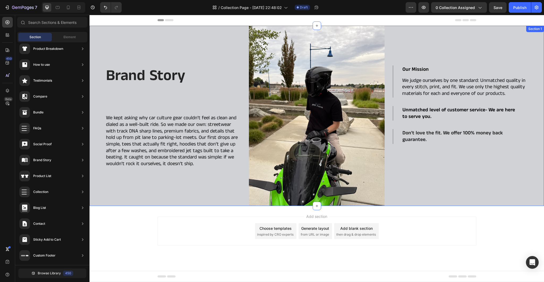
click at [401, 33] on div "Our Mission We judge ourselves by one standard: Unmatched quality in every stit…" at bounding box center [459, 116] width 135 height 180
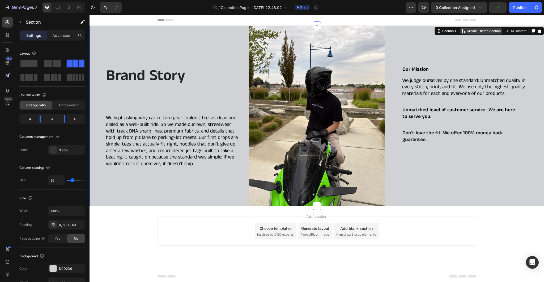
click at [485, 30] on p "Create Theme Section" at bounding box center [483, 31] width 34 height 5
click at [520, 28] on button "AI Content" at bounding box center [515, 31] width 23 height 6
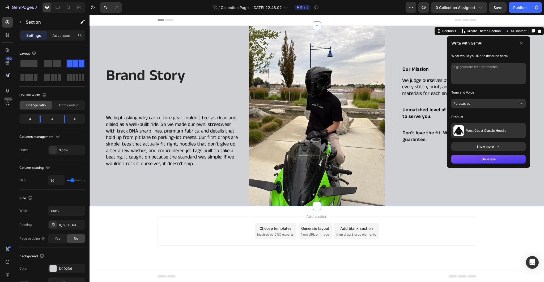
click at [524, 44] on button at bounding box center [521, 43] width 8 height 8
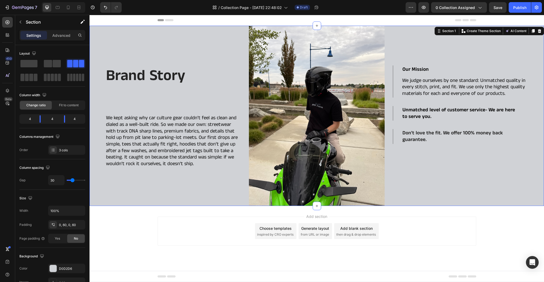
click at [400, 42] on div "Our Mission We judge ourselves by one standard: Unmatched quality in every stit…" at bounding box center [459, 116] width 135 height 180
click at [293, 125] on img at bounding box center [316, 116] width 135 height 180
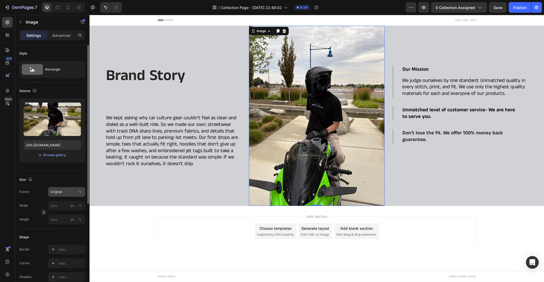
click at [75, 190] on div "Original" at bounding box center [63, 192] width 26 height 5
click at [79, 174] on div "Size Frame Original Square Vertical Horizontal Original Custom Width px % Heigh…" at bounding box center [52, 200] width 66 height 58
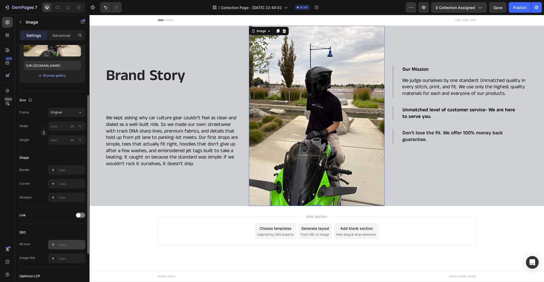
scroll to position [148, 0]
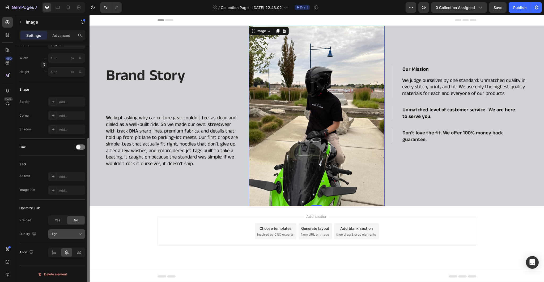
click at [81, 232] on icon at bounding box center [80, 234] width 5 height 5
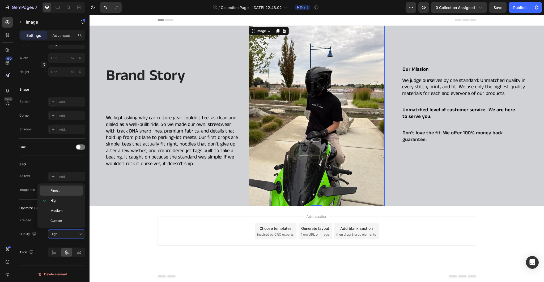
click at [68, 189] on p "Finest" at bounding box center [65, 190] width 30 height 5
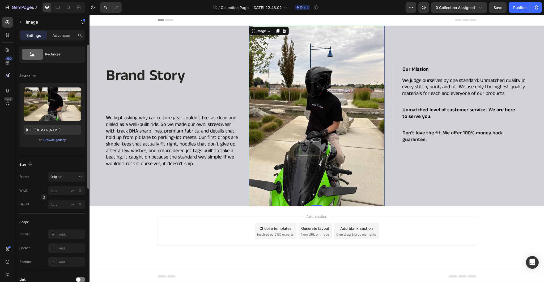
scroll to position [0, 0]
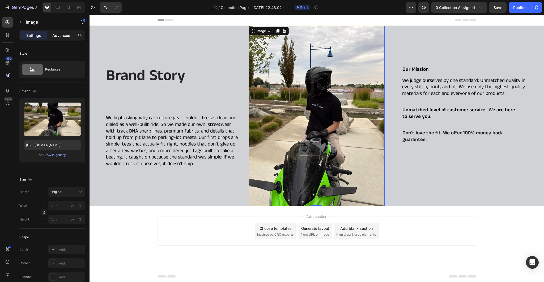
click at [63, 36] on p "Advanced" at bounding box center [61, 36] width 18 height 6
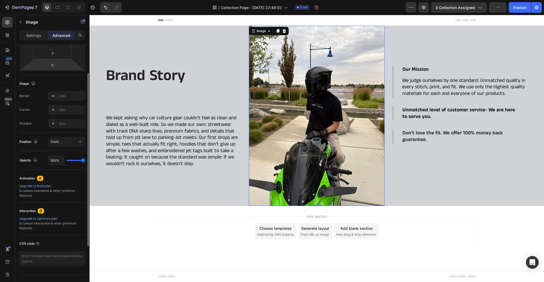
scroll to position [115, 0]
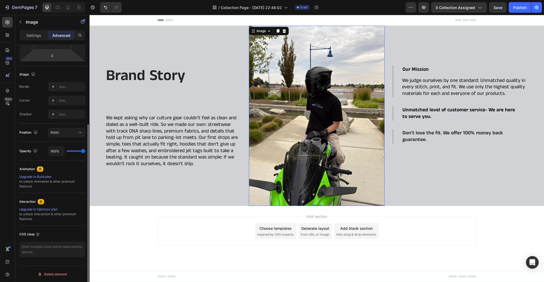
type input "64%"
type input "64"
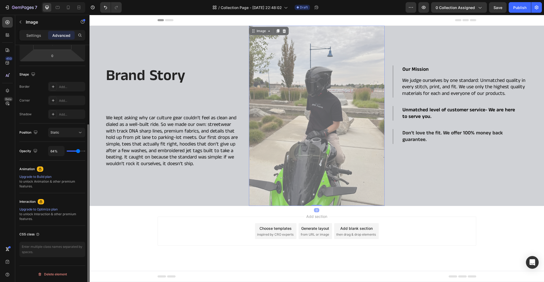
type input "43%"
type input "43"
type input "21%"
type input "21"
type input "20%"
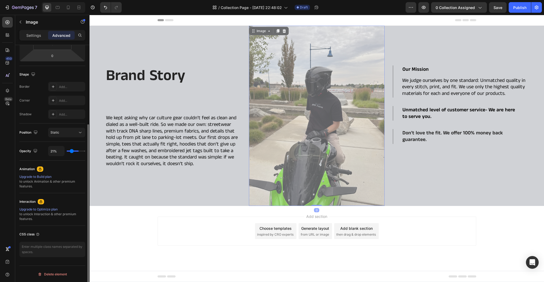
type input "20"
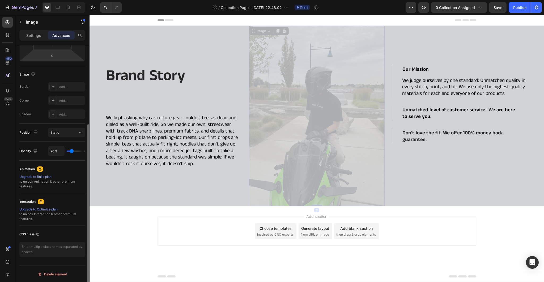
type input "18%"
type input "18"
type input "20%"
type input "20"
type input "24%"
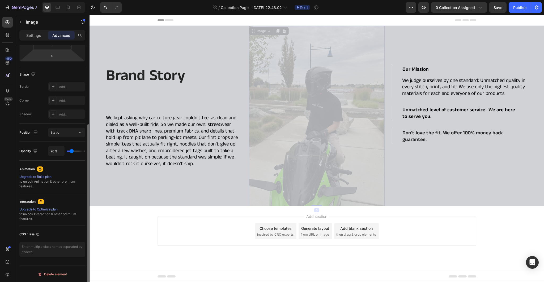
type input "24"
type input "31%"
type input "31"
type input "37%"
type input "37"
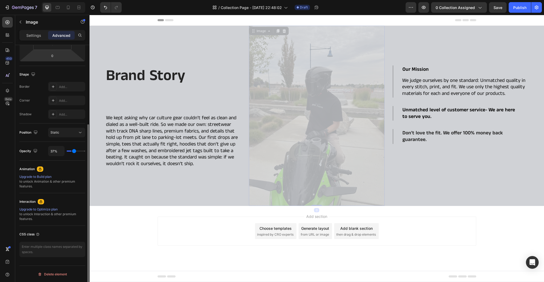
type input "43%"
type input "43"
type input "46%"
type input "46"
type input "48%"
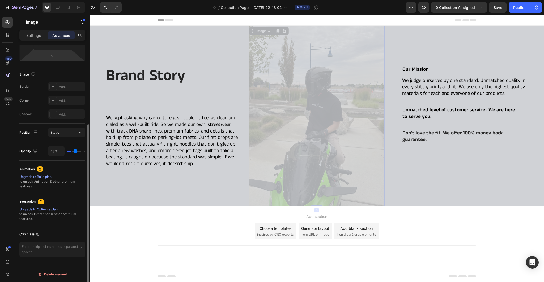
type input "48"
type input "49%"
type input "49"
type input "51%"
type input "51"
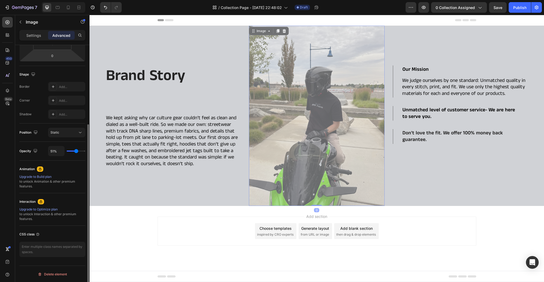
type input "52%"
type input "52"
type input "55%"
type input "55"
type input "61%"
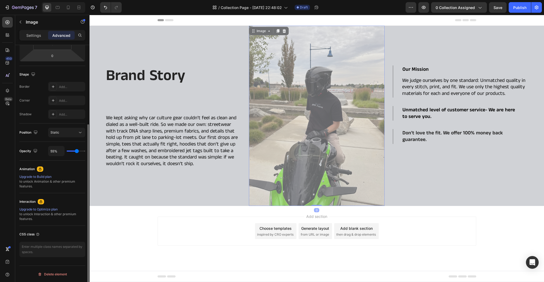
type input "61"
type input "69%"
type input "69"
type input "73%"
type input "73"
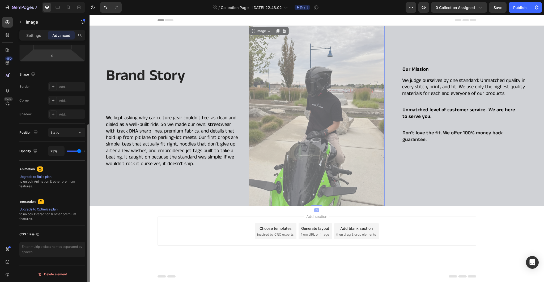
type input "77%"
type input "77"
type input "79%"
type input "79"
type input "80%"
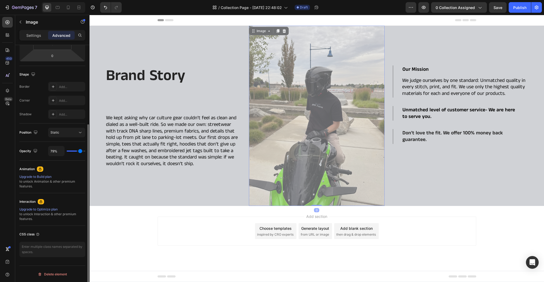
type input "80"
type input "82%"
type input "82"
type input "83%"
type input "83"
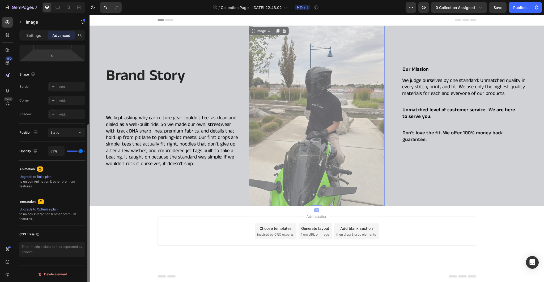
type input "86%"
type input "86"
type input "88%"
type input "88"
type input "89%"
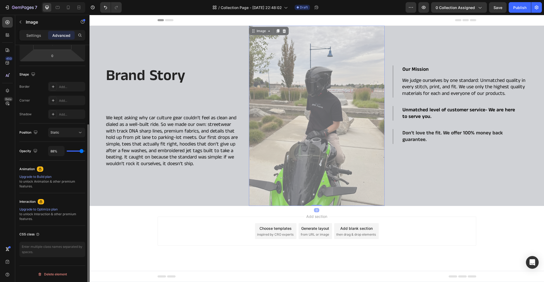
type input "89"
type input "91%"
type input "91"
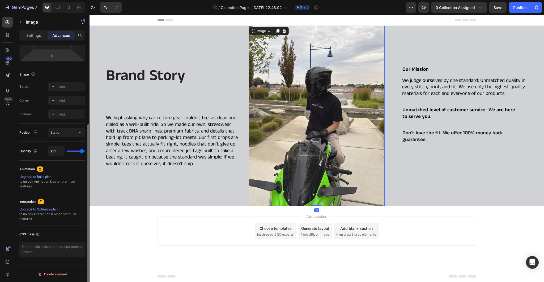
type input "94%"
type input "94"
type input "95%"
type input "95"
type input "98%"
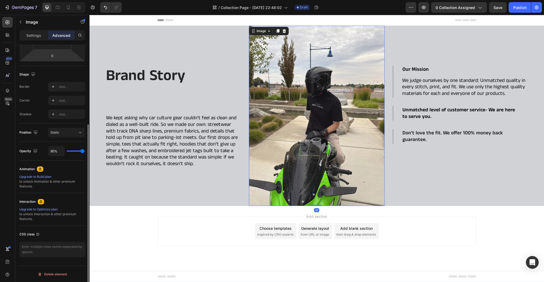
type input "98"
type input "100%"
type input "100"
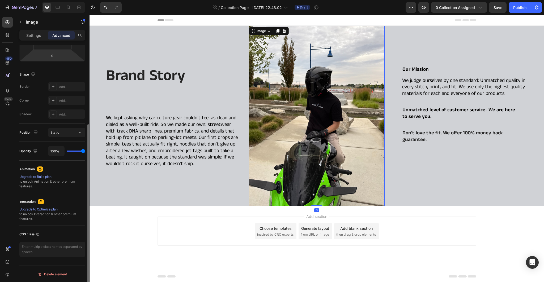
type input "97%"
type input "97"
type input "92%"
type input "92"
type input "89%"
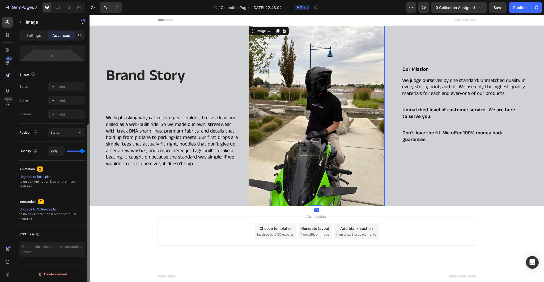
type input "89"
type input "88%"
type input "88"
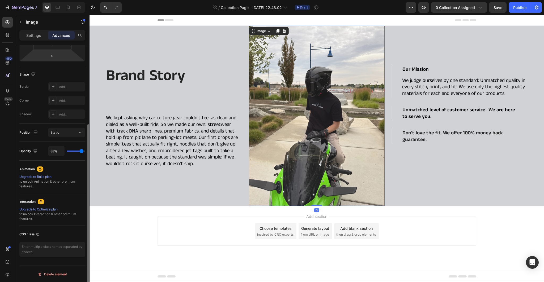
type input "86%"
type input "86"
type input "85%"
type input "85"
type input "86%"
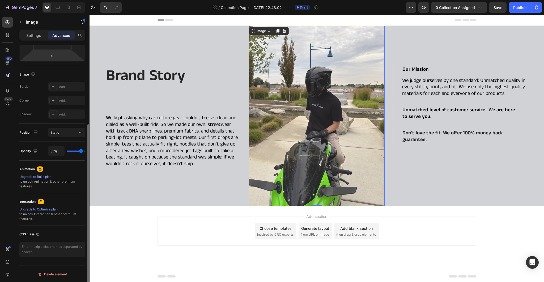
type input "86"
type input "88%"
type input "88"
type input "91%"
type input "91"
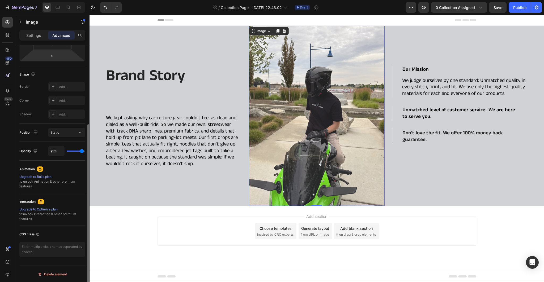
type input "94%"
type input "94"
type input "95%"
type input "95"
type input "97%"
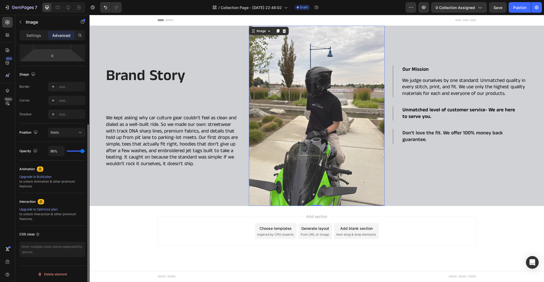
type input "97"
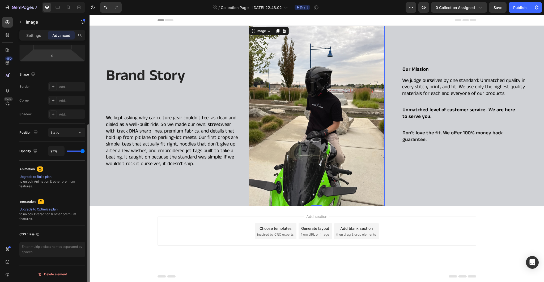
type input "98%"
type input "98"
type input "100%"
type input "100"
type input "98%"
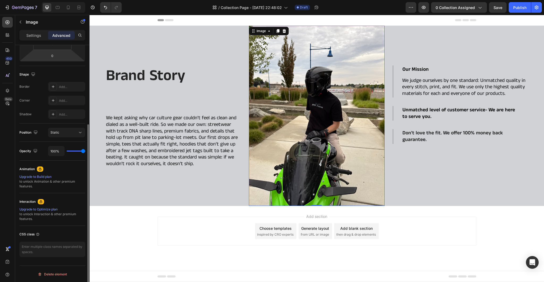
type input "98"
type input "97%"
type input "97"
type input "95%"
type input "95"
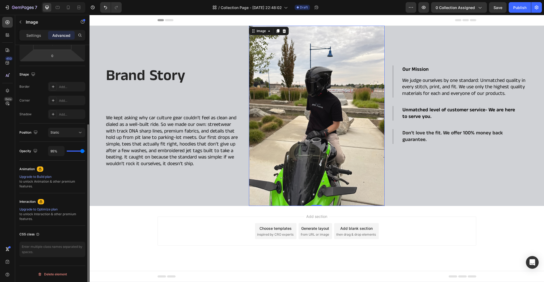
type input "94%"
type input "94"
type input "92%"
type input "92"
type input "91%"
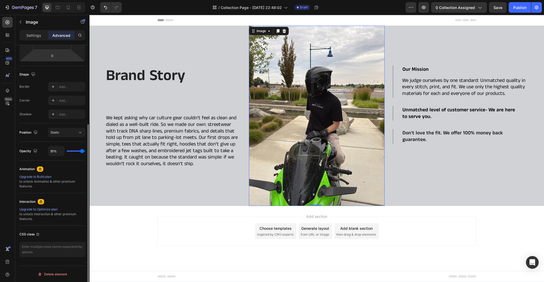
type input "91"
type input "89%"
type input "89"
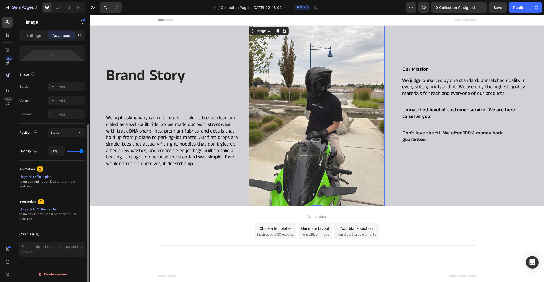
type input "91%"
type input "91"
type input "92%"
type input "92"
type input "94%"
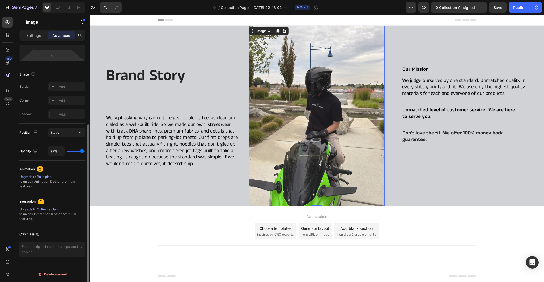
type input "94"
type input "95%"
type input "95"
type input "97%"
type input "97"
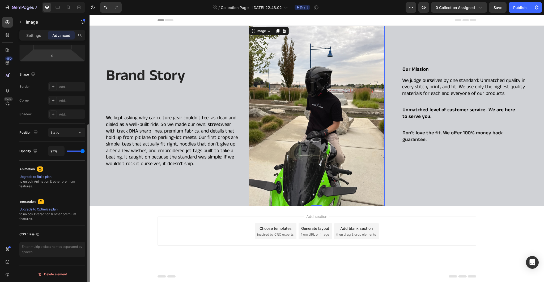
type input "98%"
type input "98"
type input "100%"
type input "100"
drag, startPoint x: 77, startPoint y: 149, endPoint x: 85, endPoint y: 147, distance: 7.7
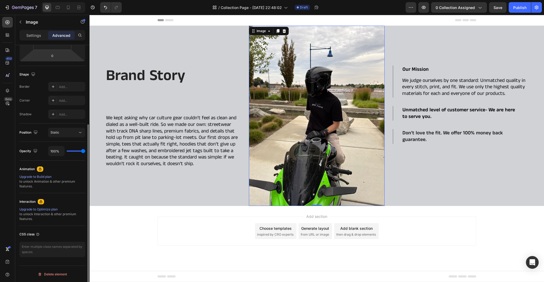
click at [85, 151] on input "range" at bounding box center [76, 151] width 19 height 1
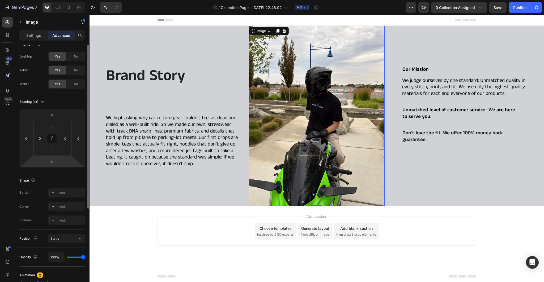
scroll to position [0, 0]
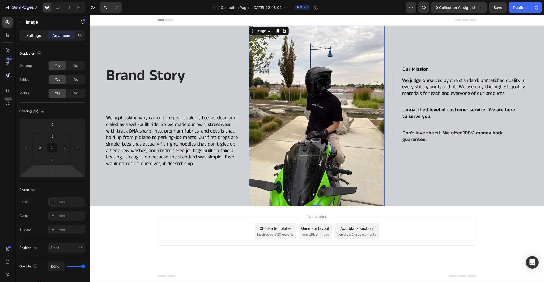
click at [35, 34] on p "Settings" at bounding box center [33, 36] width 15 height 6
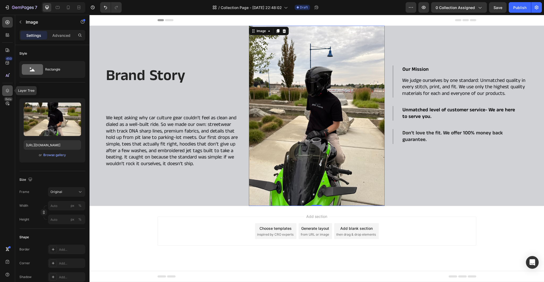
click at [5, 87] on div at bounding box center [7, 90] width 11 height 11
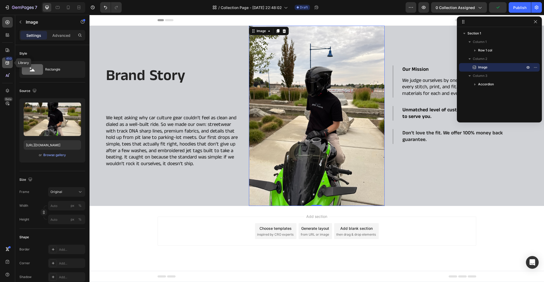
click at [8, 64] on icon at bounding box center [7, 62] width 5 height 5
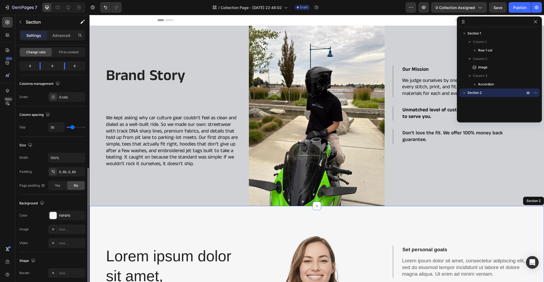
scroll to position [106, 0]
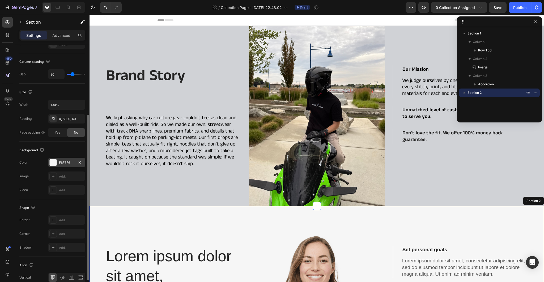
click at [67, 161] on div "F6F6F6" at bounding box center [66, 163] width 15 height 5
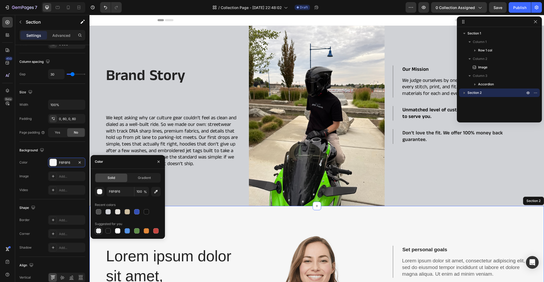
click at [99, 231] on div at bounding box center [98, 231] width 5 height 5
type input "000000"
type input "0"
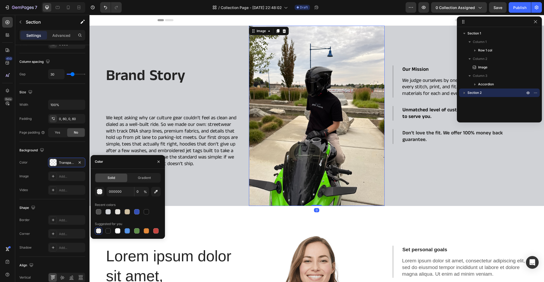
click at [275, 104] on img at bounding box center [316, 116] width 135 height 180
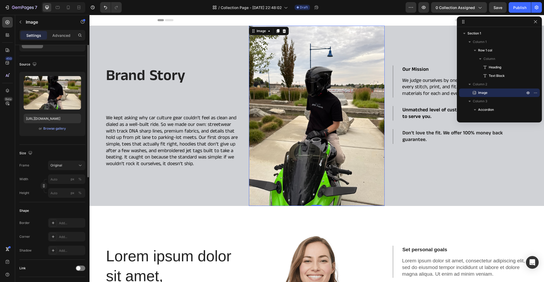
scroll to position [0, 0]
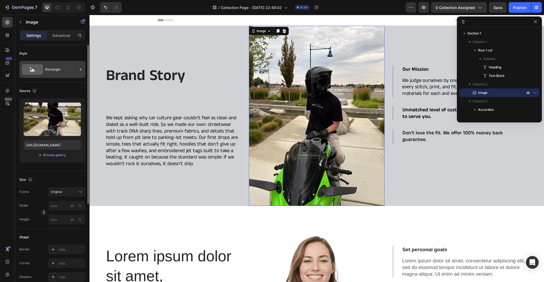
click at [80, 69] on icon at bounding box center [80, 69] width 5 height 5
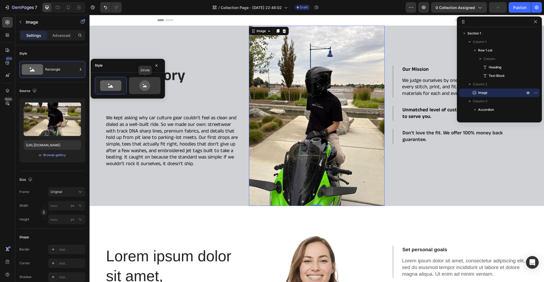
click at [149, 79] on div at bounding box center [144, 85] width 31 height 17
type input "80"
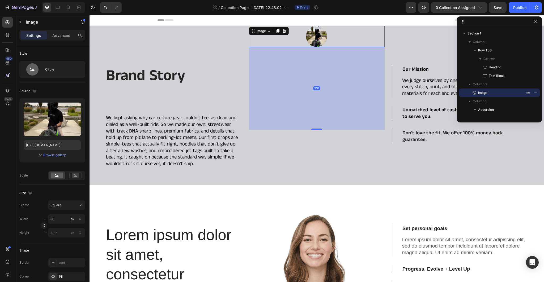
drag, startPoint x: 314, startPoint y: 46, endPoint x: 329, endPoint y: 131, distance: 86.1
click at [329, 47] on div "310" at bounding box center [316, 47] width 135 height 0
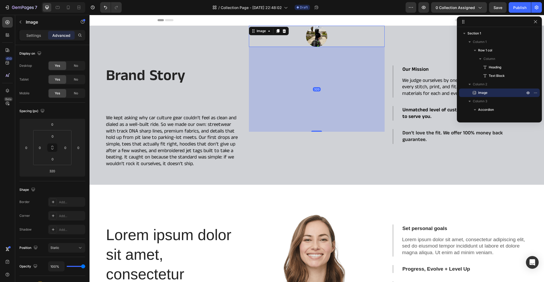
click at [314, 38] on img at bounding box center [316, 36] width 21 height 21
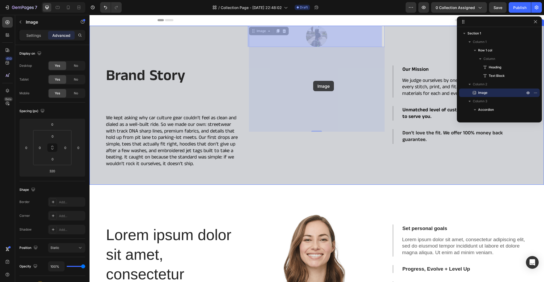
drag, startPoint x: 314, startPoint y: 38, endPoint x: 311, endPoint y: 87, distance: 49.0
click at [311, 87] on div "Header Brand Story Heading We kept asking why car culture gear couldn’t feel as…" at bounding box center [316, 251] width 454 height 472
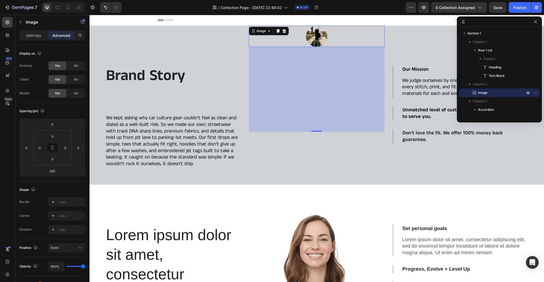
click at [315, 90] on div "320" at bounding box center [317, 89] width 8 height 4
click at [107, 9] on icon "Undo/Redo" at bounding box center [105, 7] width 5 height 5
type input "0"
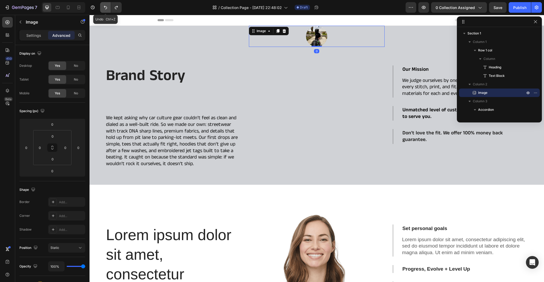
click at [107, 9] on icon "Undo/Redo" at bounding box center [105, 7] width 5 height 5
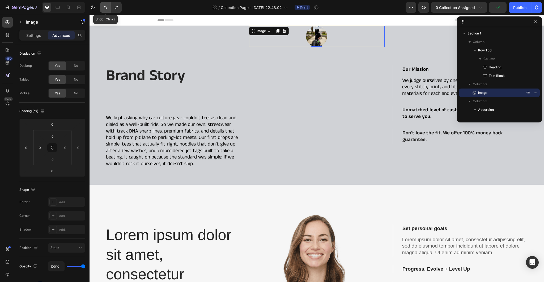
click at [106, 7] on icon "Undo/Redo" at bounding box center [105, 7] width 5 height 5
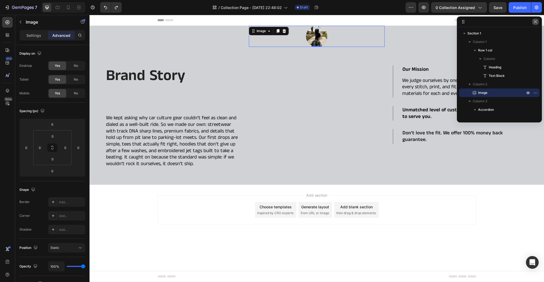
drag, startPoint x: 535, startPoint y: 23, endPoint x: 351, endPoint y: 10, distance: 184.9
click at [535, 23] on icon "button" at bounding box center [535, 22] width 4 height 4
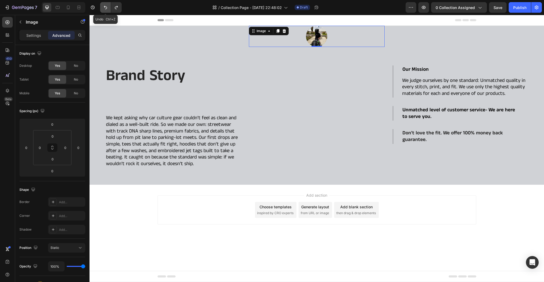
click at [109, 8] on button "Undo/Redo" at bounding box center [105, 7] width 11 height 11
click at [321, 36] on img at bounding box center [316, 36] width 21 height 21
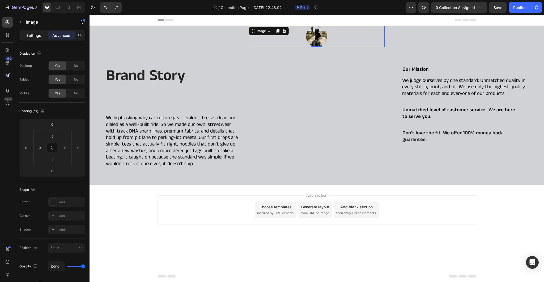
click at [44, 34] on div "Settings" at bounding box center [33, 35] width 27 height 8
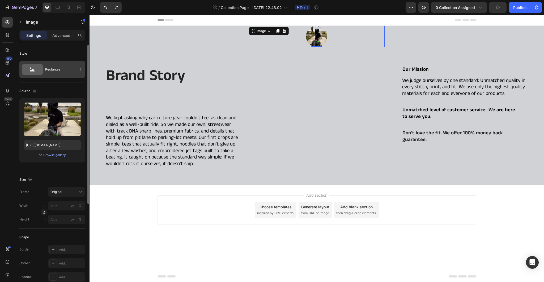
click at [63, 70] on div "Rectangle" at bounding box center [61, 69] width 32 height 12
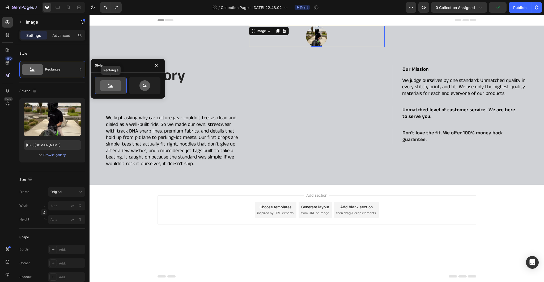
click at [110, 86] on icon at bounding box center [110, 86] width 5 height 3
click at [146, 85] on icon at bounding box center [144, 85] width 11 height 11
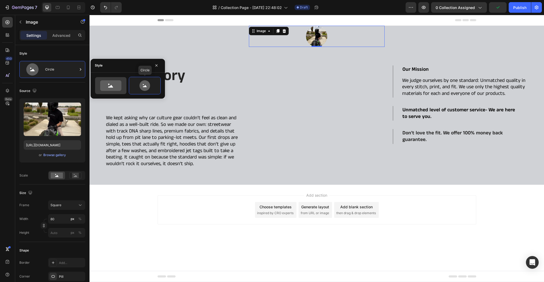
click at [113, 86] on icon at bounding box center [110, 85] width 21 height 11
type input "100"
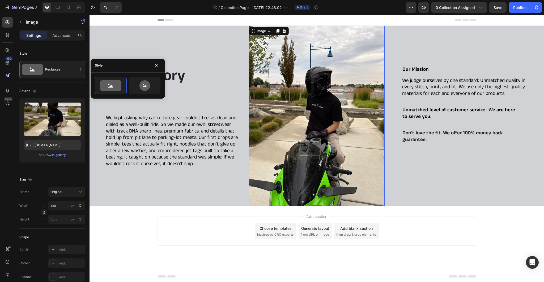
click at [435, 219] on div "Add section Choose templates inspired by CRO experts Generate layout from URL o…" at bounding box center [316, 231] width 318 height 29
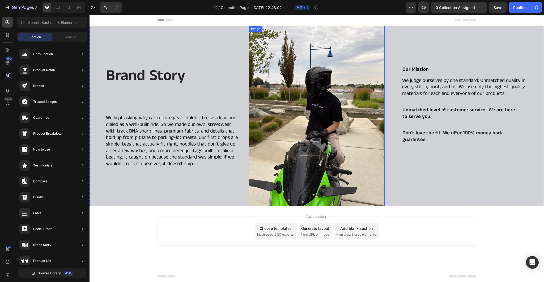
click at [338, 66] on img at bounding box center [316, 116] width 135 height 180
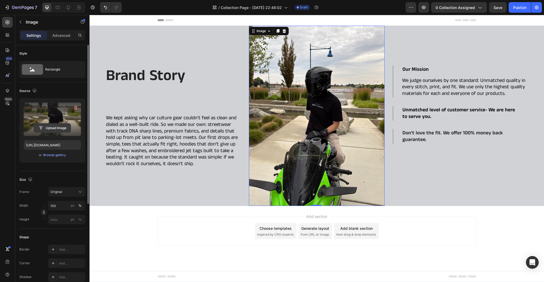
click at [57, 129] on input "file" at bounding box center [52, 128] width 37 height 9
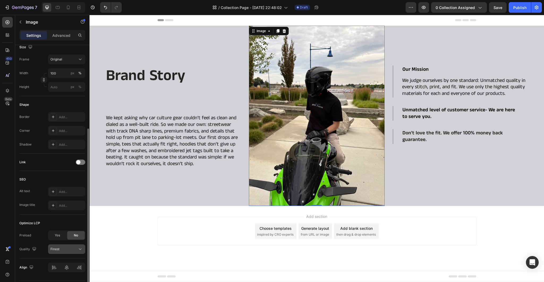
scroll to position [148, 0]
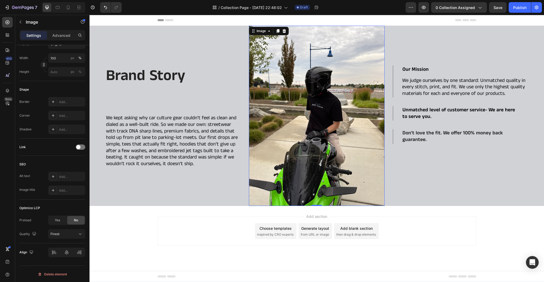
click at [302, 139] on img at bounding box center [316, 116] width 135 height 180
click at [270, 30] on icon at bounding box center [269, 31] width 4 height 4
click at [252, 32] on icon at bounding box center [253, 31] width 4 height 4
click at [412, 9] on icon "button" at bounding box center [410, 7] width 5 height 5
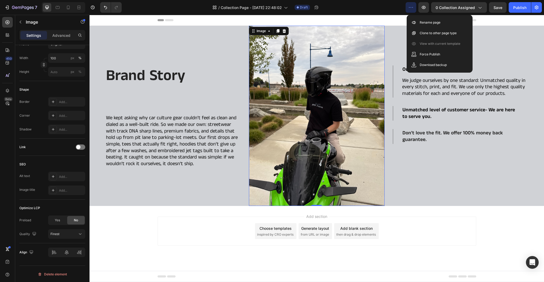
click at [318, 72] on img at bounding box center [316, 116] width 135 height 180
click at [292, 59] on img at bounding box center [316, 116] width 135 height 180
click at [323, 57] on img at bounding box center [316, 116] width 135 height 180
click at [407, 219] on div "Add section Choose templates inspired by CRO experts Generate layout from URL o…" at bounding box center [316, 231] width 318 height 29
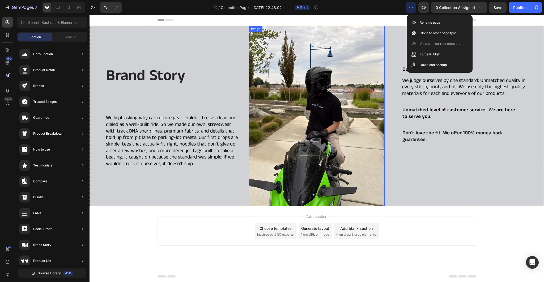
click at [341, 88] on img at bounding box center [316, 116] width 135 height 180
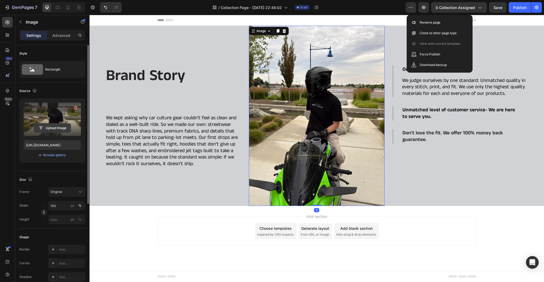
click at [51, 125] on input "file" at bounding box center [52, 128] width 37 height 9
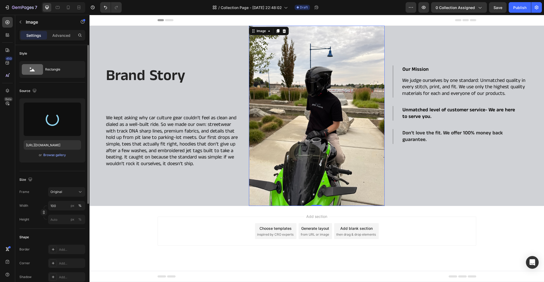
type input "https://cdn.shopify.com/s/files/1/0653/7396/2317/files/gempages_573845101869007…"
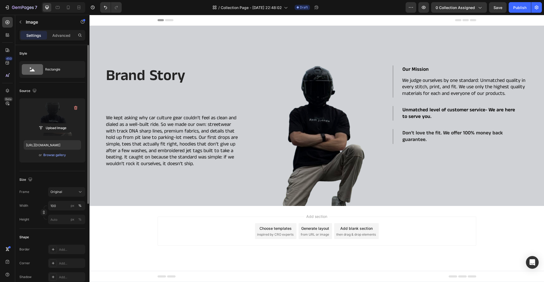
click at [390, 254] on div "Add section Choose templates inspired by CRO experts Generate layout from URL o…" at bounding box center [316, 238] width 454 height 65
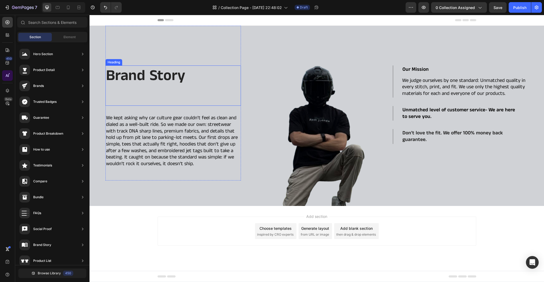
scroll to position [0, 0]
click at [299, 92] on img at bounding box center [316, 116] width 135 height 180
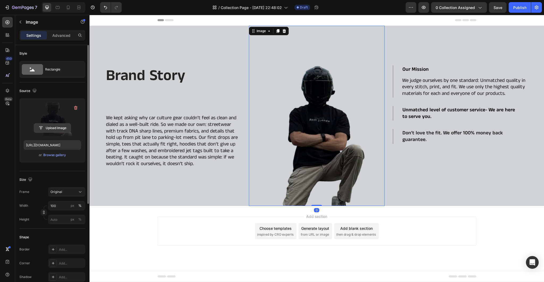
click at [58, 127] on input "file" at bounding box center [52, 128] width 37 height 9
click at [54, 127] on input "file" at bounding box center [52, 128] width 37 height 9
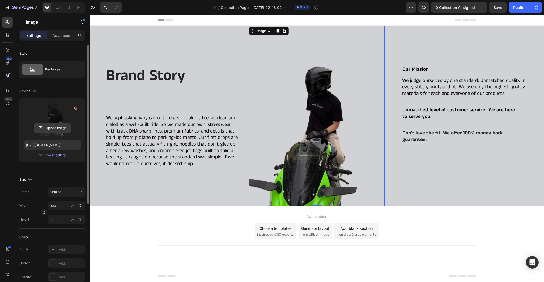
click at [53, 128] on input "file" at bounding box center [52, 128] width 37 height 9
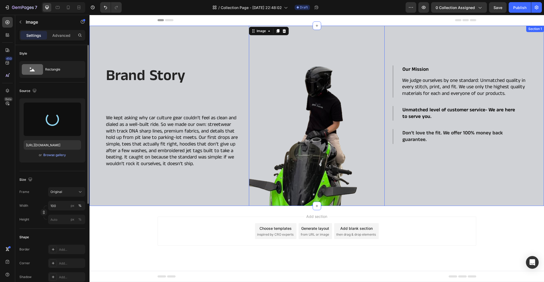
type input "https://cdn.shopify.com/s/files/1/0653/7396/2317/files/gempages_573845101869007…"
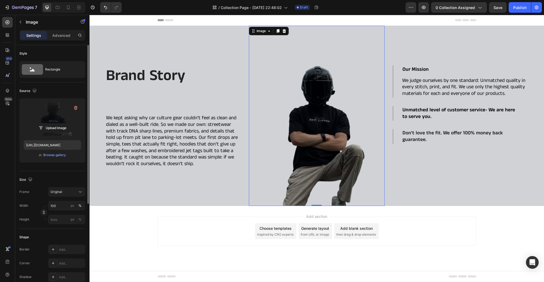
click at [201, 243] on div "Add section Choose templates inspired by CRO experts Generate layout from URL o…" at bounding box center [316, 231] width 318 height 29
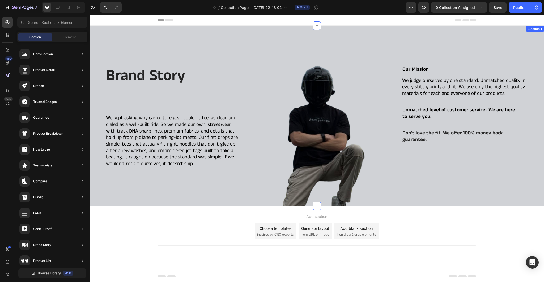
click at [418, 191] on div "Our Mission We judge ourselves by one standard: Unmatched quality in every stit…" at bounding box center [459, 116] width 135 height 180
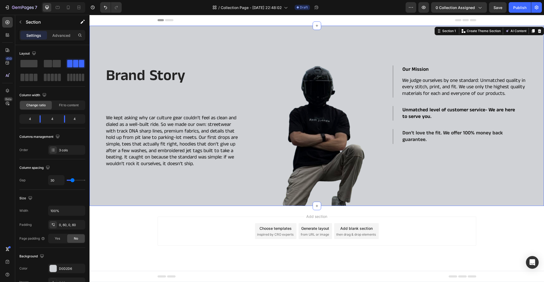
click at [393, 41] on div "Our Mission We judge ourselves by one standard: Unmatched quality in every stit…" at bounding box center [459, 116] width 135 height 180
click at [406, 41] on div "Our Mission We judge ourselves by one standard: Unmatched quality in every stit…" at bounding box center [459, 116] width 135 height 180
click at [385, 178] on div "Brand Story Heading We kept asking why car culture gear couldn’t feel as clean …" at bounding box center [316, 116] width 454 height 180
click at [373, 85] on img at bounding box center [316, 116] width 135 height 180
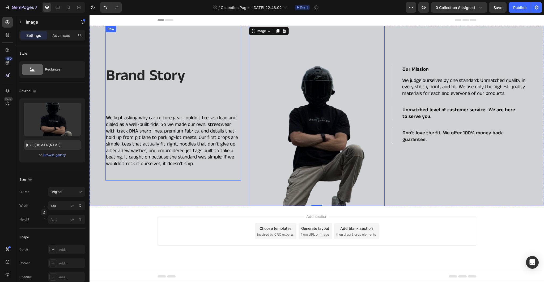
click at [135, 34] on div "Brand Story Heading We kept asking why car culture gear couldn’t feel as clean …" at bounding box center [172, 103] width 135 height 155
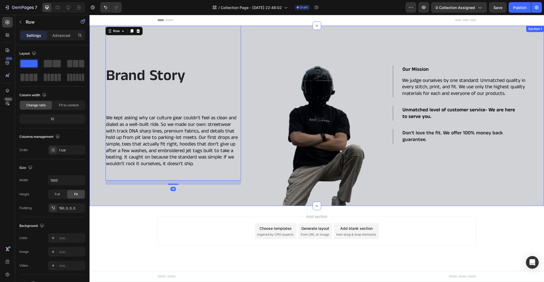
click at [100, 30] on div "Brand Story Heading We kept asking why car culture gear couldn’t feel as clean …" at bounding box center [316, 116] width 454 height 180
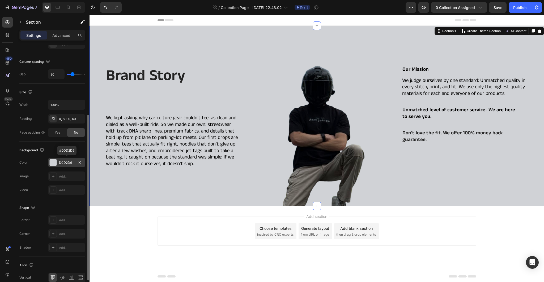
scroll to position [131, 0]
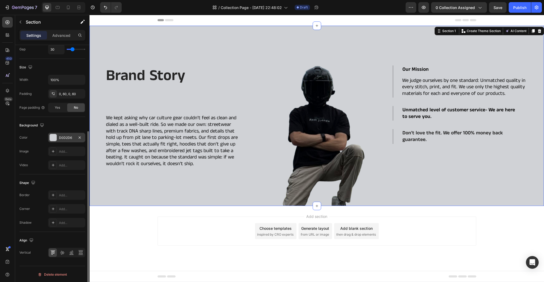
click at [66, 136] on div "D0D2D6" at bounding box center [66, 138] width 15 height 5
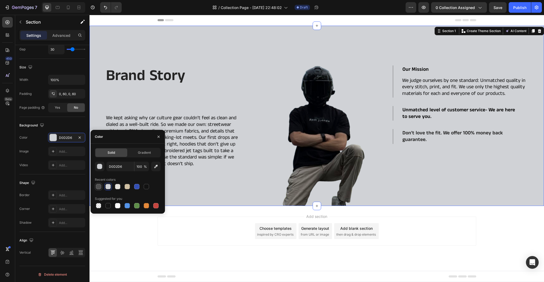
click at [96, 187] on div at bounding box center [98, 186] width 5 height 5
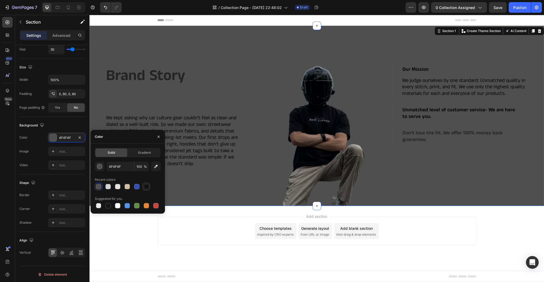
click at [144, 185] on div at bounding box center [146, 186] width 5 height 5
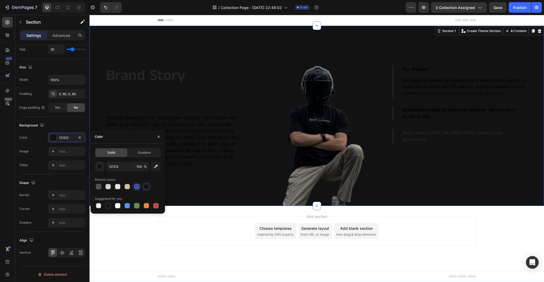
click at [139, 186] on div at bounding box center [136, 186] width 5 height 5
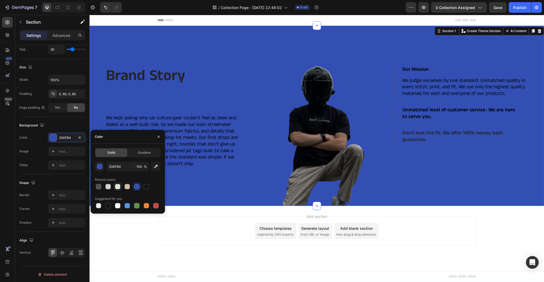
click at [118, 187] on div at bounding box center [117, 186] width 5 height 5
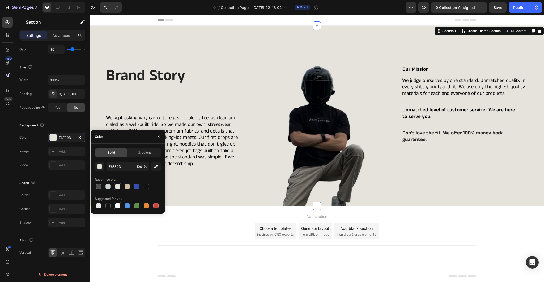
click at [118, 207] on div at bounding box center [117, 205] width 5 height 5
type input "FFFFFF"
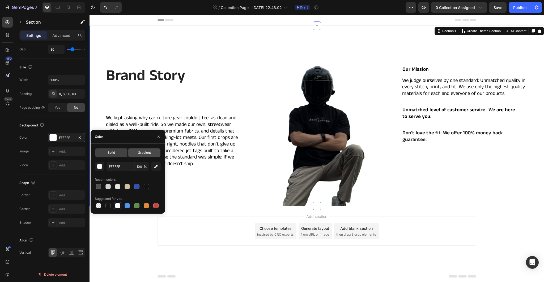
click at [150, 155] on span "Gradient" at bounding box center [144, 152] width 13 height 5
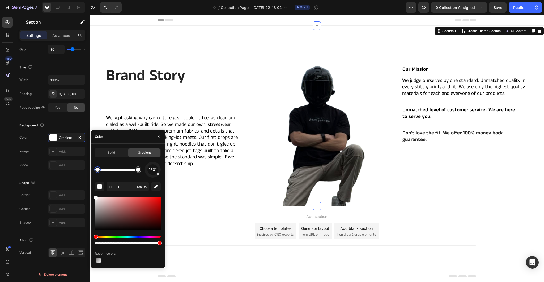
drag, startPoint x: 120, startPoint y: 156, endPoint x: 129, endPoint y: 151, distance: 10.4
click at [121, 156] on div "Solid" at bounding box center [111, 153] width 32 height 8
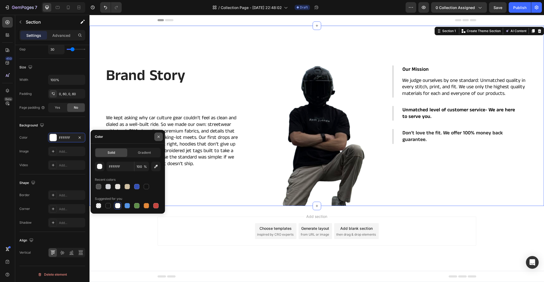
click at [158, 139] on icon "button" at bounding box center [158, 137] width 4 height 4
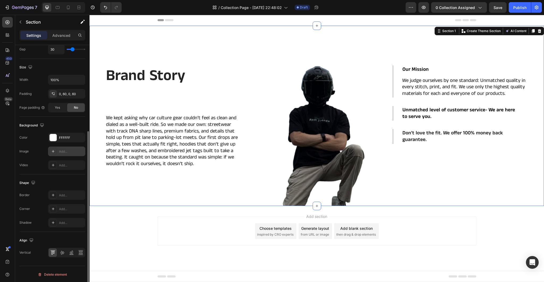
click at [65, 149] on div "Add..." at bounding box center [71, 151] width 25 height 5
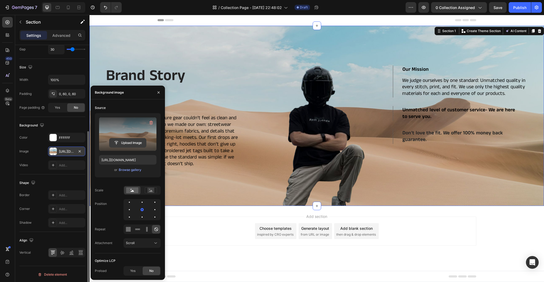
click at [140, 140] on input "file" at bounding box center [127, 143] width 37 height 9
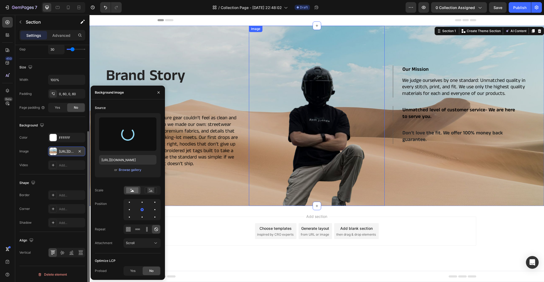
type input "https://cdn.shopify.com/s/files/1/0653/7396/2317/files/gempages_573845101869007…"
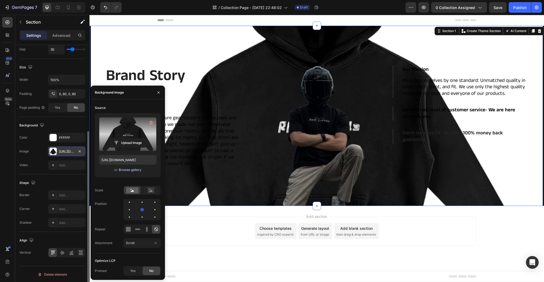
click at [135, 171] on div "Browse gallery" at bounding box center [130, 170] width 23 height 5
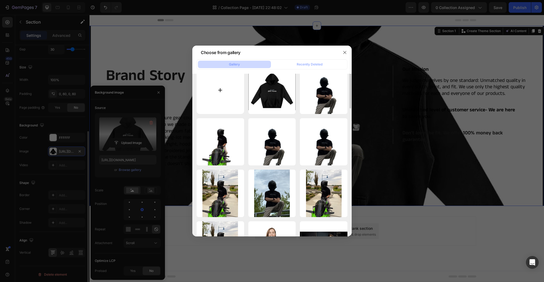
scroll to position [0, 0]
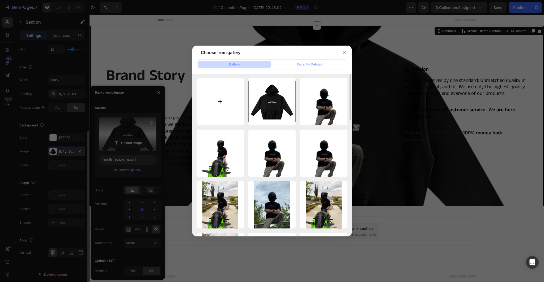
click at [224, 110] on input "file" at bounding box center [220, 102] width 48 height 48
type input "C:\fakepath\70ab0b08d40f442aba13c37679c9e849.png"
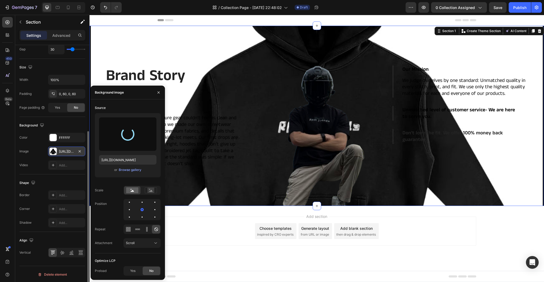
type input "https://cdn.shopify.com/s/files/1/0653/7396/2317/files/gempages_573845101869007…"
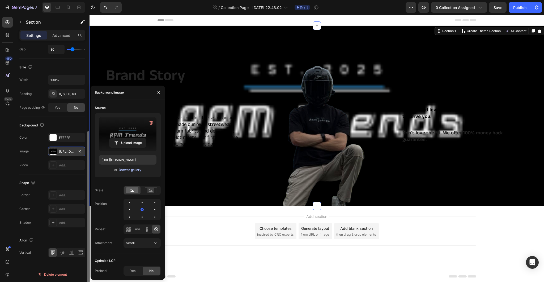
click at [135, 170] on div "Browse gallery" at bounding box center [130, 170] width 23 height 5
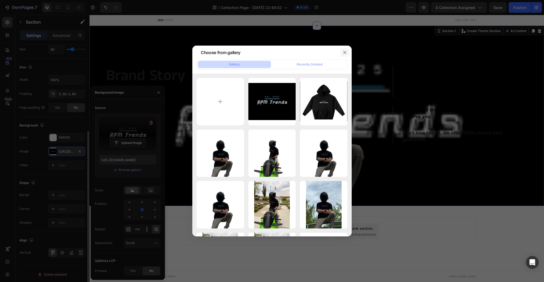
click at [342, 52] on button "button" at bounding box center [344, 52] width 8 height 8
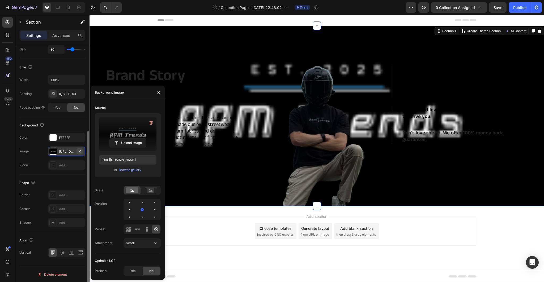
click at [82, 150] on button "button" at bounding box center [79, 151] width 6 height 6
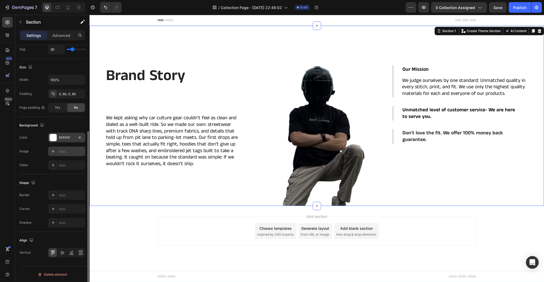
click at [72, 134] on div "FFFFFF" at bounding box center [66, 138] width 37 height 10
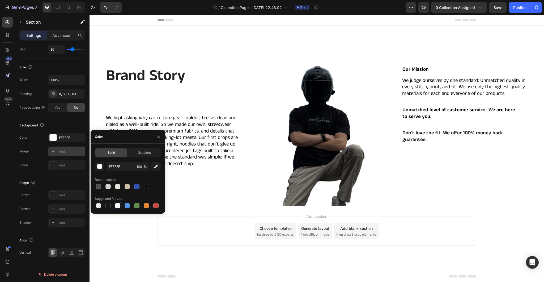
click at [135, 229] on div "Add section Choose templates inspired by CRO experts Generate layout from URL o…" at bounding box center [316, 238] width 454 height 65
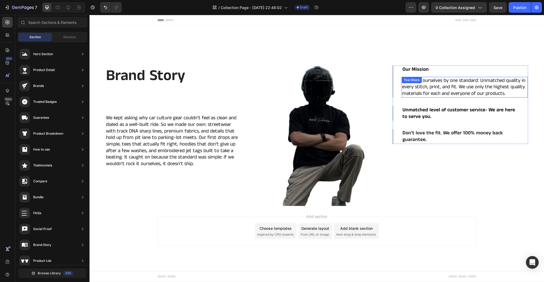
click at [461, 89] on span "We judge ourselves by one standard: Unmatched quality in every stitch, print, a…" at bounding box center [463, 87] width 123 height 20
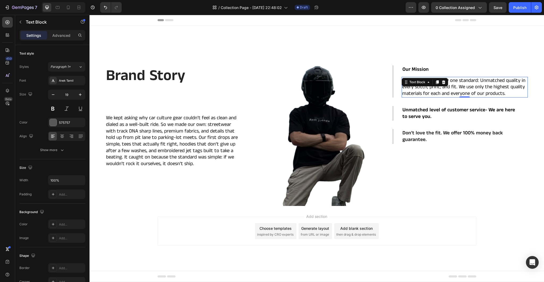
click at [461, 89] on span "We judge ourselves by one standard: Unmatched quality in every stitch, print, a…" at bounding box center [463, 87] width 123 height 20
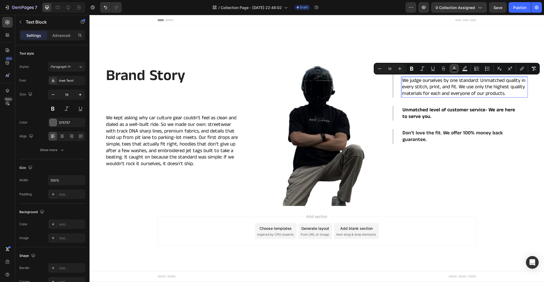
click at [454, 69] on icon "Editor contextual toolbar" at bounding box center [453, 68] width 5 height 5
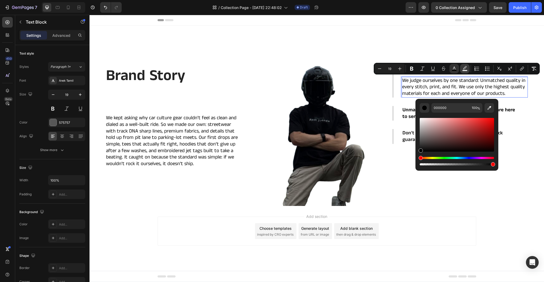
click at [468, 69] on button "Text Background Color" at bounding box center [465, 69] width 10 height 10
type input "000000"
type input "77"
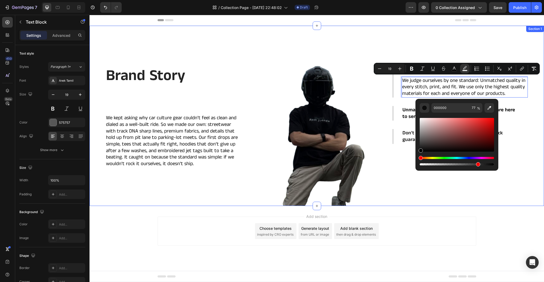
click at [399, 161] on div "Our Mission We judge ourselves by one standard: Unmatched quality in every stit…" at bounding box center [459, 116] width 135 height 180
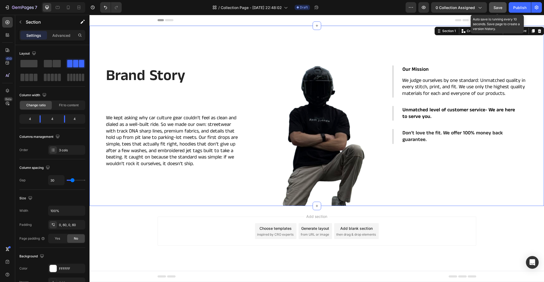
click at [496, 9] on span "Save" at bounding box center [497, 7] width 9 height 5
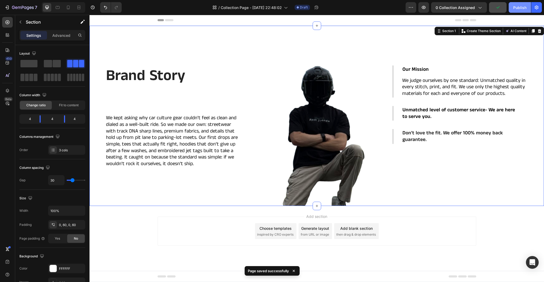
click at [523, 7] on div "Publish" at bounding box center [519, 8] width 13 height 6
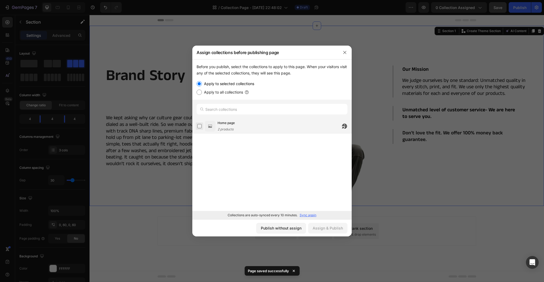
click at [201, 126] on label at bounding box center [199, 126] width 4 height 4
click at [328, 227] on div "Assign & Publish" at bounding box center [327, 229] width 30 height 6
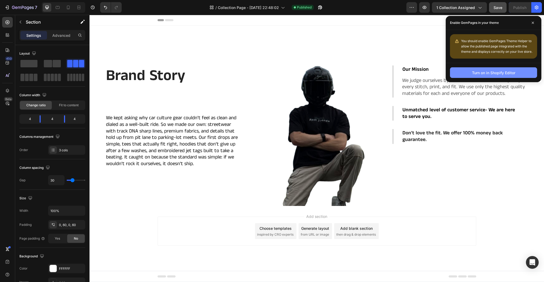
click at [494, 71] on div "Turn on in Shopify Editor" at bounding box center [493, 73] width 43 height 6
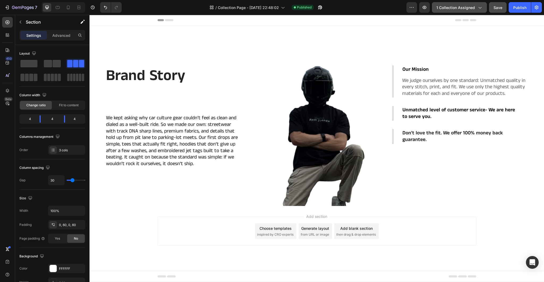
click at [479, 9] on icon "button" at bounding box center [479, 7] width 5 height 5
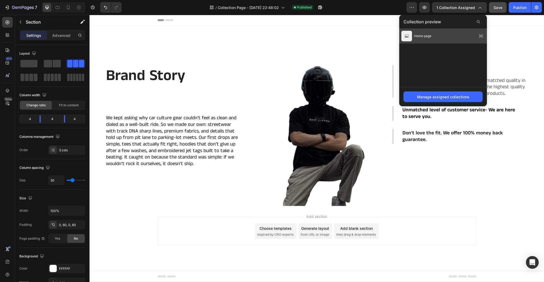
click at [410, 36] on img at bounding box center [406, 36] width 11 height 11
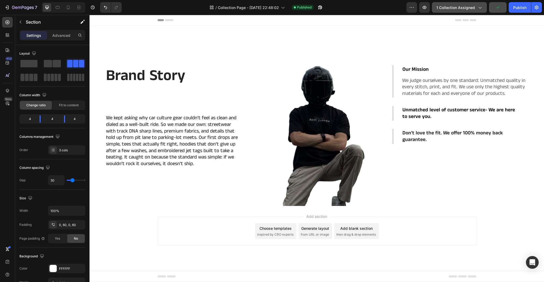
drag, startPoint x: 472, startPoint y: 7, endPoint x: 476, endPoint y: 9, distance: 3.8
click at [473, 7] on span "1 collection assigned" at bounding box center [455, 8] width 38 height 6
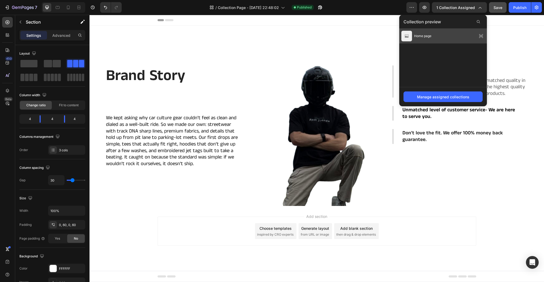
click at [481, 37] on icon at bounding box center [480, 35] width 7 height 7
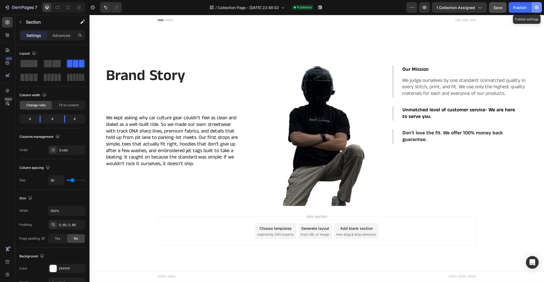
click at [535, 8] on icon "button" at bounding box center [535, 7] width 5 height 5
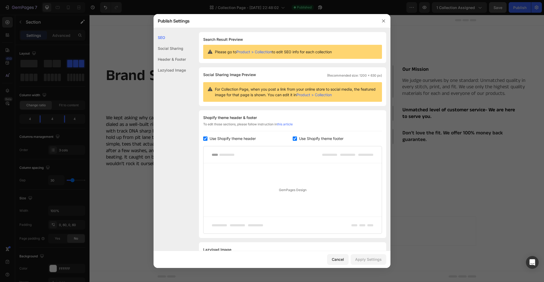
click at [416, 133] on div at bounding box center [272, 141] width 544 height 282
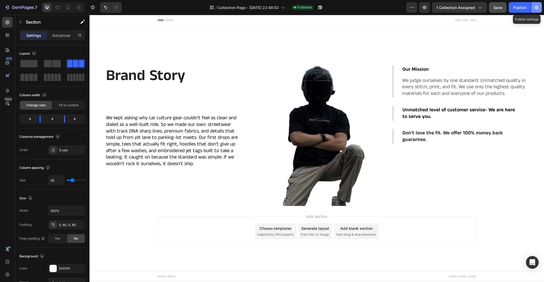
click at [536, 9] on icon "button" at bounding box center [536, 8] width 4 height 4
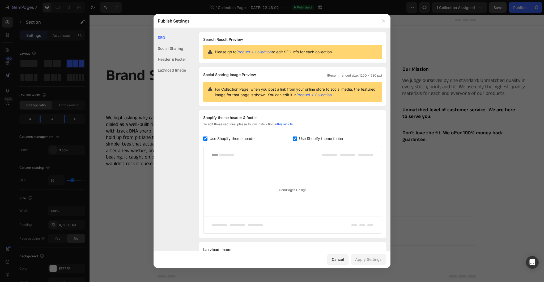
click at [174, 54] on div "Social Sharing" at bounding box center [169, 59] width 32 height 11
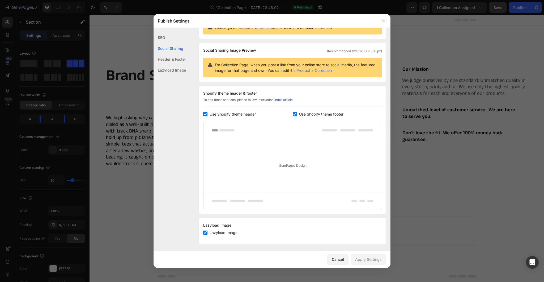
scroll to position [26, 0]
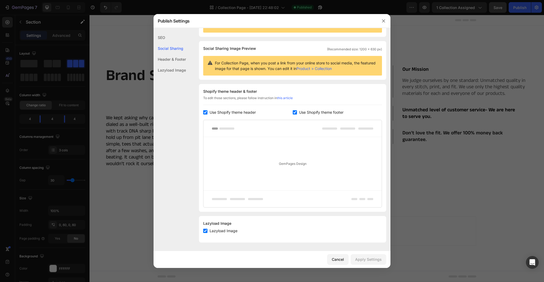
click at [173, 65] on div "Header & Footer" at bounding box center [169, 70] width 32 height 11
click at [172, 68] on div "Lazyload Image" at bounding box center [169, 70] width 32 height 11
click at [448, 98] on div at bounding box center [272, 141] width 544 height 282
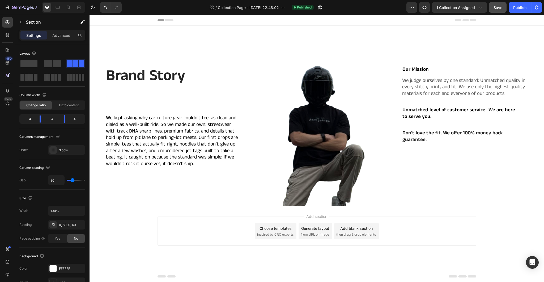
click at [498, 12] on button "Save" at bounding box center [498, 7] width 18 height 11
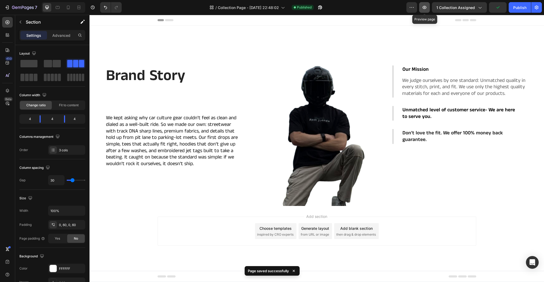
click at [423, 6] on icon "button" at bounding box center [423, 7] width 5 height 5
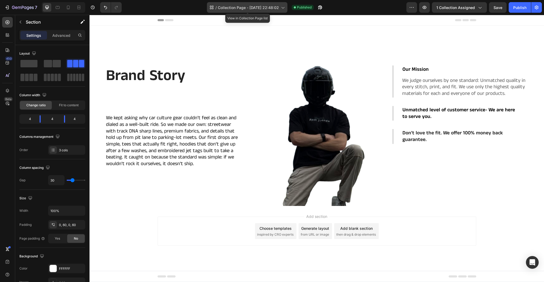
click at [269, 8] on span "Collection Page - Aug 27, 22:48:02" at bounding box center [248, 8] width 61 height 6
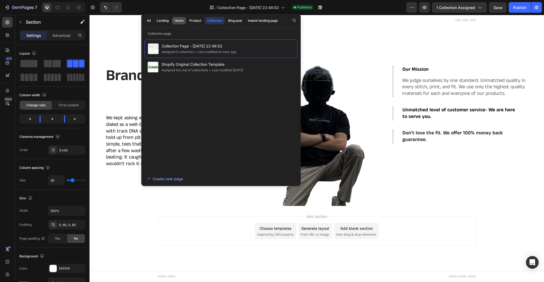
click at [177, 22] on div "Home" at bounding box center [178, 20] width 9 height 5
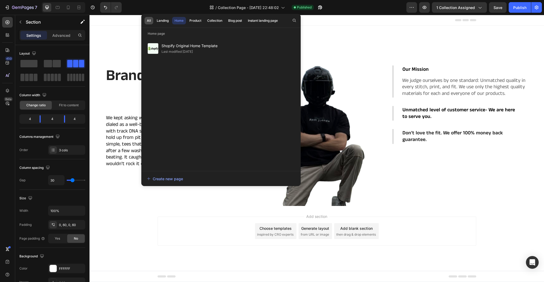
click at [149, 20] on div "All" at bounding box center [149, 20] width 4 height 5
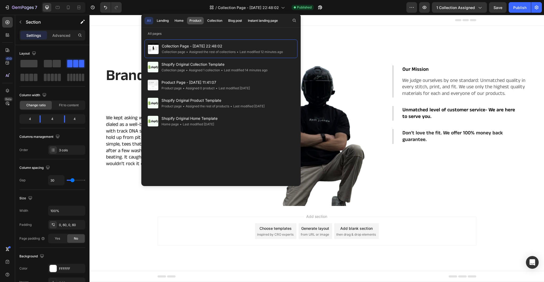
click at [200, 19] on div "Product" at bounding box center [195, 20] width 12 height 5
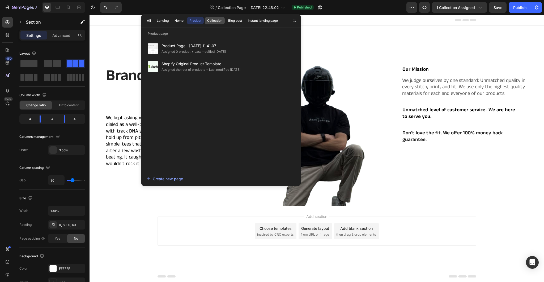
click at [213, 20] on div "Collection" at bounding box center [214, 20] width 15 height 5
click at [194, 20] on div "Product" at bounding box center [195, 20] width 12 height 5
drag, startPoint x: 201, startPoint y: 47, endPoint x: 170, endPoint y: 95, distance: 57.6
click at [168, 96] on div "Product Page - Jul 3, 11:41:07 Assigned 0 product • Last modified 2 months ago …" at bounding box center [220, 103] width 153 height 126
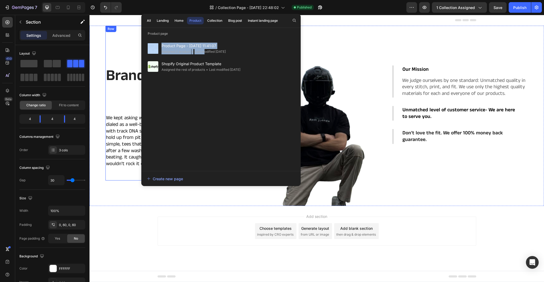
drag, startPoint x: 204, startPoint y: 52, endPoint x: 176, endPoint y: 83, distance: 41.2
click at [165, 69] on div "Product Page - Jul 3, 11:41:07 Assigned 0 product • Last modified 2 months ago …" at bounding box center [220, 103] width 153 height 126
click at [197, 120] on div "Product Page - Jul 3, 11:41:07 Assigned 0 product • Last modified 2 months ago …" at bounding box center [220, 103] width 153 height 126
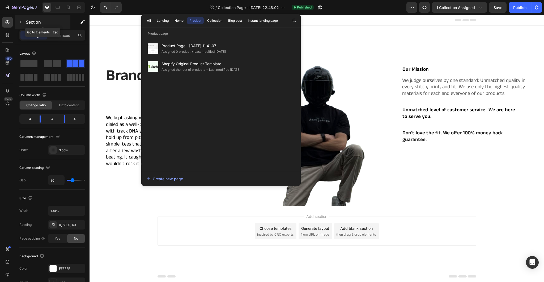
click at [26, 24] on p "Section" at bounding box center [48, 22] width 44 height 6
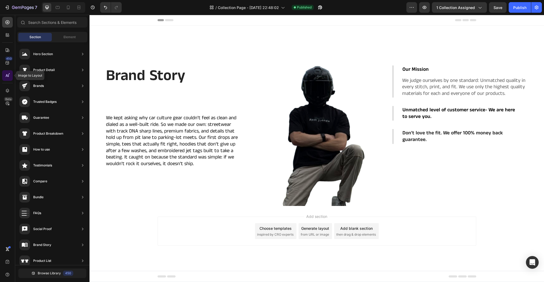
click at [6, 80] on div at bounding box center [7, 75] width 11 height 11
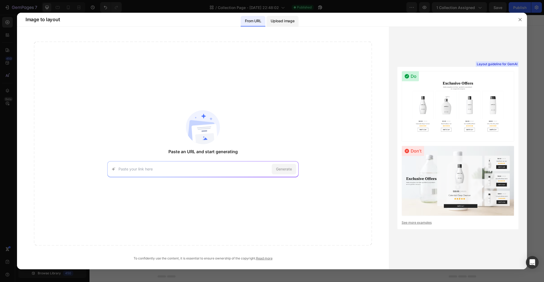
click at [291, 23] on p "Upload image" at bounding box center [282, 21] width 24 height 6
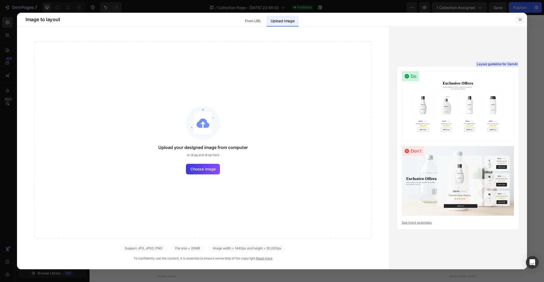
click at [524, 23] on button "button" at bounding box center [519, 19] width 8 height 8
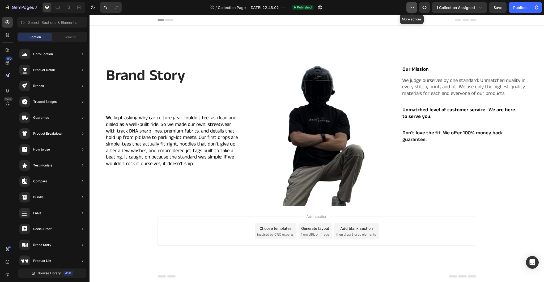
click at [414, 5] on icon "button" at bounding box center [411, 7] width 5 height 5
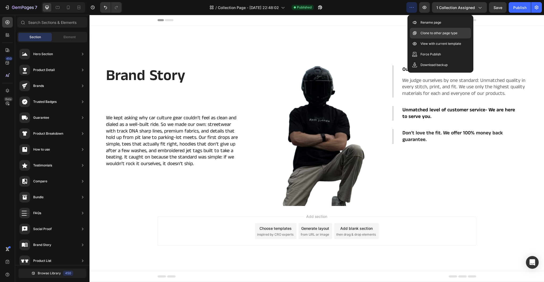
click at [460, 38] on div "Clone to other page type" at bounding box center [440, 43] width 61 height 11
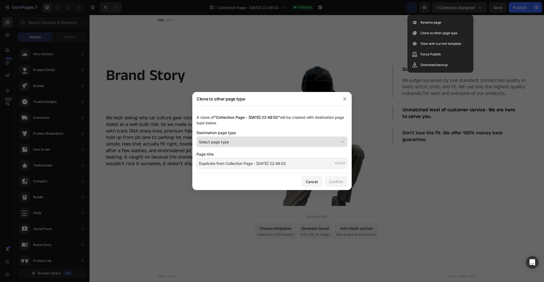
click at [340, 142] on icon at bounding box center [341, 141] width 5 height 5
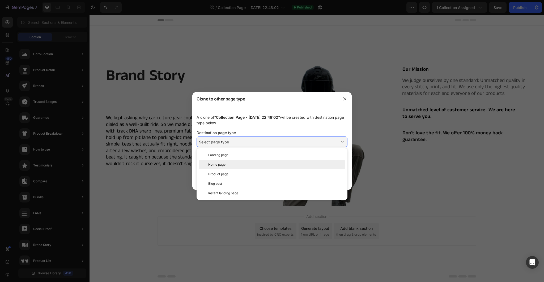
click at [306, 166] on div "Home page" at bounding box center [275, 164] width 135 height 5
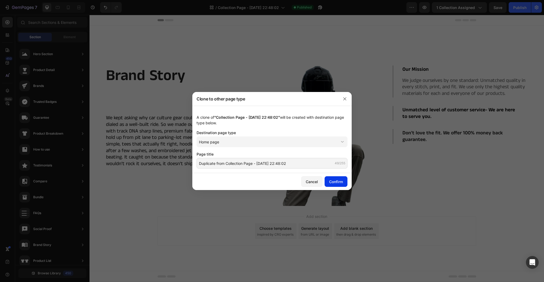
click at [332, 180] on div "Confirm" at bounding box center [336, 182] width 14 height 6
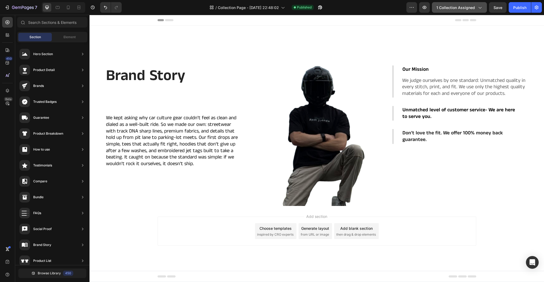
click at [483, 9] on button "1 collection assigned" at bounding box center [459, 7] width 55 height 11
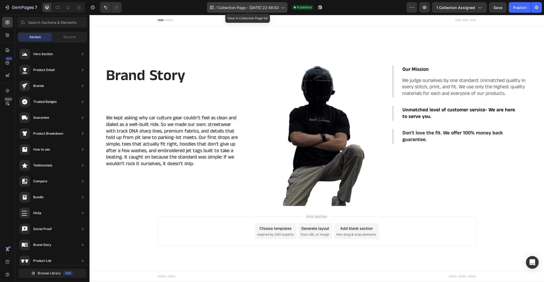
click at [273, 8] on span "Collection Page - Aug 27, 22:48:02" at bounding box center [248, 8] width 61 height 6
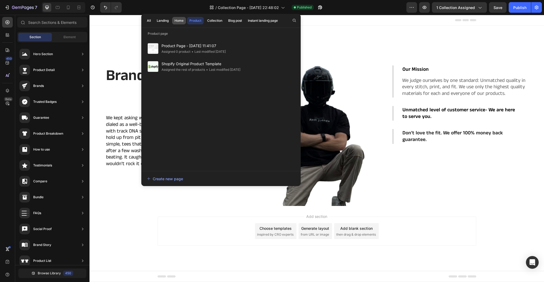
click at [175, 19] on div "Home" at bounding box center [178, 20] width 9 height 5
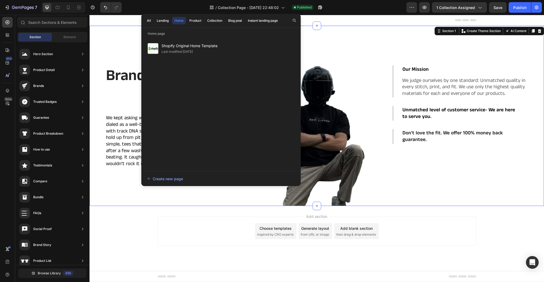
click at [466, 35] on div "Brand Story Heading We kept asking why car culture gear couldn’t feel as clean …" at bounding box center [316, 116] width 454 height 180
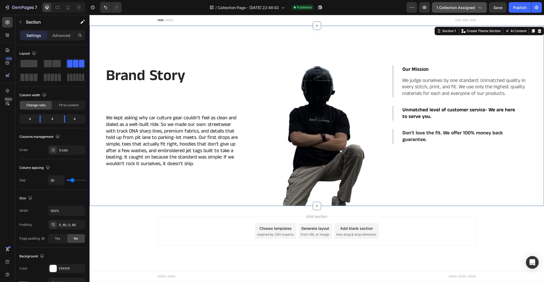
click at [476, 8] on div "1 collection assigned" at bounding box center [459, 8] width 46 height 6
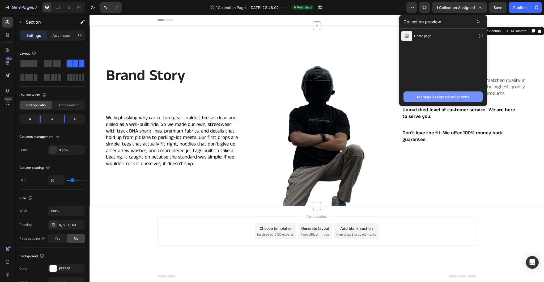
click at [459, 95] on div "Manage assigned collections" at bounding box center [443, 97] width 52 height 6
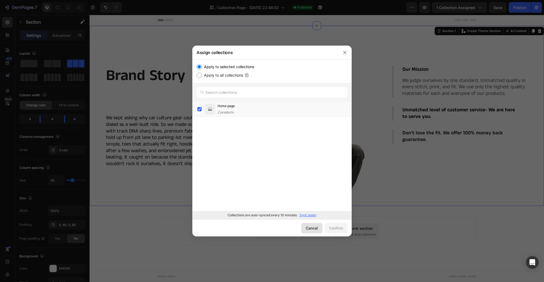
drag, startPoint x: 313, startPoint y: 225, endPoint x: 228, endPoint y: 208, distance: 86.6
click at [313, 225] on button "Cancel" at bounding box center [311, 228] width 21 height 11
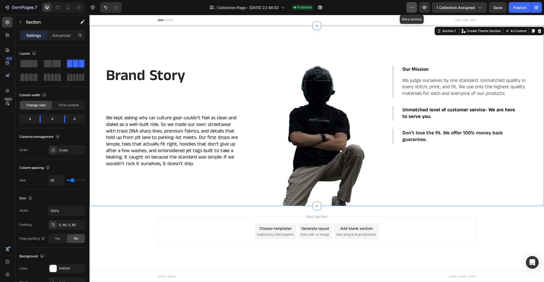
click at [413, 6] on icon "button" at bounding box center [411, 7] width 5 height 5
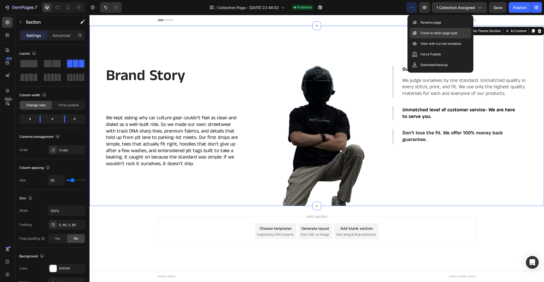
click at [455, 34] on p "Clone to other page type" at bounding box center [438, 33] width 37 height 5
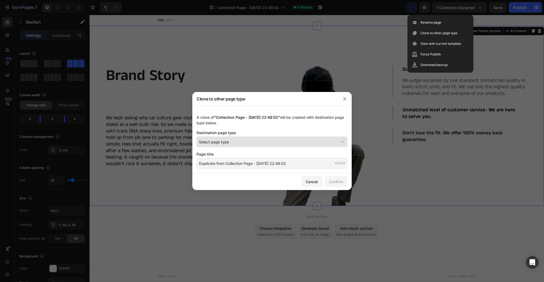
click at [316, 140] on div "Select page type" at bounding box center [269, 142] width 140 height 6
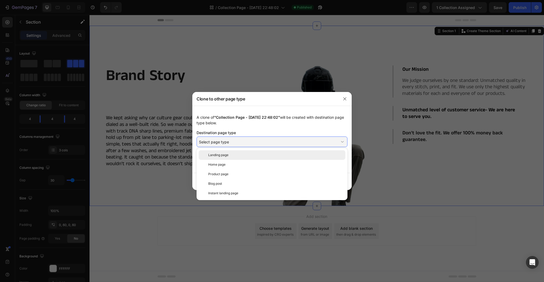
click at [301, 156] on div "Landing page" at bounding box center [275, 155] width 135 height 5
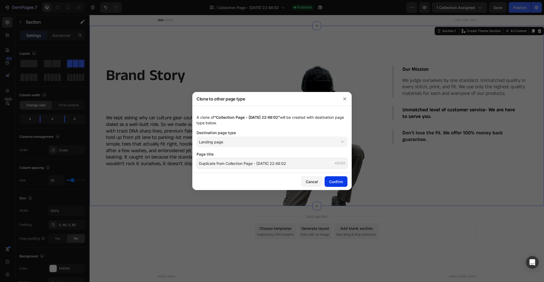
click at [335, 186] on button "Confirm" at bounding box center [335, 181] width 23 height 11
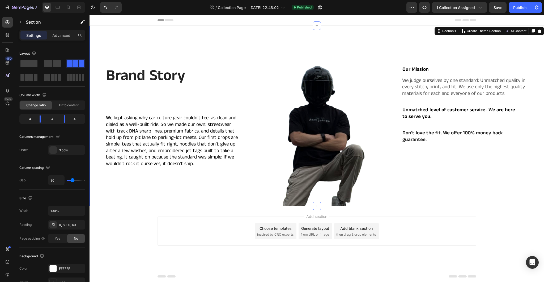
click at [232, 226] on div "Add section Choose templates inspired by CRO experts Generate layout from URL o…" at bounding box center [316, 231] width 318 height 29
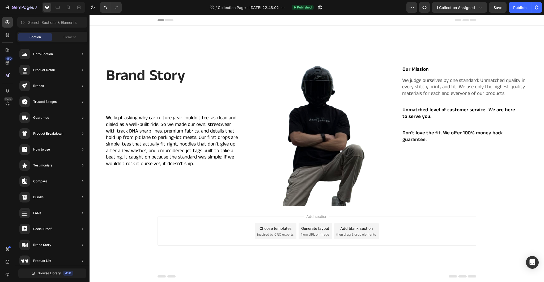
click at [227, 252] on div "Add section Choose templates inspired by CRO experts Generate layout from URL o…" at bounding box center [316, 238] width 454 height 65
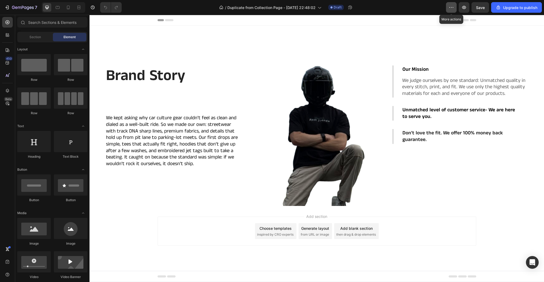
click at [452, 6] on icon "button" at bounding box center [450, 7] width 5 height 5
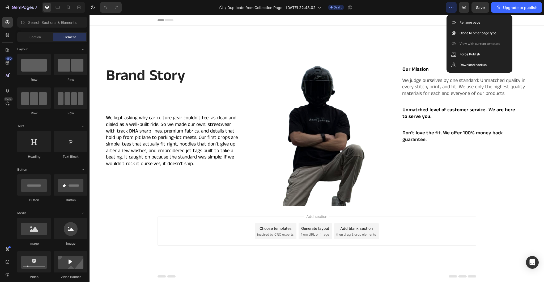
click at [452, 6] on icon "button" at bounding box center [450, 7] width 5 height 5
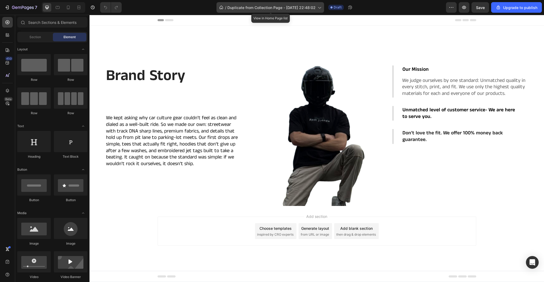
click at [320, 8] on icon at bounding box center [319, 8] width 3 height 2
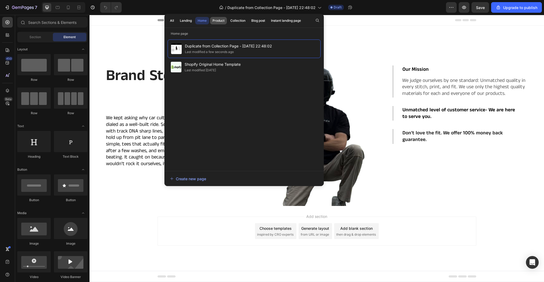
click at [228, 18] on button "Product" at bounding box center [238, 20] width 20 height 7
click at [233, 20] on div "Collection" at bounding box center [237, 20] width 15 height 5
click at [260, 19] on div "Blog post" at bounding box center [258, 20] width 14 height 5
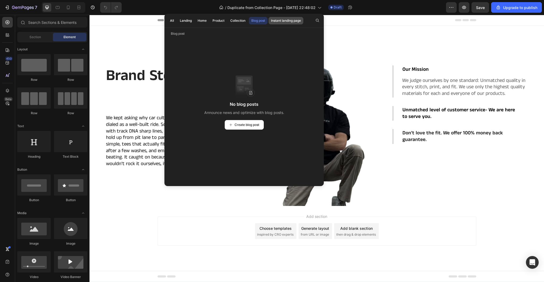
click at [281, 20] on div "Instant landing page" at bounding box center [286, 20] width 30 height 5
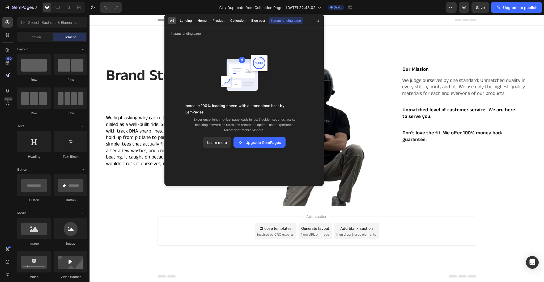
click at [177, 21] on button "All" at bounding box center [185, 20] width 17 height 7
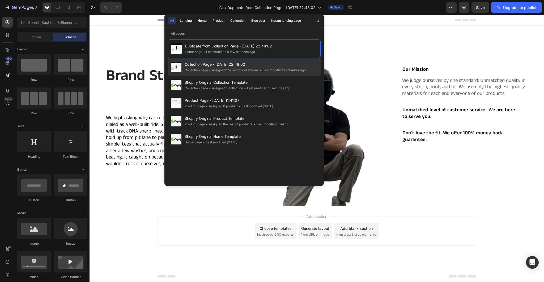
click at [248, 66] on span "Collection Page - [DATE] 22:48:02" at bounding box center [244, 64] width 121 height 6
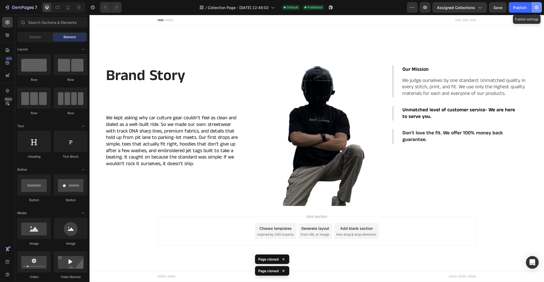
click at [541, 8] on button "button" at bounding box center [536, 7] width 11 height 11
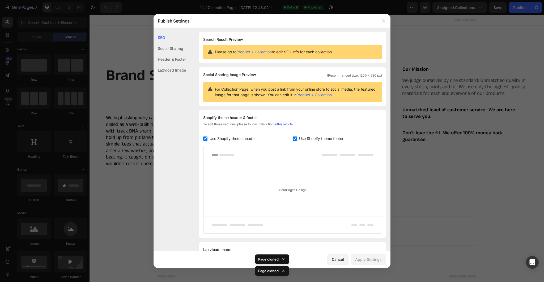
click at [478, 48] on div at bounding box center [272, 141] width 544 height 282
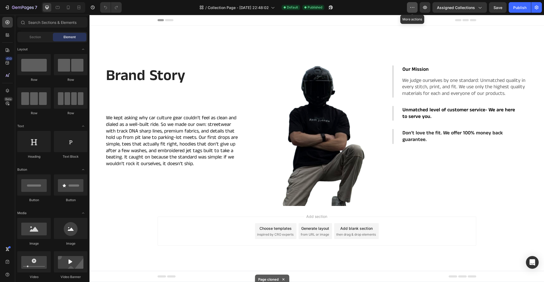
click at [412, 8] on icon "button" at bounding box center [411, 7] width 5 height 5
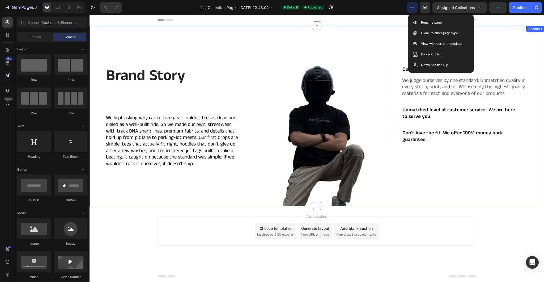
click at [484, 37] on div "Our Mission We judge ourselves by one standard: Unmatched quality in every stit…" at bounding box center [459, 116] width 135 height 180
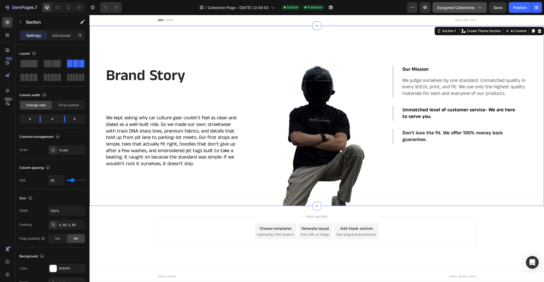
click at [482, 8] on button "Assigned Collections" at bounding box center [459, 7] width 54 height 11
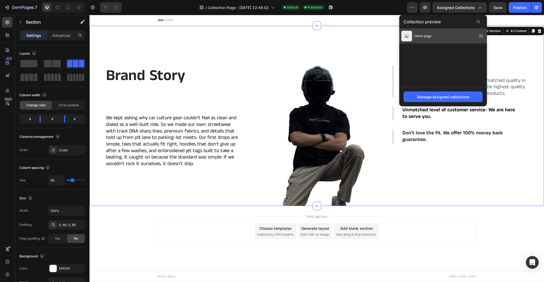
click at [482, 34] on icon at bounding box center [480, 35] width 7 height 7
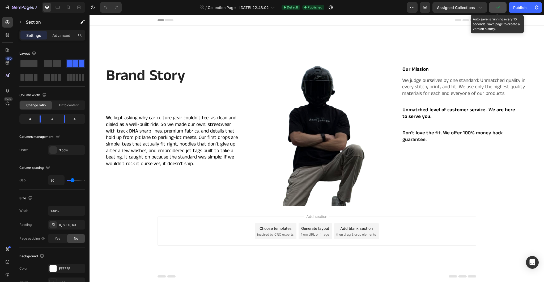
click at [494, 6] on button "button" at bounding box center [498, 7] width 18 height 11
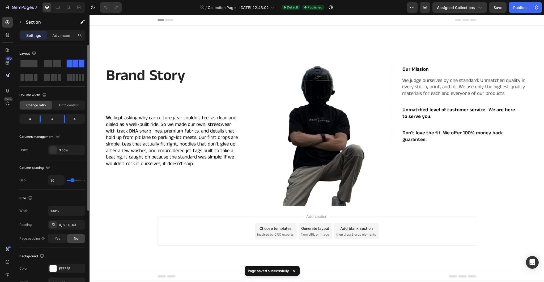
scroll to position [131, 0]
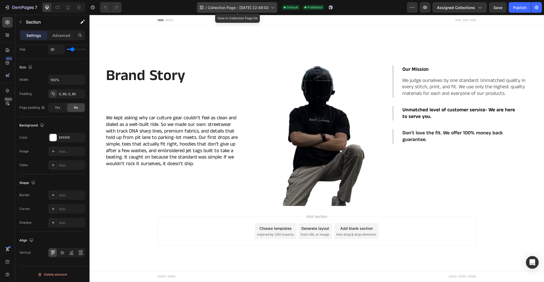
click at [273, 9] on icon at bounding box center [272, 7] width 5 height 5
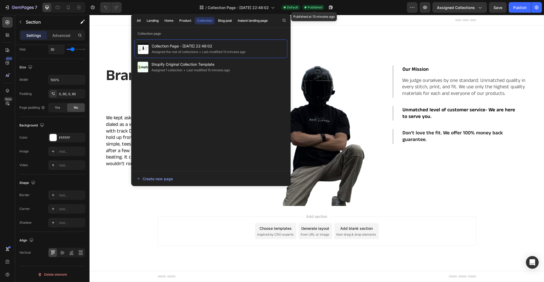
click at [318, 8] on span "Published" at bounding box center [314, 7] width 15 height 5
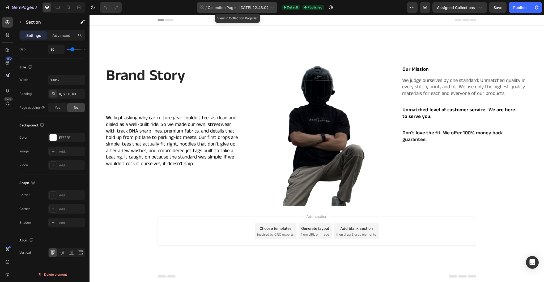
click at [230, 6] on span "Collection Page - Aug 27, 22:48:02" at bounding box center [238, 8] width 61 height 6
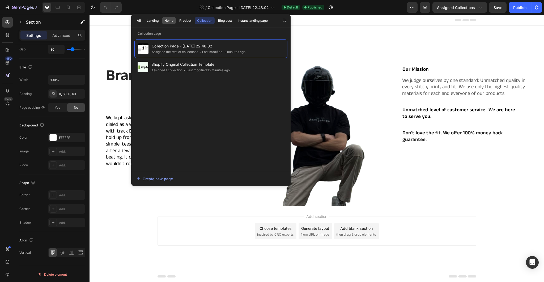
click at [177, 18] on button "Home" at bounding box center [185, 20] width 17 height 7
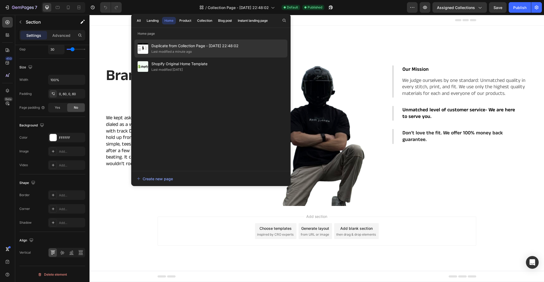
click at [229, 47] on span "Duplicate from Collection Page - [DATE] 22:48:02" at bounding box center [194, 46] width 87 height 6
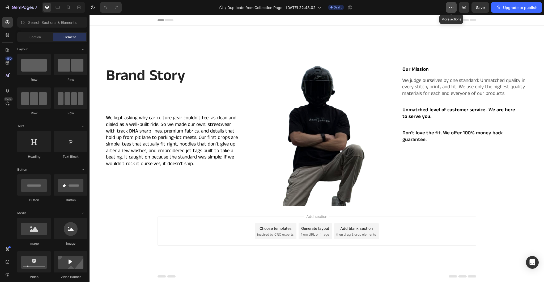
click at [448, 7] on button "button" at bounding box center [451, 7] width 11 height 11
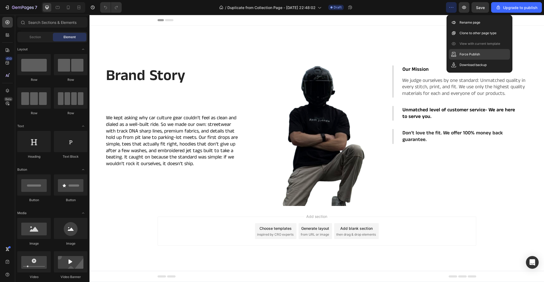
click at [489, 60] on div "Force Publish" at bounding box center [479, 65] width 61 height 11
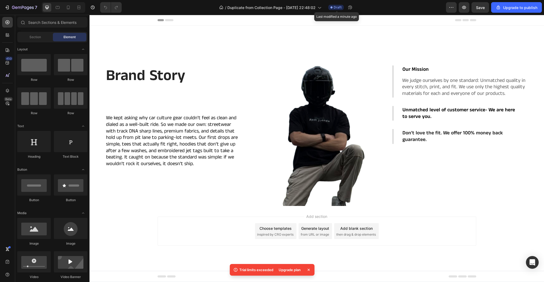
click at [337, 9] on span "Draft" at bounding box center [337, 7] width 8 height 5
click at [464, 7] on icon "button" at bounding box center [463, 7] width 5 height 5
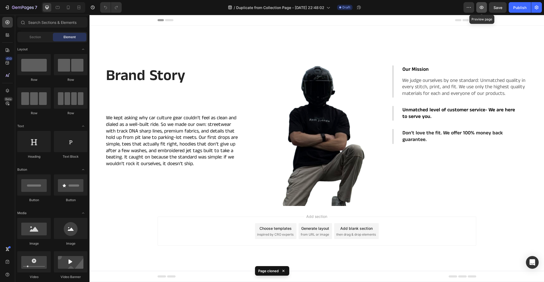
click at [486, 8] on button "button" at bounding box center [481, 7] width 11 height 11
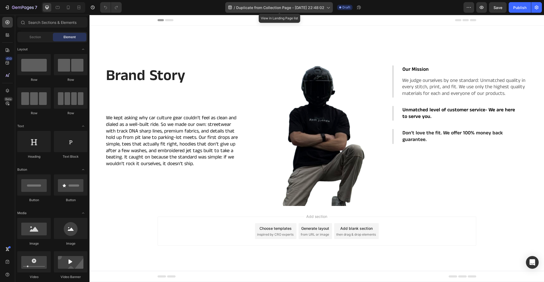
click at [323, 7] on span "Duplicate from Collection Page - [DATE] 22:48:02" at bounding box center [280, 8] width 88 height 6
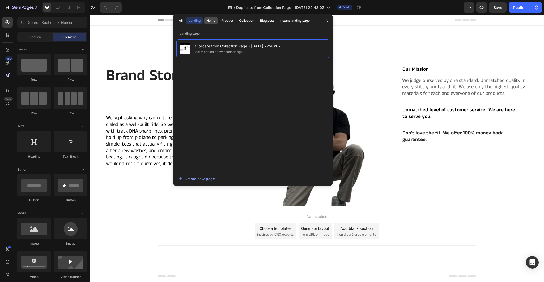
click at [213, 21] on div "Home" at bounding box center [210, 20] width 9 height 5
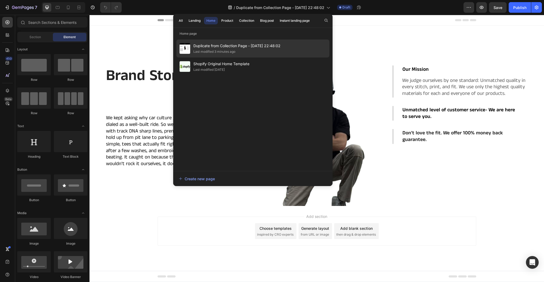
click at [223, 45] on span "Duplicate from Collection Page - [DATE] 22:48:02" at bounding box center [236, 46] width 87 height 6
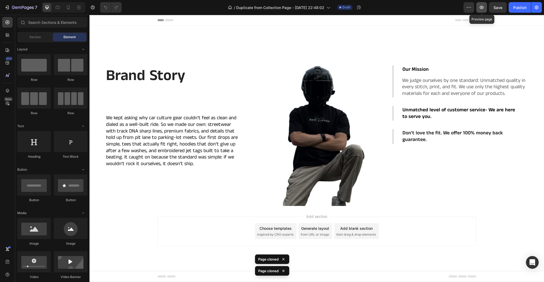
click at [481, 7] on icon "button" at bounding box center [481, 7] width 4 height 3
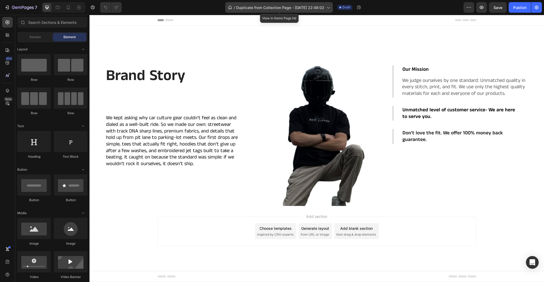
click at [328, 7] on icon at bounding box center [328, 8] width 3 height 2
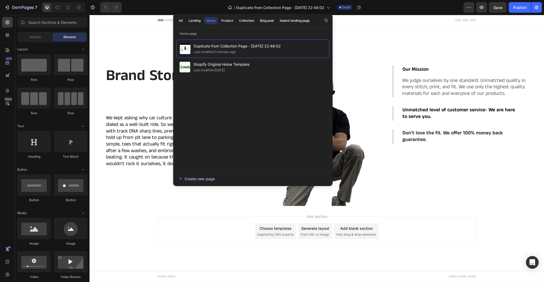
click at [195, 176] on div "Create new page" at bounding box center [197, 179] width 36 height 6
